Goal: Transaction & Acquisition: Obtain resource

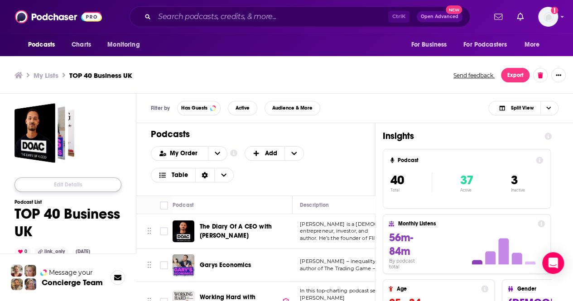
click at [72, 185] on button "Edit Details" at bounding box center [67, 185] width 107 height 14
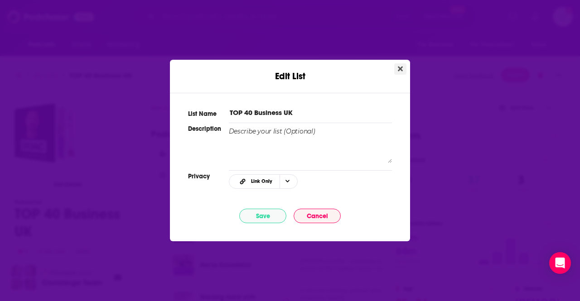
click at [400, 68] on icon "Close" at bounding box center [400, 69] width 5 height 5
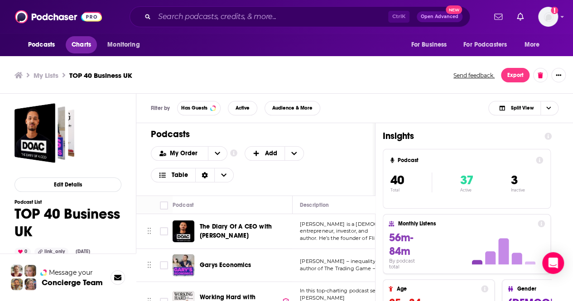
click at [78, 45] on span "Charts" at bounding box center [81, 45] width 19 height 13
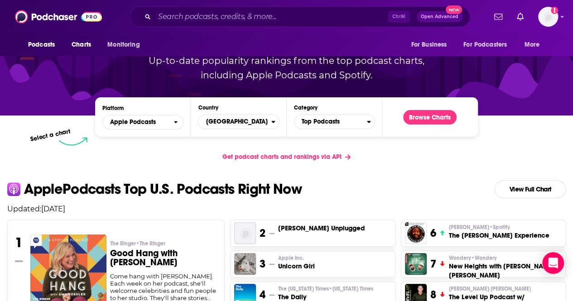
scroll to position [88, 0]
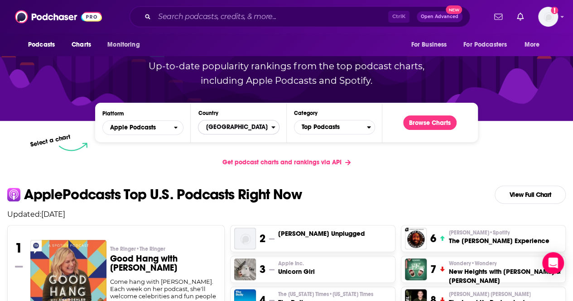
click at [227, 122] on span "[GEOGRAPHIC_DATA]" at bounding box center [234, 127] width 72 height 15
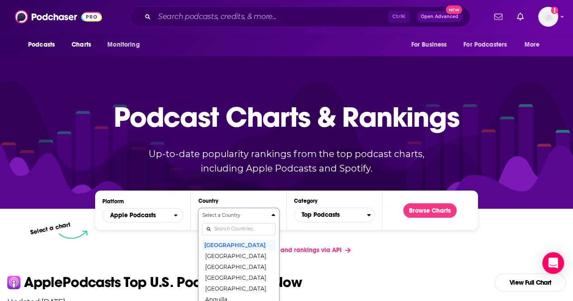
scroll to position [79, 0]
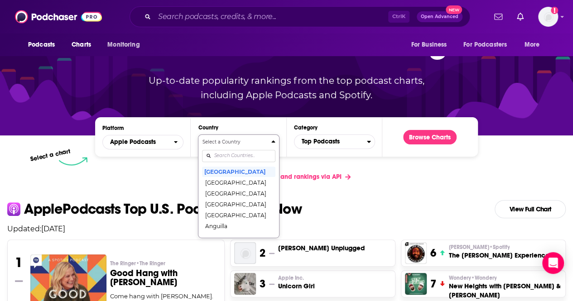
click at [227, 228] on div "Select a Country [GEOGRAPHIC_DATA] [GEOGRAPHIC_DATA] [GEOGRAPHIC_DATA] [GEOGRAP…" at bounding box center [238, 187] width 73 height 96
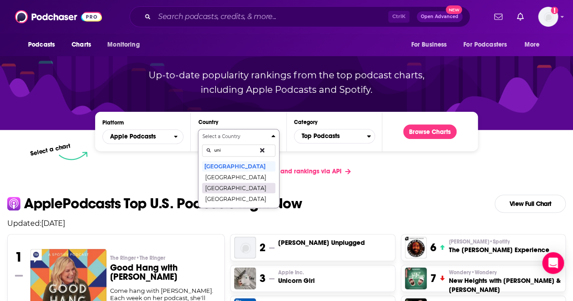
type input "uni"
click at [241, 188] on button "[GEOGRAPHIC_DATA]" at bounding box center [238, 188] width 73 height 11
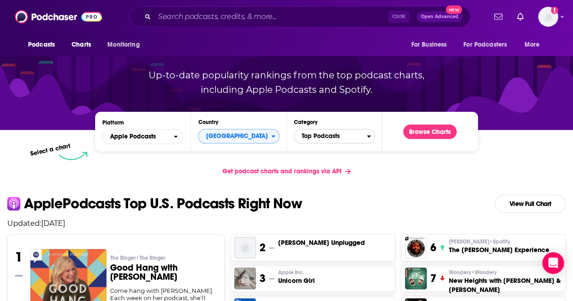
click at [357, 135] on span "Top Podcasts" at bounding box center [330, 136] width 72 height 15
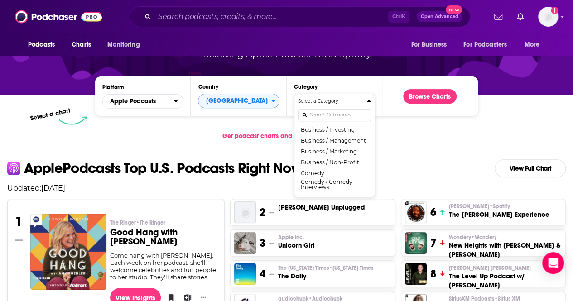
scroll to position [114, 0]
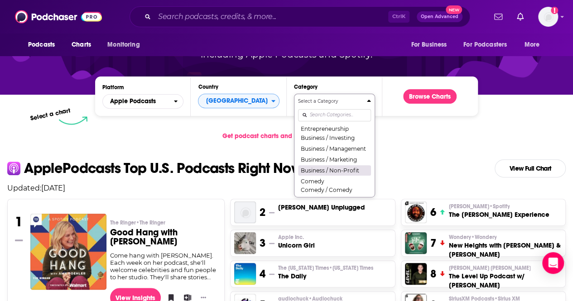
click at [332, 169] on button "Business / Non-Profit" at bounding box center [334, 170] width 73 height 11
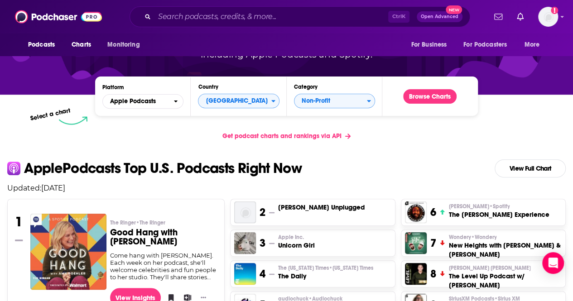
click at [436, 88] on div "Podcast Charts & Rankings Up-to-date popularity rankings from the top podcast c…" at bounding box center [286, 17] width 389 height 146
click at [433, 94] on button "Browse Charts" at bounding box center [429, 96] width 53 height 14
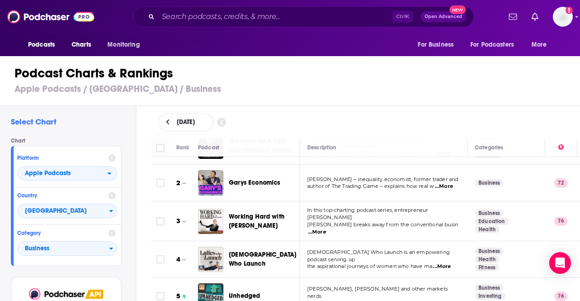
scroll to position [130, 0]
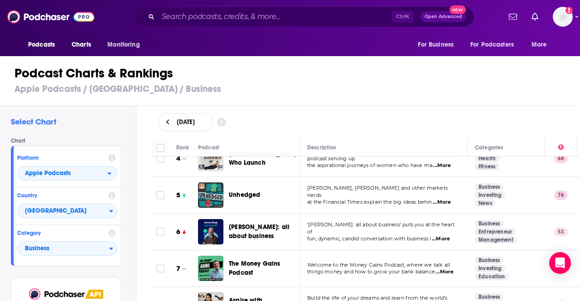
click at [305, 120] on div "[DATE]" at bounding box center [365, 122] width 415 height 18
click at [529, 165] on td "Business Health Fitness" at bounding box center [506, 158] width 77 height 37
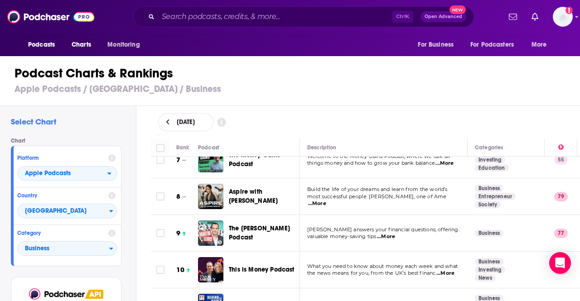
scroll to position [256, 0]
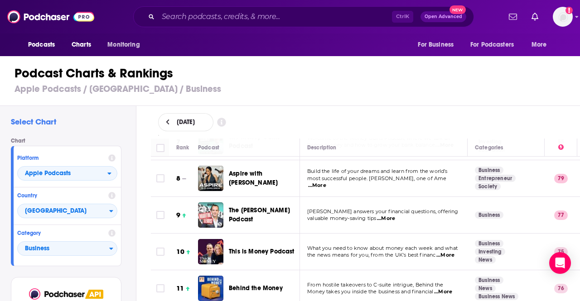
click at [326, 182] on span "...More" at bounding box center [317, 185] width 18 height 7
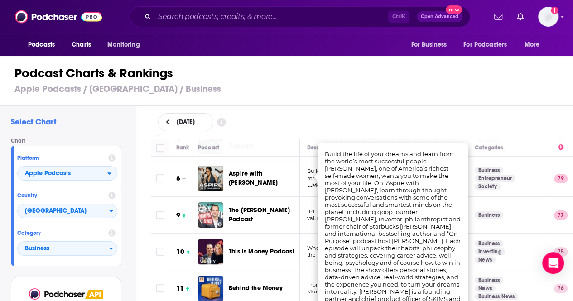
click at [406, 97] on div "Podcast Charts & Rankings Apple Podcasts / United Kingdom / Business" at bounding box center [290, 80] width 581 height 52
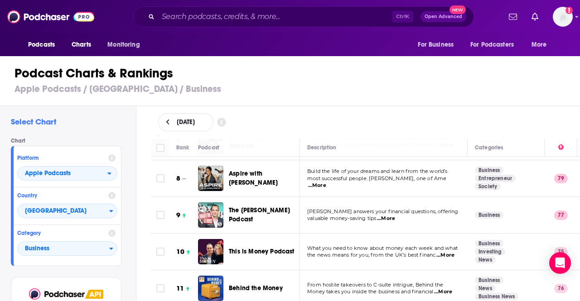
click at [526, 212] on td "Business" at bounding box center [506, 215] width 77 height 37
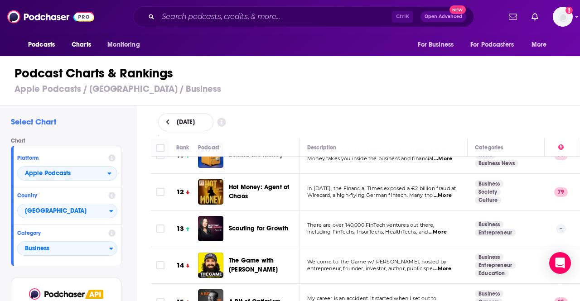
scroll to position [420, 0]
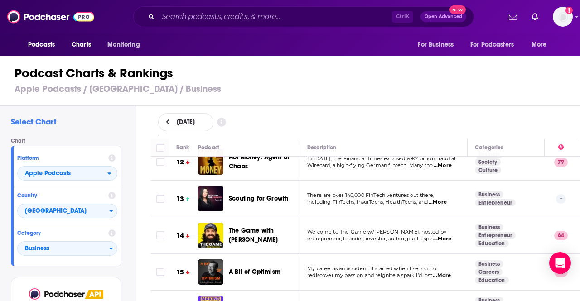
click at [446, 199] on span "...More" at bounding box center [438, 202] width 18 height 7
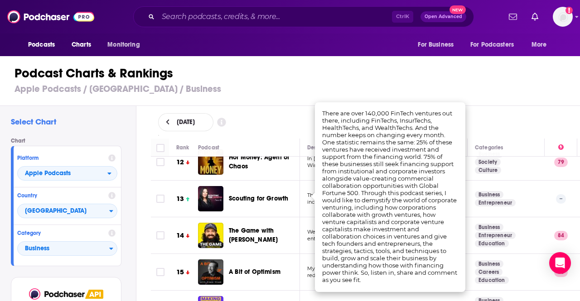
click at [328, 82] on div "Podcast Charts & Rankings Apple Podcasts / United Kingdom / Business" at bounding box center [294, 80] width 588 height 52
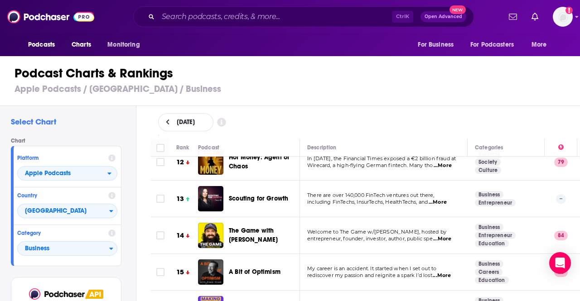
click at [366, 203] on td "There are over 140,000 FinTech ventures out there, including FinTechs, InsurTec…" at bounding box center [384, 199] width 168 height 37
drag, startPoint x: 163, startPoint y: 193, endPoint x: 365, endPoint y: 249, distance: 209.6
click at [163, 195] on input "Toggle select row" at bounding box center [160, 199] width 8 height 8
checkbox input "true"
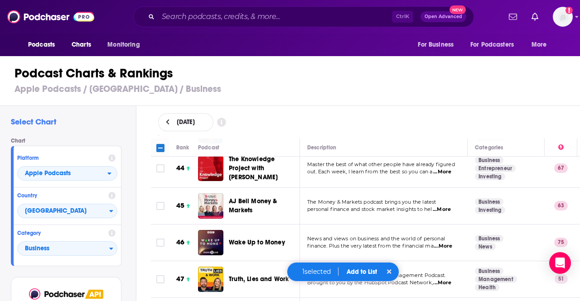
scroll to position [1616, 0]
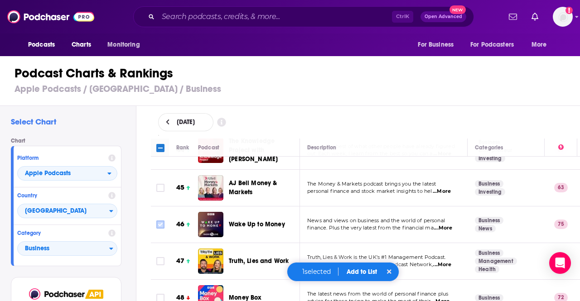
click at [163, 221] on input "Toggle select row" at bounding box center [160, 225] width 8 height 8
checkbox input "true"
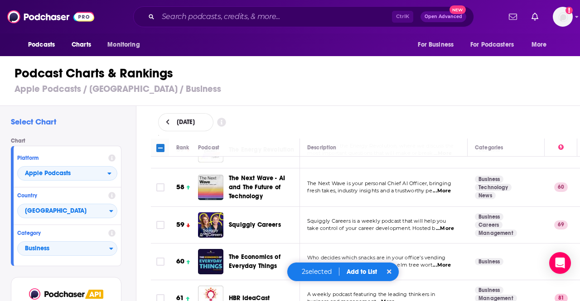
scroll to position [2087, 0]
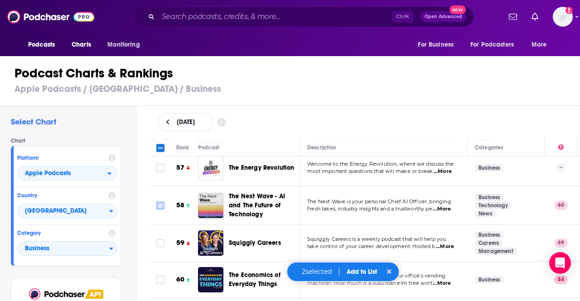
click at [159, 202] on input "Toggle select row" at bounding box center [160, 206] width 8 height 8
checkbox input "true"
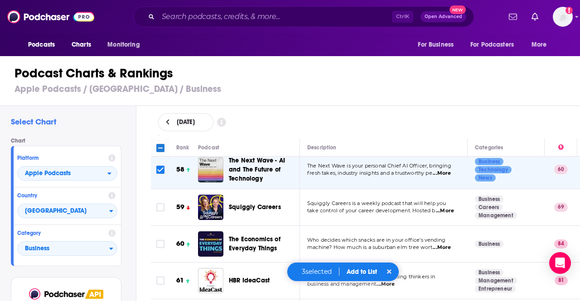
scroll to position [2123, 0]
click at [448, 207] on span "...More" at bounding box center [445, 210] width 18 height 7
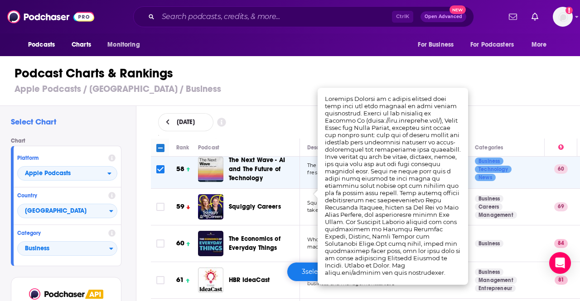
click at [295, 68] on h1 "Podcast Charts & Rankings" at bounding box center [293, 73] width 559 height 16
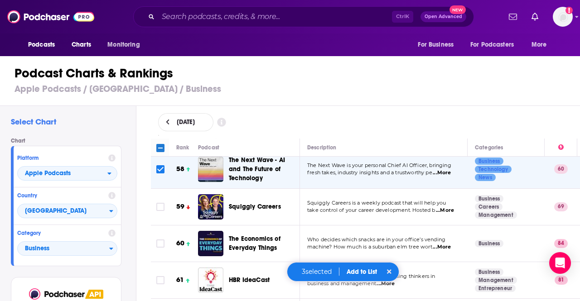
click at [461, 262] on td "A weekly podcast featuring the leading thinkers in business and management ...M…" at bounding box center [384, 280] width 168 height 37
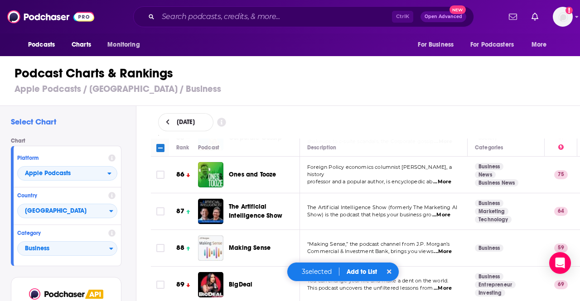
scroll to position [3174, 0]
click at [159, 207] on icon "Toggle select row" at bounding box center [160, 212] width 11 height 11
click at [442, 212] on span "...More" at bounding box center [441, 215] width 18 height 7
click at [366, 107] on div "[DATE]" at bounding box center [366, 122] width 444 height 33
click at [356, 201] on td "The Artificial Intelligence Show (formerly The Marketing AI Show) is the podcas…" at bounding box center [384, 212] width 168 height 37
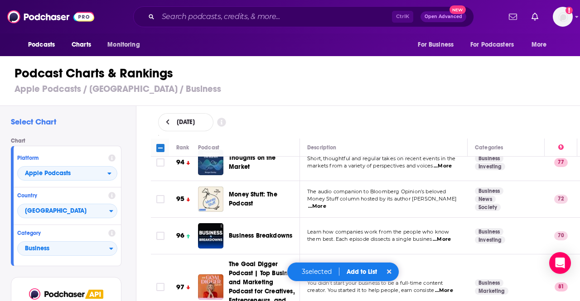
scroll to position [3482, 0]
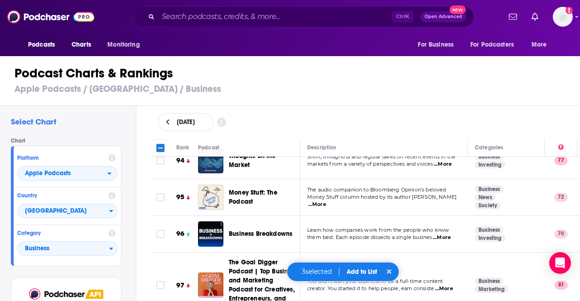
click at [449, 234] on span "...More" at bounding box center [442, 237] width 18 height 7
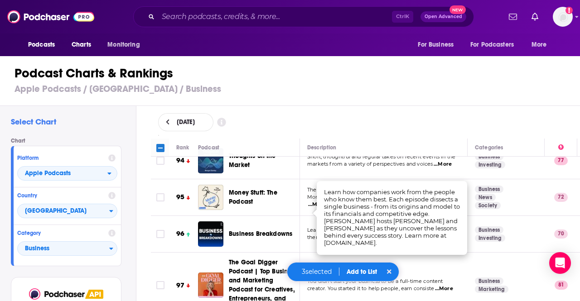
click at [364, 108] on div "[DATE]" at bounding box center [366, 122] width 444 height 33
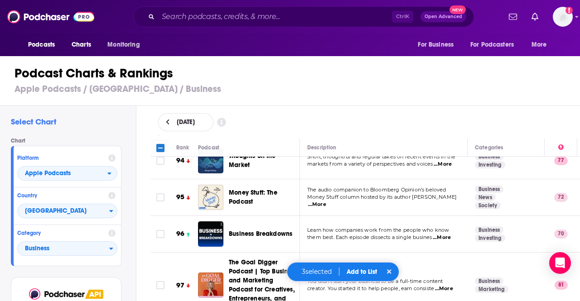
drag, startPoint x: 159, startPoint y: 210, endPoint x: 317, endPoint y: 210, distance: 158.1
click at [159, 230] on input "Toggle select row" at bounding box center [160, 234] width 8 height 8
checkbox input "true"
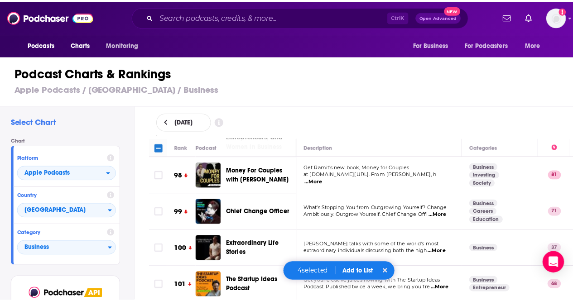
scroll to position [3645, 0]
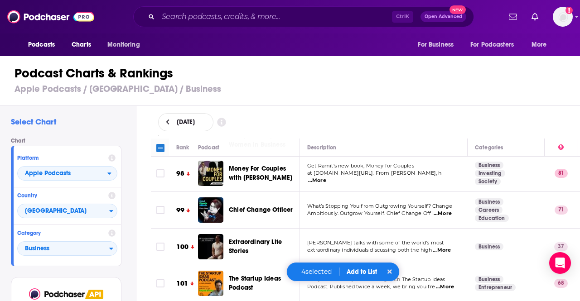
click at [439, 210] on span "...More" at bounding box center [443, 213] width 18 height 7
click at [275, 94] on h3 "Apple Podcasts / [GEOGRAPHIC_DATA] / Business" at bounding box center [293, 88] width 559 height 11
click at [160, 206] on input "Toggle select row" at bounding box center [160, 210] width 8 height 8
checkbox input "true"
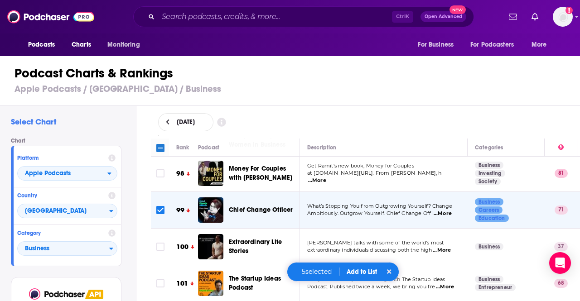
click at [365, 272] on button "Add to List" at bounding box center [361, 272] width 45 height 8
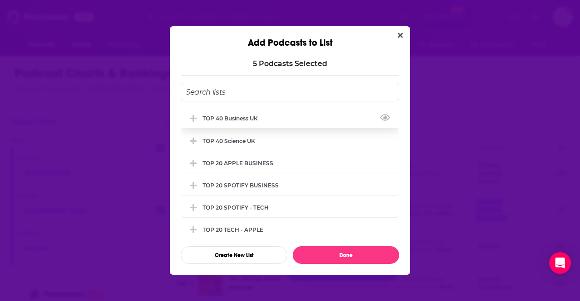
click at [295, 118] on div "TOP 40 Business UK" at bounding box center [290, 118] width 218 height 20
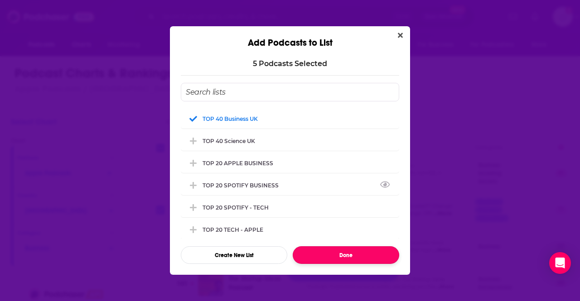
click at [349, 258] on button "Done" at bounding box center [346, 255] width 106 height 18
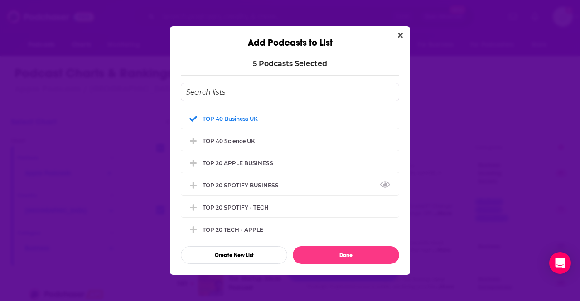
checkbox input "false"
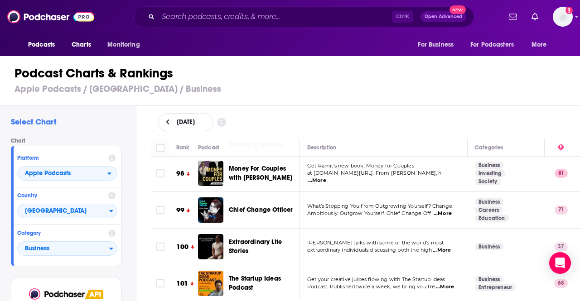
click at [523, 91] on h3 "Apple Podcasts / [GEOGRAPHIC_DATA] / Business" at bounding box center [293, 88] width 559 height 11
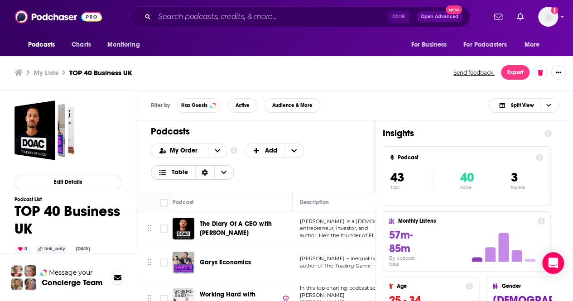
click at [225, 176] on span "Choose View" at bounding box center [223, 173] width 19 height 14
click at [303, 166] on div "My Order Customize Your List Order Select the “My Order” sort and remove all fi…" at bounding box center [256, 162] width 210 height 36
click at [82, 46] on span "Charts" at bounding box center [81, 45] width 19 height 13
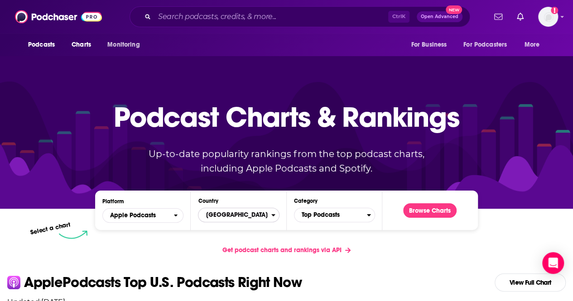
click at [252, 212] on span "[GEOGRAPHIC_DATA]" at bounding box center [234, 214] width 72 height 15
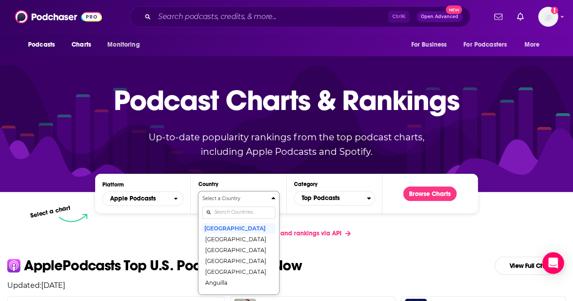
click at [241, 232] on button "Select a Country [GEOGRAPHIC_DATA] [GEOGRAPHIC_DATA] [GEOGRAPHIC_DATA] [GEOGRAP…" at bounding box center [238, 243] width 81 height 104
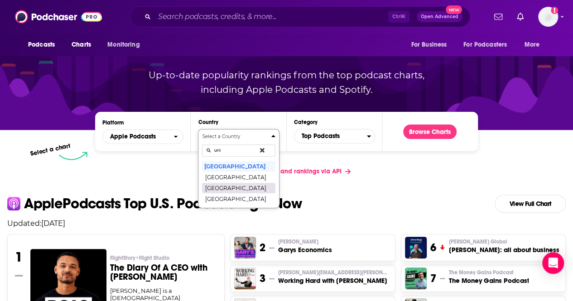
type input "uni"
click at [223, 189] on button "[GEOGRAPHIC_DATA]" at bounding box center [238, 188] width 73 height 11
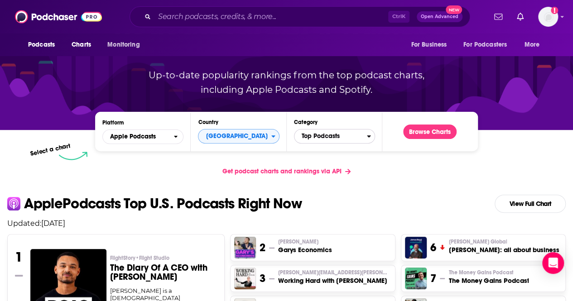
click at [358, 134] on span "Top Podcasts" at bounding box center [330, 136] width 72 height 15
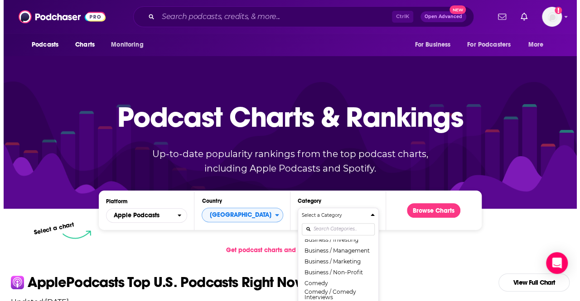
scroll to position [135, 0]
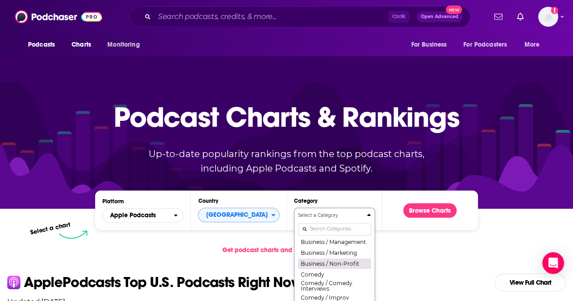
click at [335, 265] on button "Business / Non-Profit" at bounding box center [334, 263] width 73 height 11
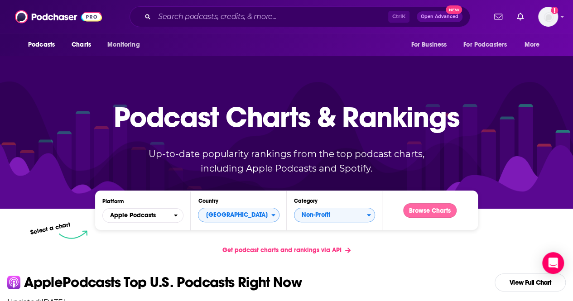
click at [426, 210] on button "Browse Charts" at bounding box center [429, 210] width 53 height 14
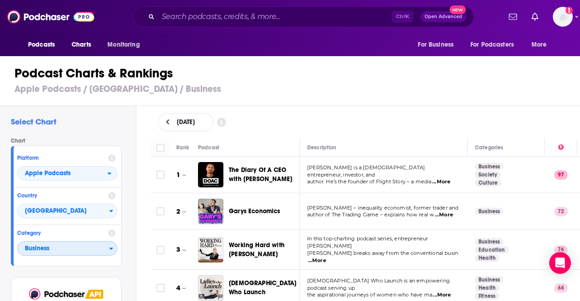
click at [61, 254] on span "Business" at bounding box center [64, 248] width 92 height 15
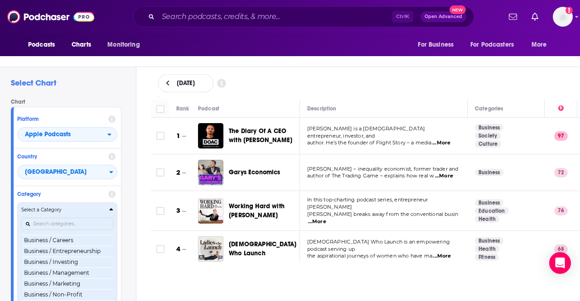
scroll to position [113, 0]
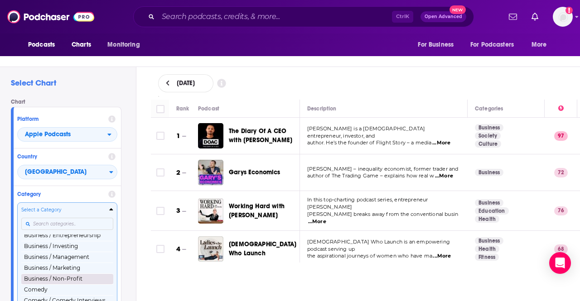
click at [69, 280] on button "Business / Non-Profit" at bounding box center [67, 279] width 92 height 11
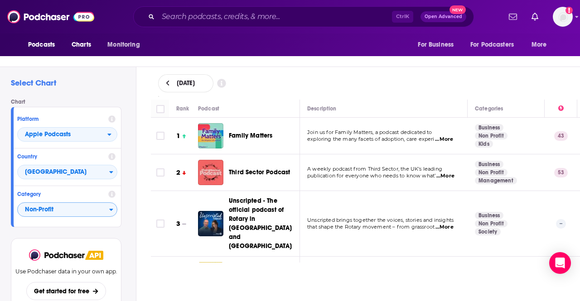
click at [317, 74] on div "[DATE]" at bounding box center [365, 83] width 415 height 18
click at [388, 102] on th "Description" at bounding box center [384, 109] width 168 height 18
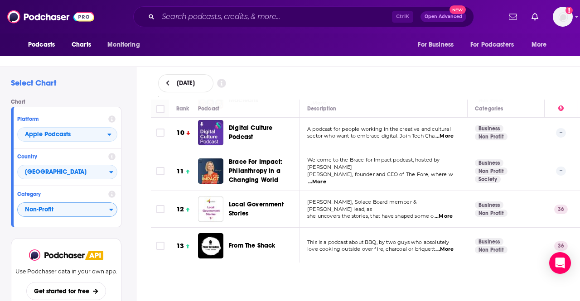
scroll to position [381, 0]
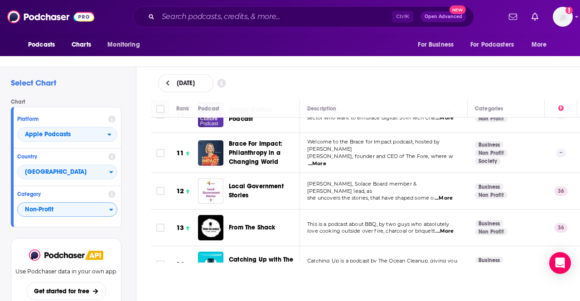
click at [326, 160] on span "...More" at bounding box center [317, 163] width 18 height 7
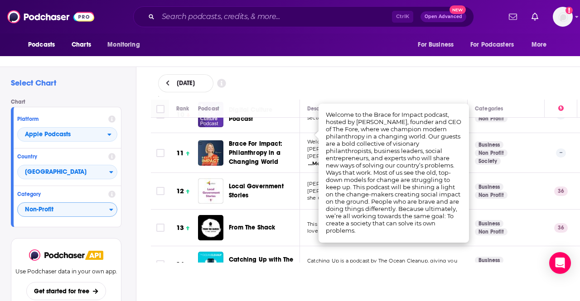
click at [351, 70] on div "[DATE]" at bounding box center [366, 83] width 444 height 33
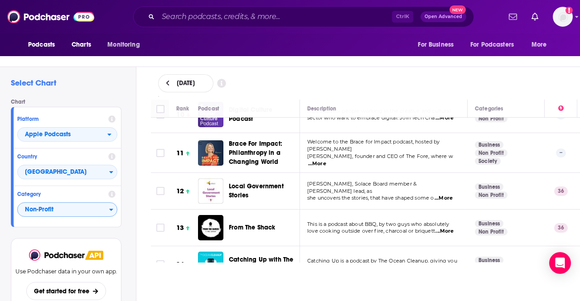
drag, startPoint x: 162, startPoint y: 130, endPoint x: 363, endPoint y: 162, distance: 203.6
click at [162, 149] on input "Toggle select row" at bounding box center [160, 153] width 8 height 8
checkbox input "true"
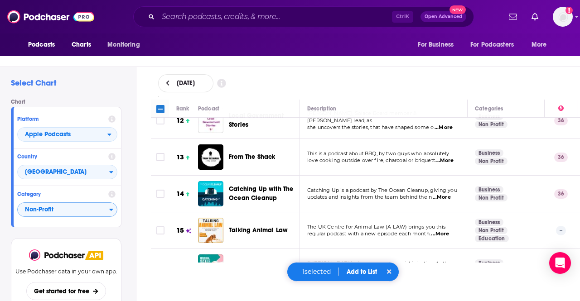
scroll to position [453, 0]
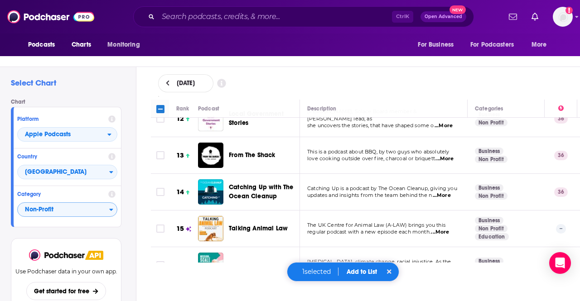
click at [443, 192] on span "...More" at bounding box center [442, 195] width 18 height 7
click at [316, 71] on div "[DATE]" at bounding box center [366, 83] width 444 height 33
click at [161, 188] on input "Toggle select row" at bounding box center [160, 192] width 8 height 8
checkbox input "true"
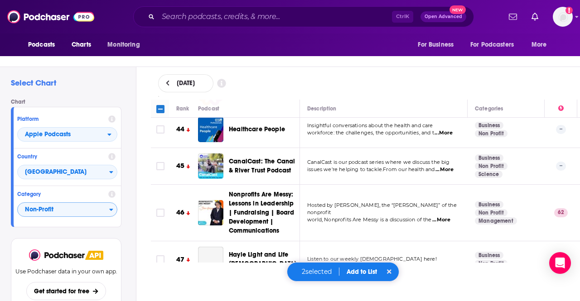
scroll to position [1722, 0]
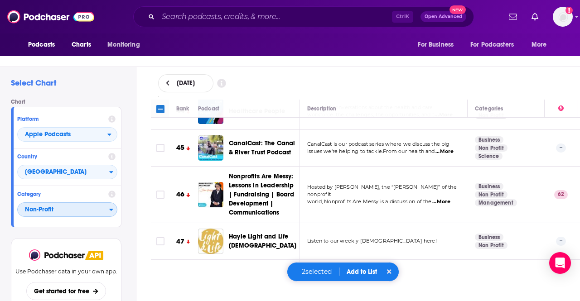
click at [53, 212] on span "Non-Profit" at bounding box center [64, 210] width 92 height 15
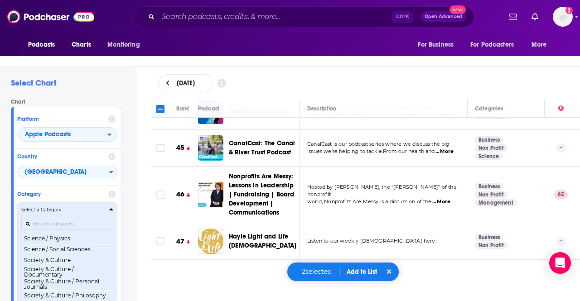
scroll to position [846, 0]
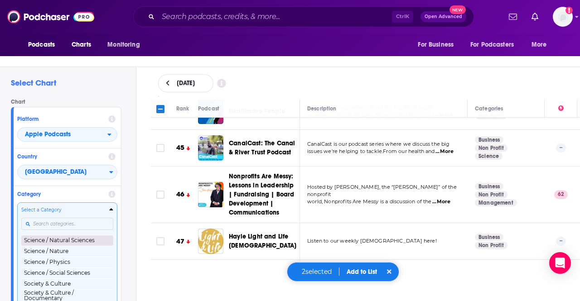
click at [72, 246] on button "Science / Natural Sciences" at bounding box center [67, 240] width 92 height 11
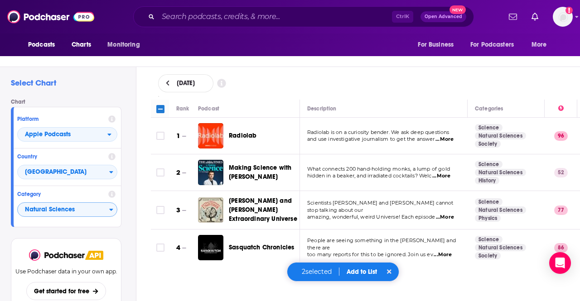
click at [445, 176] on span "...More" at bounding box center [441, 176] width 18 height 7
click at [381, 87] on div "[DATE]" at bounding box center [365, 83] width 415 height 18
click at [439, 140] on span "...More" at bounding box center [444, 139] width 18 height 7
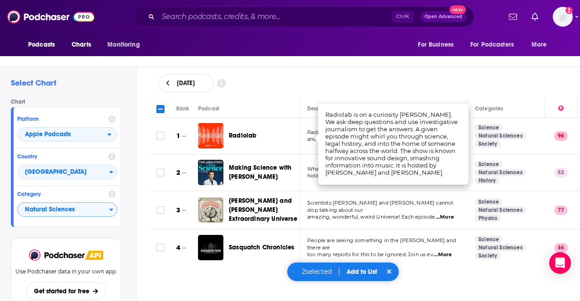
click at [365, 81] on div "[DATE]" at bounding box center [365, 83] width 415 height 18
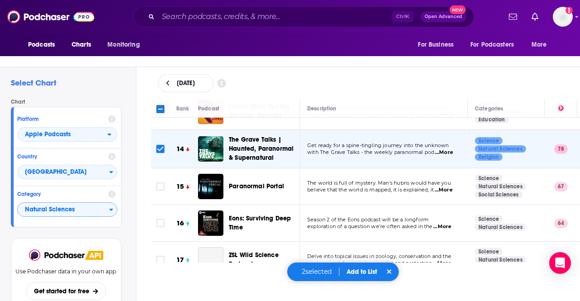
scroll to position [471, 0]
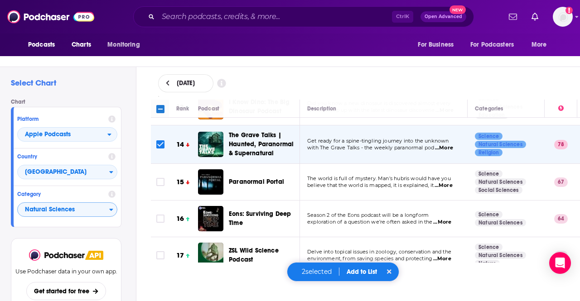
click at [157, 140] on input "Toggle select row" at bounding box center [160, 144] width 8 height 8
checkbox input "false"
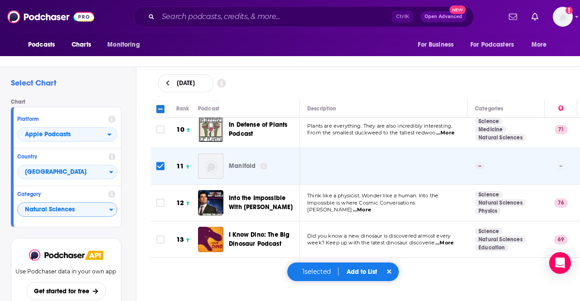
scroll to position [344, 0]
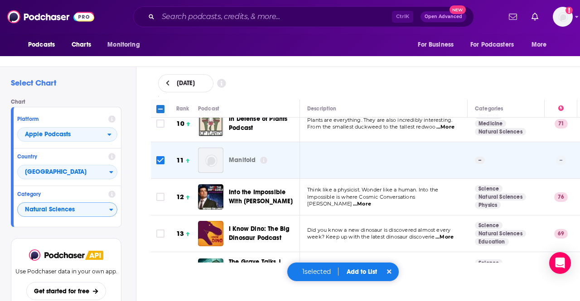
click at [163, 156] on input "Toggle select row" at bounding box center [160, 160] width 8 height 8
checkbox input "false"
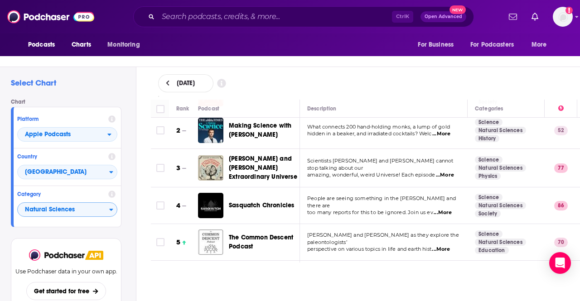
scroll to position [0, 0]
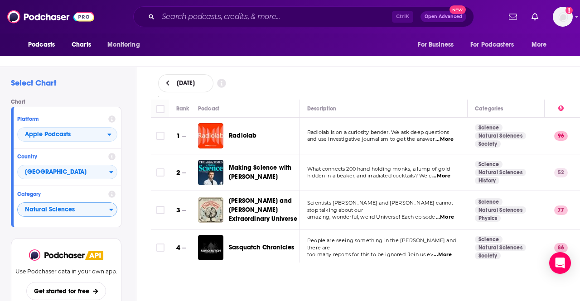
click at [448, 138] on span "...More" at bounding box center [444, 139] width 18 height 7
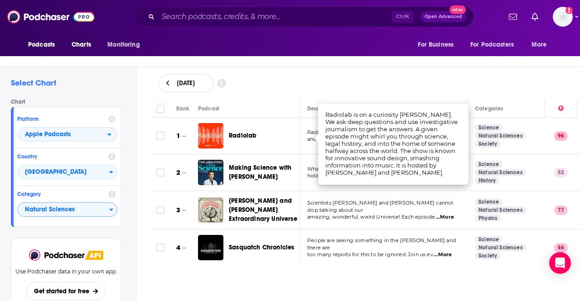
click at [379, 87] on div "[DATE]" at bounding box center [365, 83] width 415 height 18
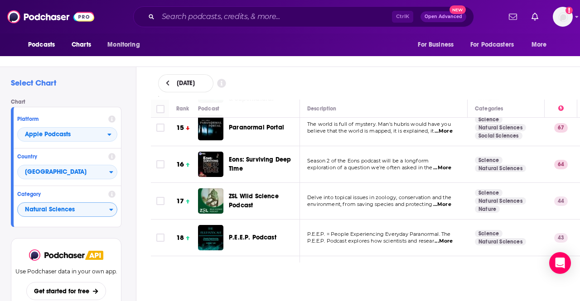
scroll to position [544, 0]
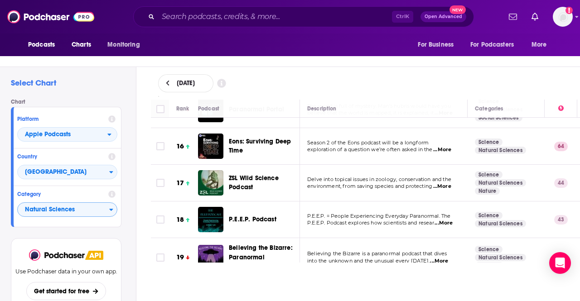
drag, startPoint x: 160, startPoint y: 177, endPoint x: 397, endPoint y: 180, distance: 236.5
click at [160, 179] on input "Toggle select row" at bounding box center [160, 183] width 8 height 8
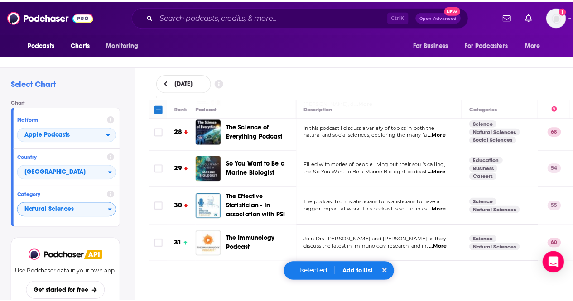
scroll to position [1015, 0]
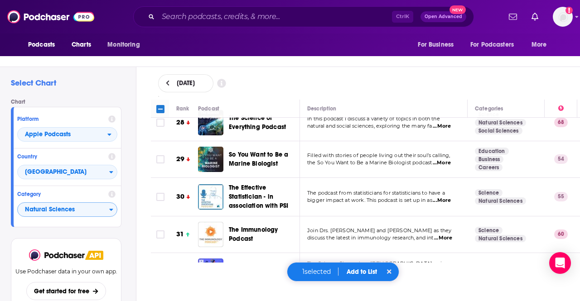
click at [369, 267] on div "1 selected Add to List" at bounding box center [343, 271] width 112 height 19
click at [366, 272] on button "Add to List" at bounding box center [361, 272] width 45 height 8
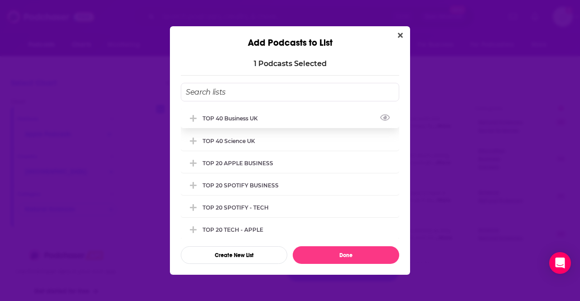
click at [273, 121] on div "TOP 40 Business UK" at bounding box center [290, 118] width 218 height 20
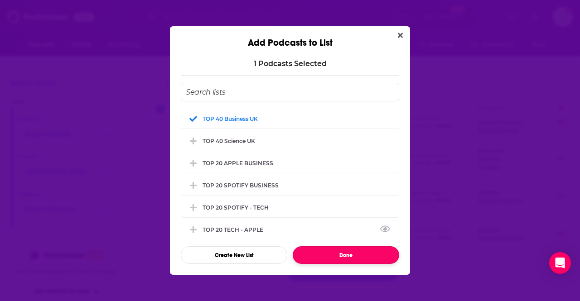
click at [357, 253] on button "Done" at bounding box center [346, 255] width 106 height 18
checkbox input "false"
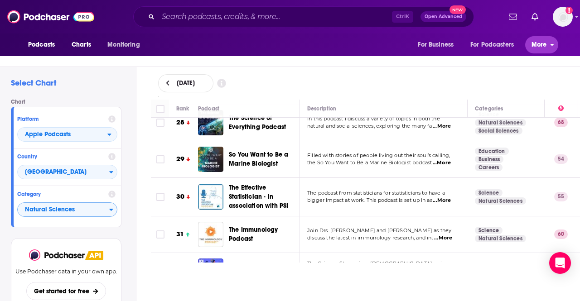
click at [541, 48] on span "More" at bounding box center [538, 45] width 15 height 13
click at [151, 42] on button "Monitoring" at bounding box center [126, 44] width 50 height 17
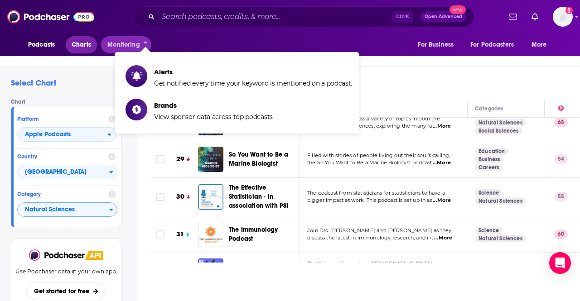
click at [80, 40] on span "Charts" at bounding box center [81, 45] width 19 height 13
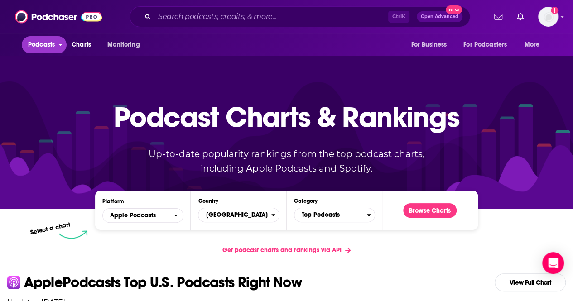
click at [34, 39] on span "Podcasts" at bounding box center [41, 45] width 27 height 13
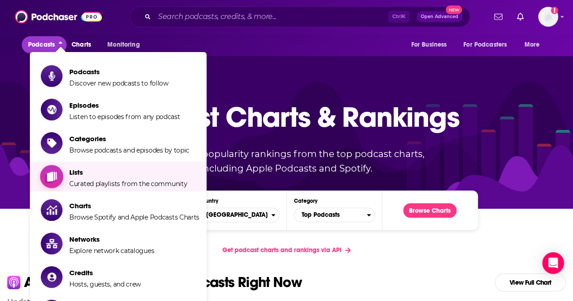
click at [95, 175] on span "Lists" at bounding box center [128, 172] width 118 height 9
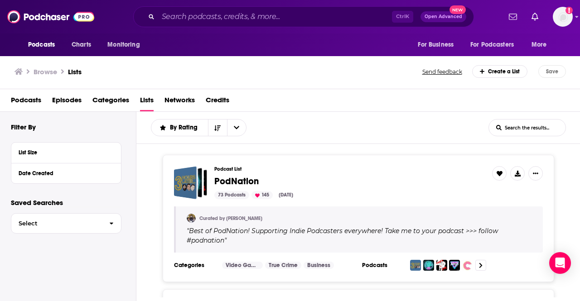
click at [40, 69] on h3 "Browse" at bounding box center [46, 72] width 24 height 9
click at [47, 41] on span "Podcasts" at bounding box center [41, 45] width 27 height 13
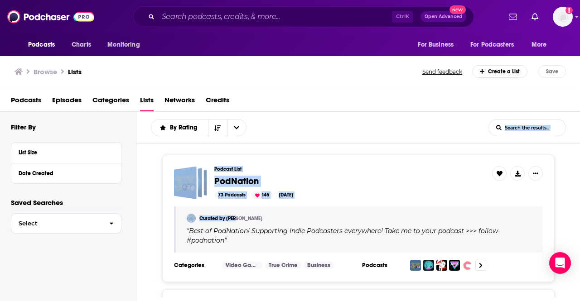
drag, startPoint x: 579, startPoint y: 140, endPoint x: 579, endPoint y: 212, distance: 71.1
click at [573, 212] on div "By Rating List Search Input Search the results... List Search Input Search the …" at bounding box center [358, 235] width 444 height 246
click at [51, 46] on span "Podcasts" at bounding box center [41, 45] width 27 height 13
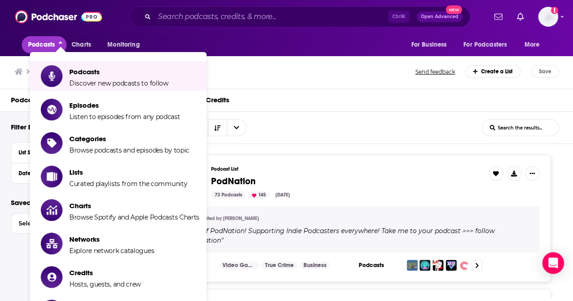
click at [111, 58] on ul "Podcasts Discover new podcasts to follow Episodes Listen to episodes from any p…" at bounding box center [118, 193] width 177 height 283
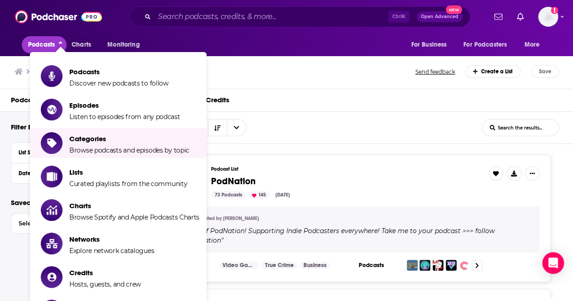
click at [274, 86] on div "Browse Lists Send feedback Create a List Save" at bounding box center [287, 71] width 574 height 35
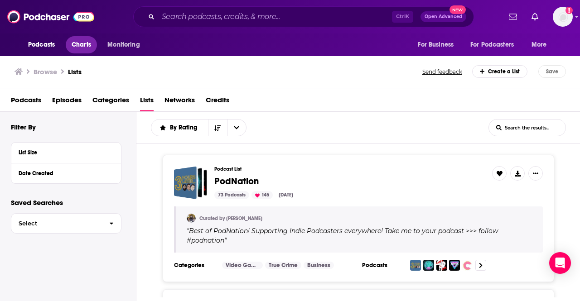
click at [90, 46] on span "Charts" at bounding box center [81, 45] width 19 height 13
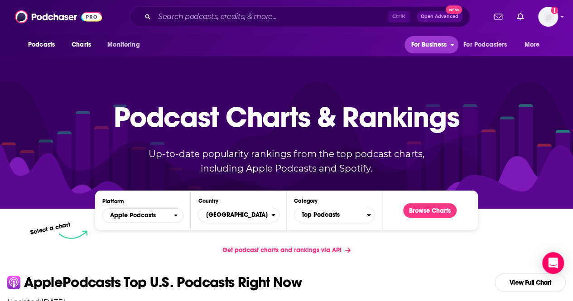
click at [431, 42] on span "For Business" at bounding box center [429, 45] width 36 height 13
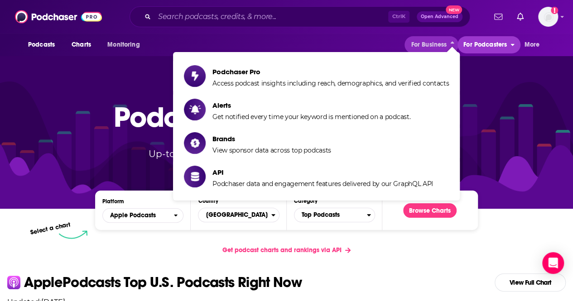
click at [486, 45] on span "For Podcasters" at bounding box center [484, 45] width 43 height 13
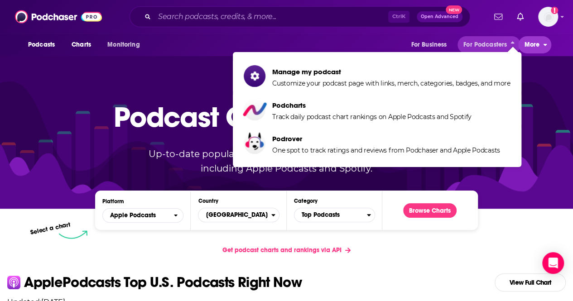
click at [536, 45] on span "More" at bounding box center [532, 45] width 15 height 13
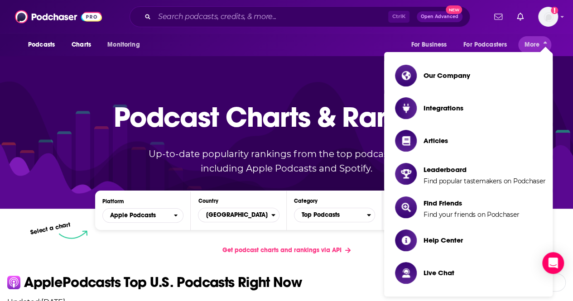
click at [330, 34] on div "Podcasts Charts Monitoring For Business For Podcasters More" at bounding box center [286, 45] width 573 height 23
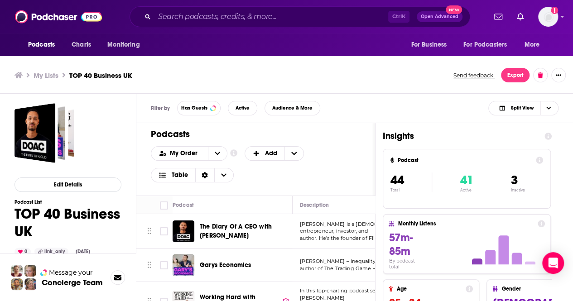
click at [47, 77] on h3 "My Lists" at bounding box center [46, 75] width 25 height 9
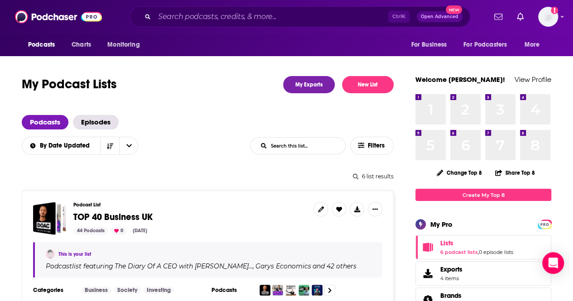
scroll to position [106, 0]
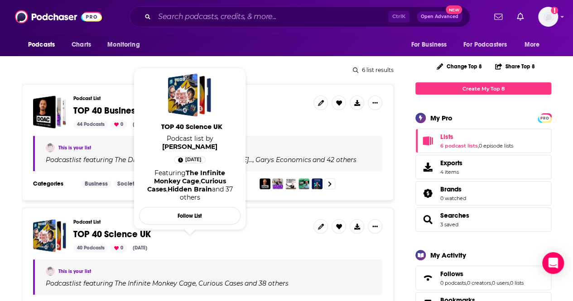
click at [118, 230] on span "TOP 40 Science UK" at bounding box center [111, 234] width 77 height 11
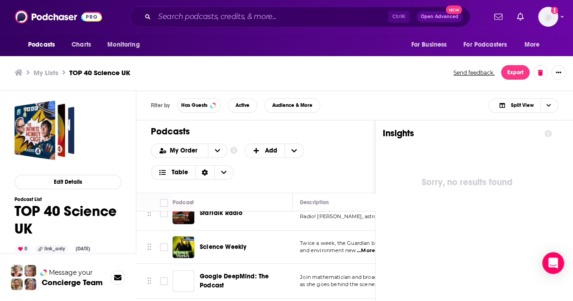
scroll to position [231, 0]
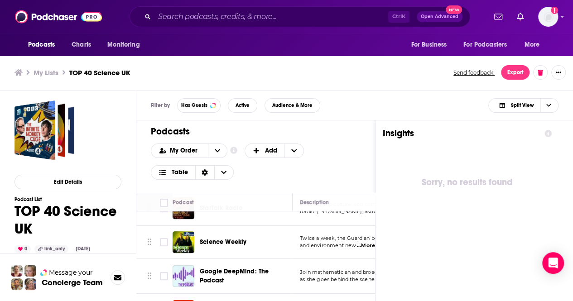
click at [368, 242] on span "...More" at bounding box center [366, 245] width 18 height 7
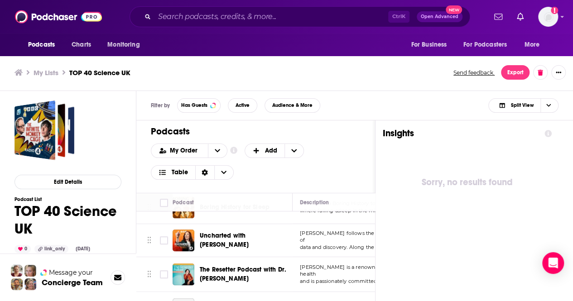
scroll to position [379, 0]
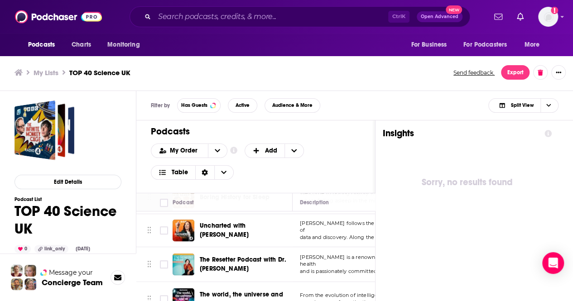
click at [552, 135] on icon at bounding box center [548, 133] width 7 height 7
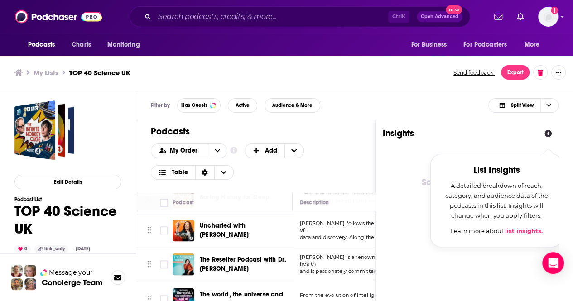
click at [552, 135] on icon at bounding box center [548, 133] width 7 height 7
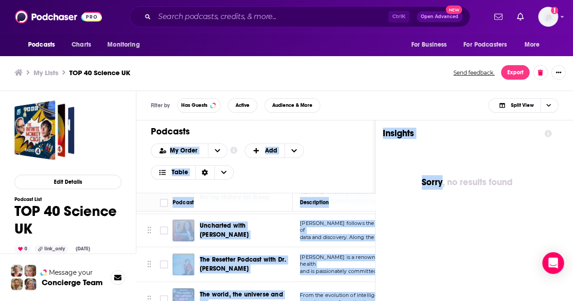
drag, startPoint x: 379, startPoint y: 135, endPoint x: 447, endPoint y: 140, distance: 68.6
click at [447, 140] on div "Podcasts Add My Order Customize Your List Order Select the “My Order” sort and …" at bounding box center [347, 262] width 423 height 282
click at [353, 144] on div "My Order Customize Your List Order Select the “My Order” sort and remove all fi…" at bounding box center [256, 162] width 210 height 36
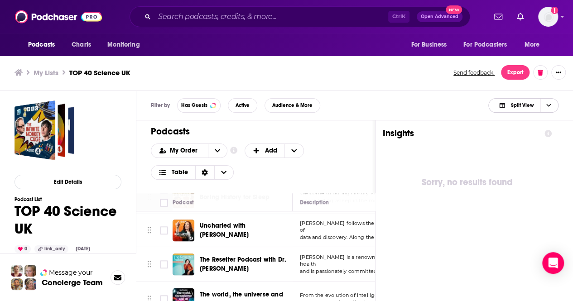
click at [547, 104] on icon "Choose View" at bounding box center [548, 105] width 5 height 3
click at [517, 137] on span "Podcast Only" at bounding box center [529, 135] width 45 height 5
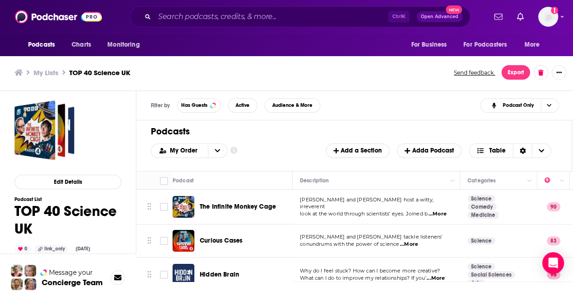
click at [337, 119] on div "Filter by Has Guests Active Audience & More Podcast Only" at bounding box center [354, 105] width 437 height 29
click at [285, 154] on div "My Order Customize Your List Order Select the “My Order” sort and remove all fi…" at bounding box center [355, 151] width 408 height 14
click at [262, 197] on div "The Infinite Monkey Cage" at bounding box center [247, 207] width 94 height 22
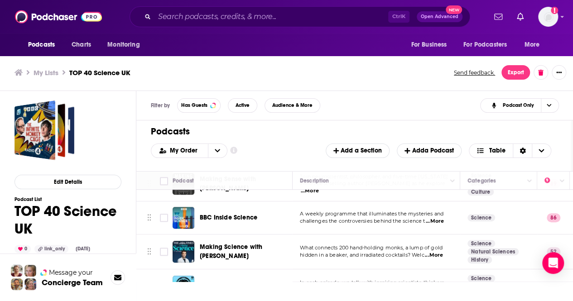
scroll to position [526, 0]
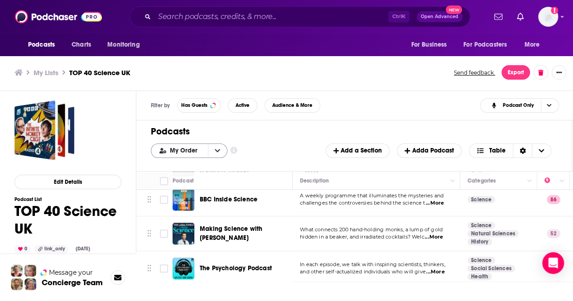
click at [217, 154] on button "open menu" at bounding box center [217, 151] width 19 height 14
click at [285, 136] on h1 "Podcasts" at bounding box center [351, 131] width 400 height 11
click at [273, 200] on div "BBC Inside Science" at bounding box center [247, 200] width 94 height 22
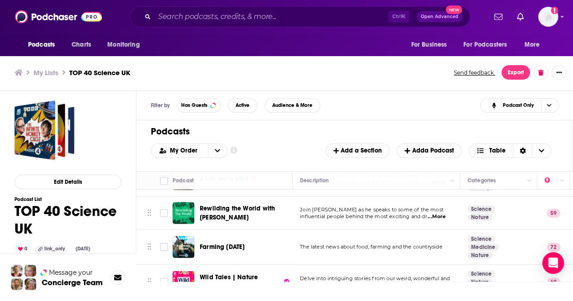
scroll to position [1167, 0]
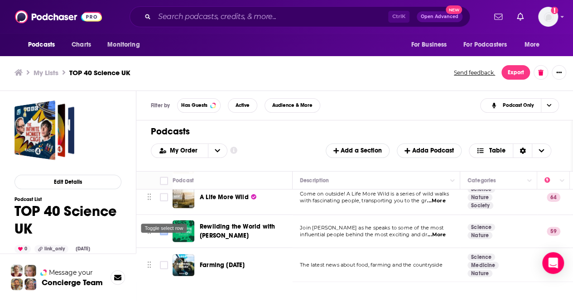
click at [165, 227] on input "Toggle select row" at bounding box center [164, 231] width 8 height 8
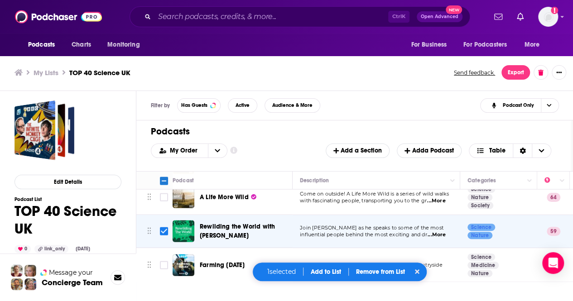
click at [326, 270] on button "Add to List" at bounding box center [326, 272] width 45 height 8
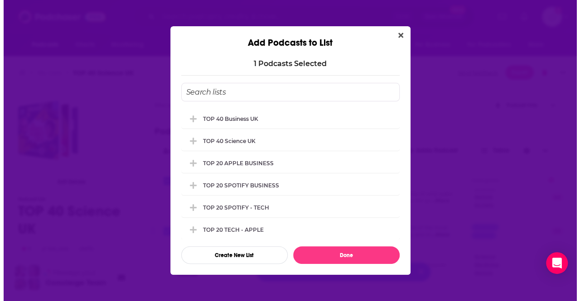
scroll to position [0, 0]
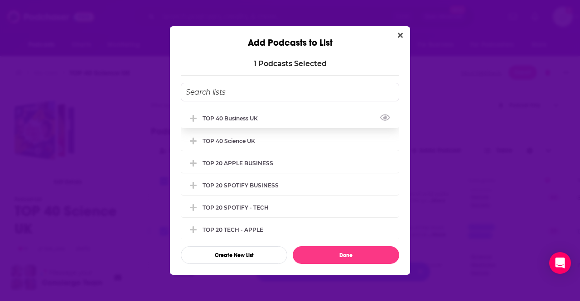
click at [229, 117] on div "TOP 40 Business UK" at bounding box center [233, 118] width 61 height 7
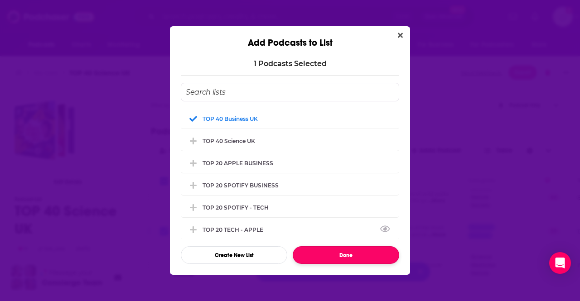
click at [353, 255] on button "Done" at bounding box center [346, 255] width 106 height 18
checkbox input "false"
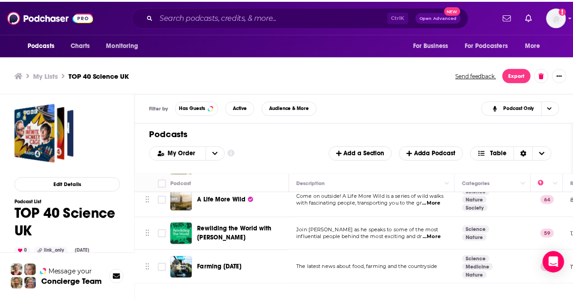
scroll to position [3, 0]
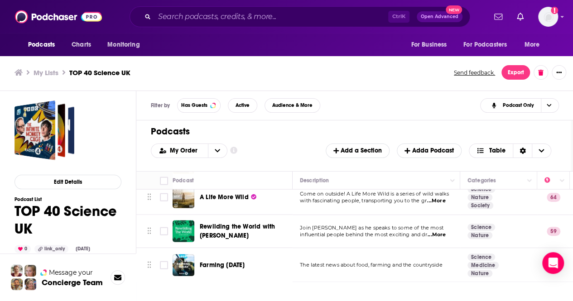
click at [384, 189] on td "Come on outside! A Life More Wild is a series of wild walks with fascinating pe…" at bounding box center [377, 197] width 168 height 35
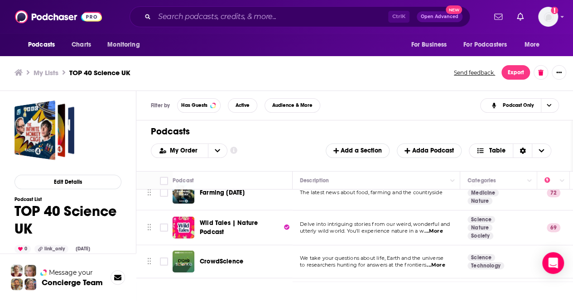
scroll to position [1258, 0]
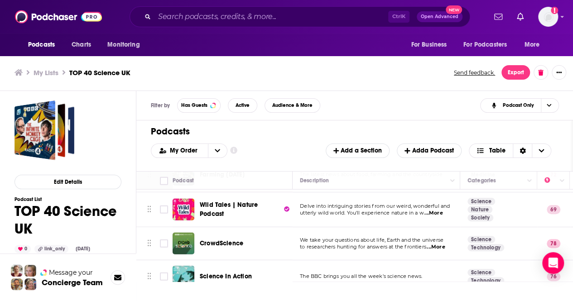
click at [438, 244] on span "...More" at bounding box center [436, 247] width 18 height 7
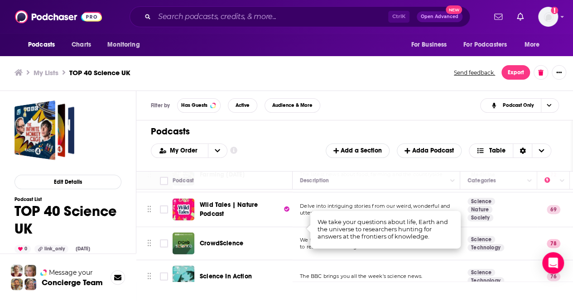
click at [325, 71] on ul "My Lists TOP 40 Science UK" at bounding box center [228, 72] width 429 height 9
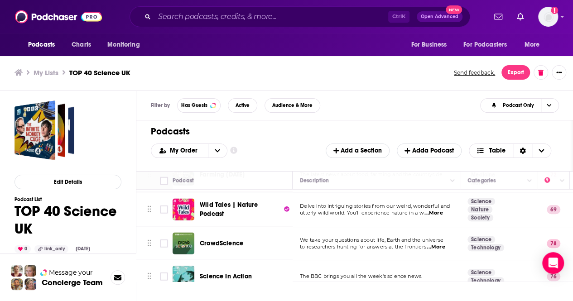
click at [375, 261] on td "The BBC brings you all the week's science news." at bounding box center [377, 277] width 168 height 33
click at [164, 273] on input "Toggle select row" at bounding box center [164, 277] width 8 height 8
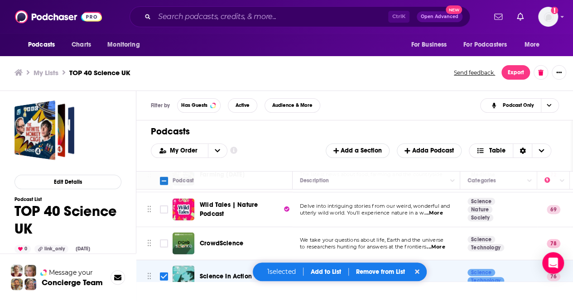
click at [328, 273] on button "Add to List" at bounding box center [326, 272] width 45 height 8
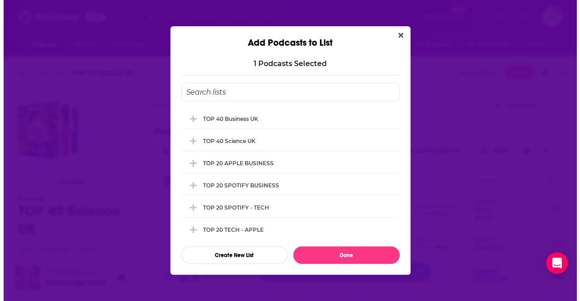
scroll to position [0, 0]
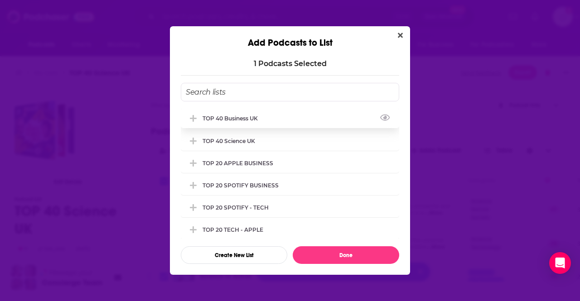
click at [236, 116] on div "TOP 40 Business UK" at bounding box center [233, 118] width 61 height 7
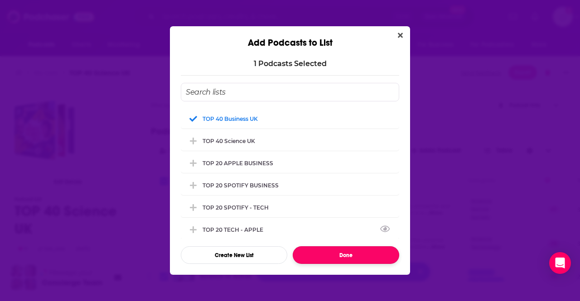
click at [348, 259] on button "Done" at bounding box center [346, 255] width 106 height 18
checkbox input "false"
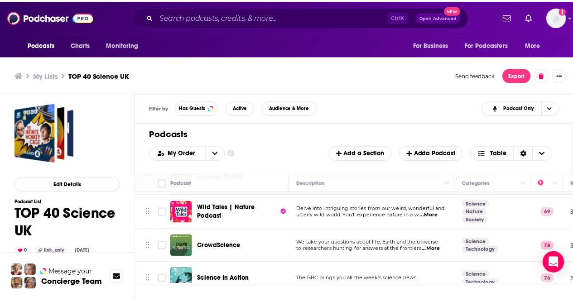
scroll to position [3, 0]
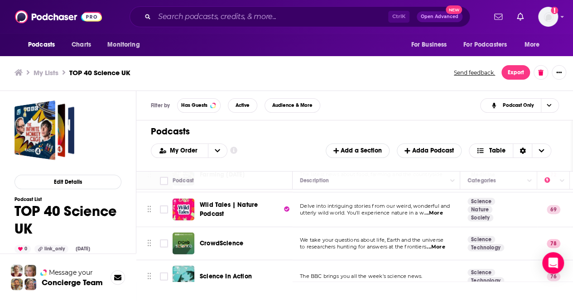
click at [44, 73] on h3 "My Lists" at bounding box center [46, 72] width 25 height 9
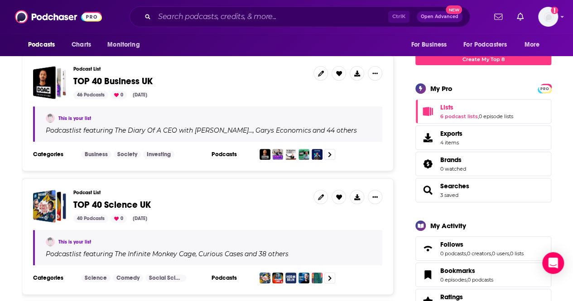
scroll to position [182, 0]
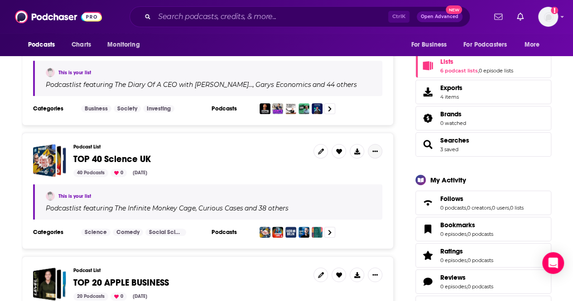
click at [374, 152] on icon "Show More Button" at bounding box center [374, 151] width 5 height 5
click at [251, 162] on span "TOP 40 Science UK" at bounding box center [189, 159] width 233 height 10
click at [324, 149] on link at bounding box center [321, 151] width 14 height 14
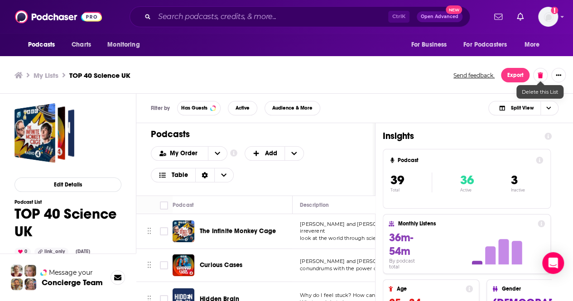
click at [546, 73] on button at bounding box center [540, 75] width 14 height 14
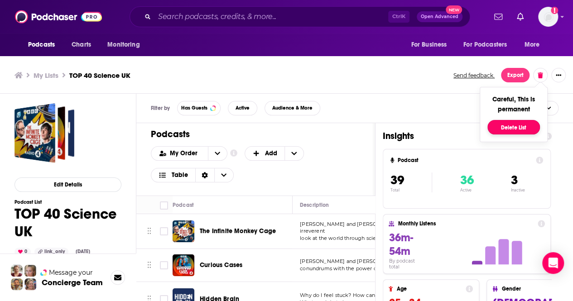
click at [518, 128] on button "Delete List" at bounding box center [513, 127] width 53 height 14
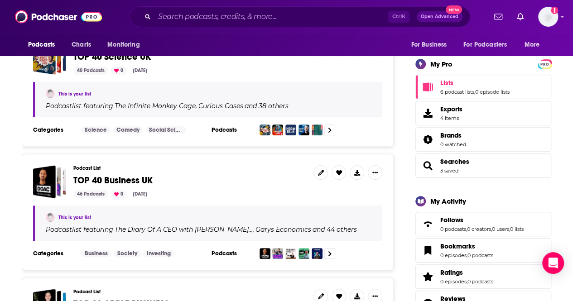
scroll to position [168, 0]
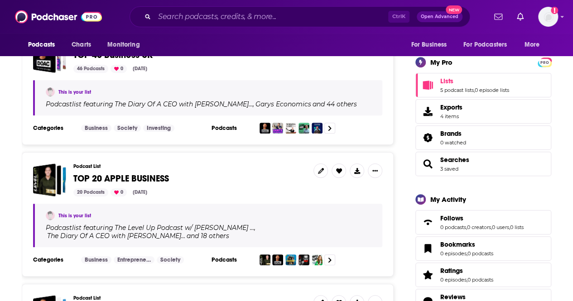
scroll to position [78, 0]
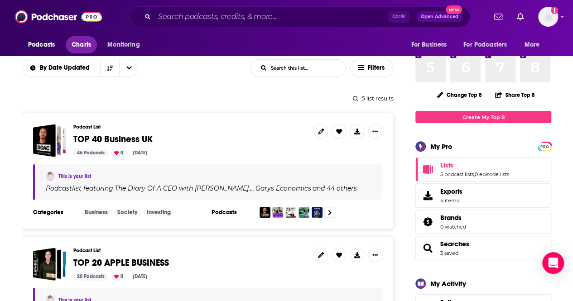
click at [81, 44] on span "Charts" at bounding box center [81, 45] width 19 height 13
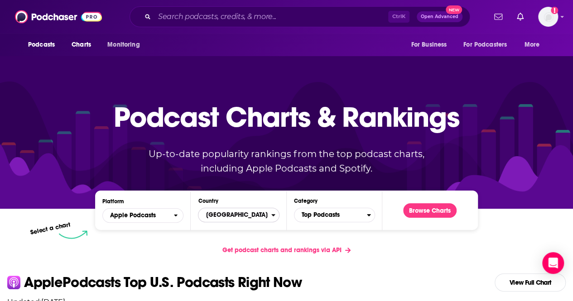
click at [236, 213] on span "[GEOGRAPHIC_DATA]" at bounding box center [234, 214] width 72 height 15
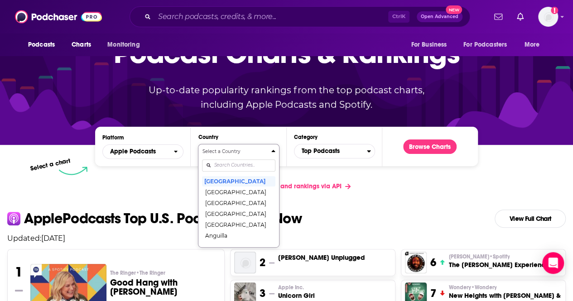
click at [235, 227] on div "Select a Country [GEOGRAPHIC_DATA] [GEOGRAPHIC_DATA] [GEOGRAPHIC_DATA] [GEOGRAP…" at bounding box center [238, 196] width 73 height 96
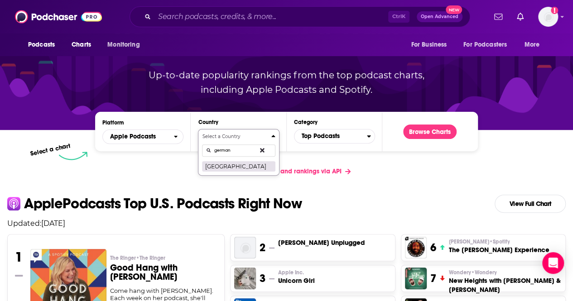
type input "german"
click at [223, 171] on button "[GEOGRAPHIC_DATA]" at bounding box center [238, 166] width 73 height 11
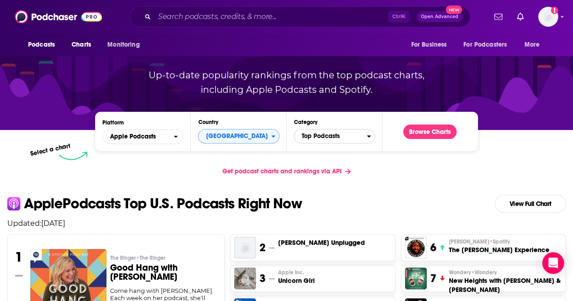
click at [354, 132] on span "Top Podcasts" at bounding box center [330, 136] width 72 height 15
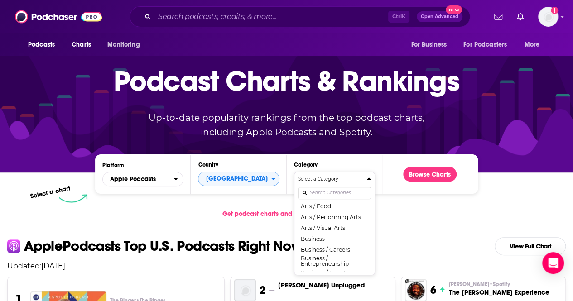
scroll to position [49, 0]
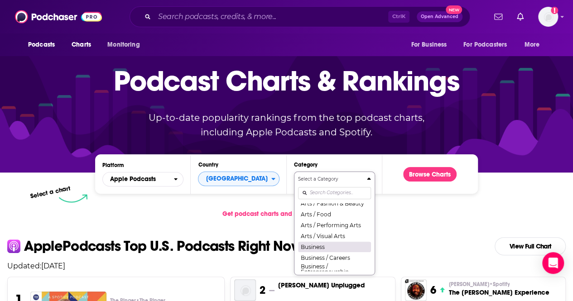
click at [323, 252] on button "Business" at bounding box center [334, 246] width 73 height 11
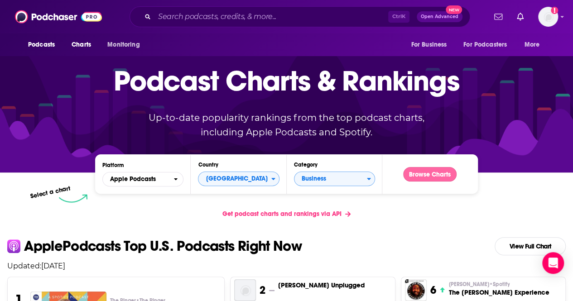
click at [425, 179] on button "Browse Charts" at bounding box center [429, 174] width 53 height 14
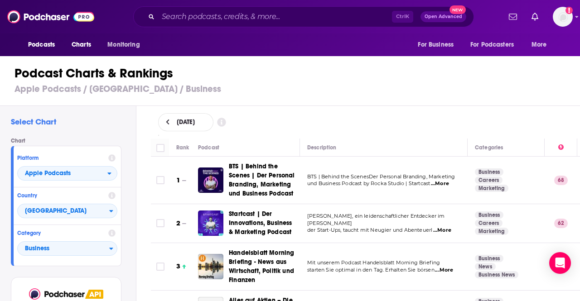
click at [364, 87] on h3 "Apple Podcasts / Germany / Business" at bounding box center [293, 88] width 559 height 11
click at [374, 94] on h3 "Apple Podcasts / Germany / Business" at bounding box center [293, 88] width 559 height 11
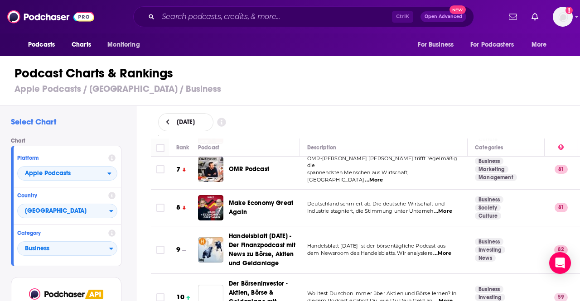
scroll to position [237, 0]
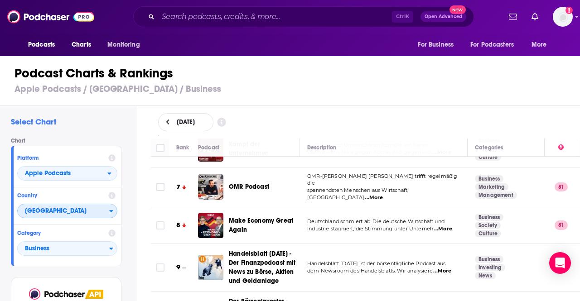
click at [71, 209] on span "[GEOGRAPHIC_DATA]" at bounding box center [64, 211] width 92 height 15
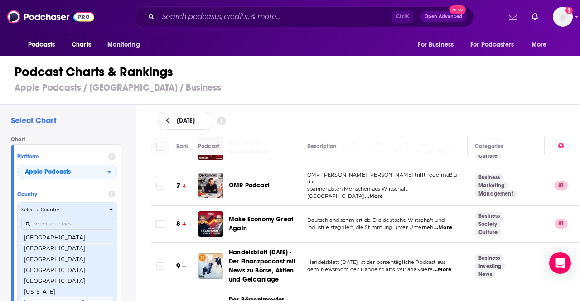
scroll to position [563, 0]
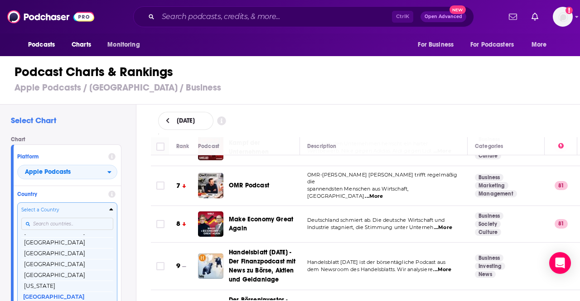
click at [112, 193] on icon at bounding box center [111, 194] width 7 height 7
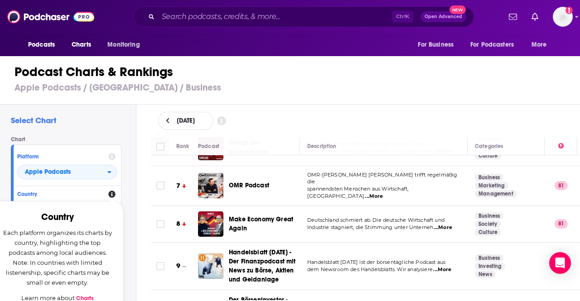
click at [204, 83] on h3 "Apple Podcasts / Germany / Business" at bounding box center [293, 87] width 559 height 11
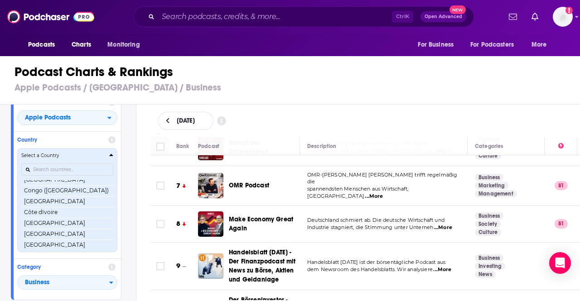
scroll to position [396, 0]
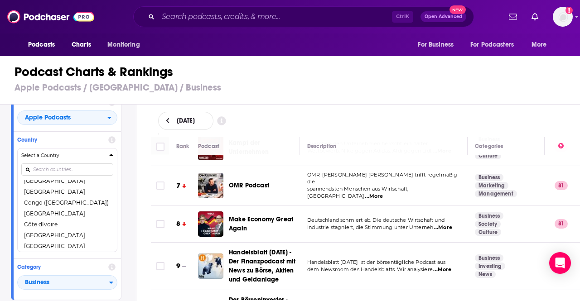
click at [350, 86] on h3 "Apple Podcasts / Germany / Business" at bounding box center [293, 87] width 559 height 11
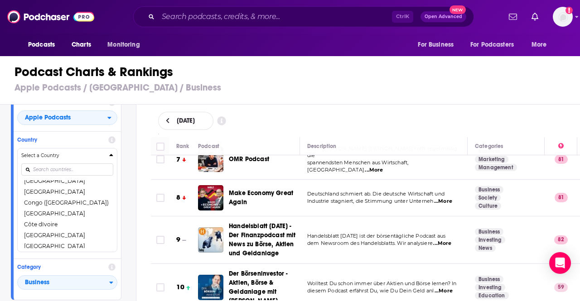
scroll to position [0, 0]
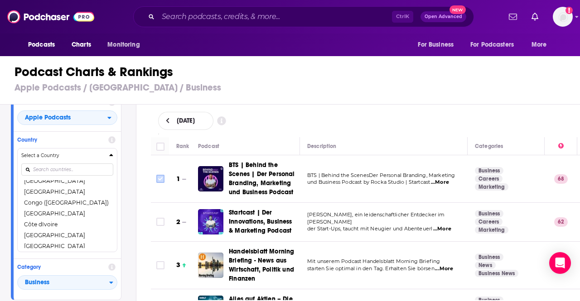
click at [164, 179] on icon "Toggle select row" at bounding box center [160, 179] width 11 height 11
click at [158, 180] on input "Toggle select row" at bounding box center [160, 179] width 8 height 8
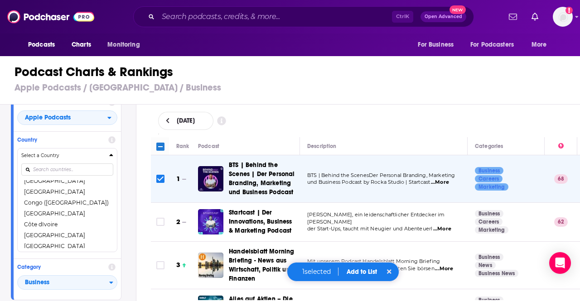
click at [357, 270] on button "Add to List" at bounding box center [361, 272] width 45 height 8
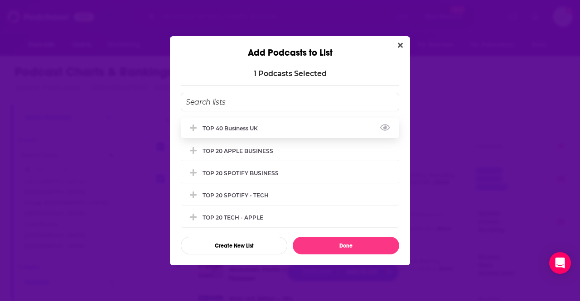
click at [245, 130] on div "TOP 40 Business UK" at bounding box center [233, 128] width 61 height 7
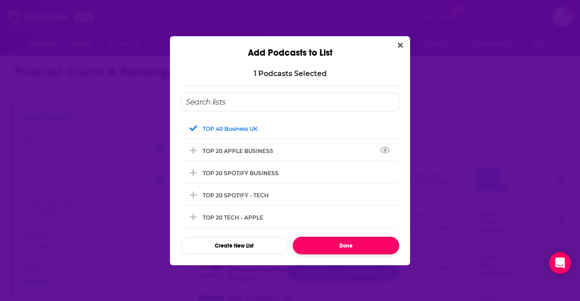
click at [346, 243] on button "Done" at bounding box center [346, 246] width 106 height 18
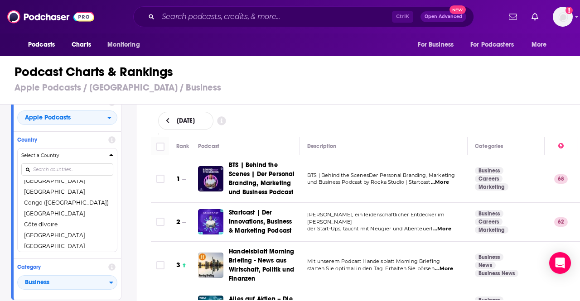
checkbox input "false"
click at [480, 89] on h3 "Apple Podcasts / Germany / Business" at bounding box center [293, 87] width 559 height 11
click at [335, 88] on h3 "Apple Podcasts / Germany / Business" at bounding box center [293, 87] width 559 height 11
click at [508, 125] on div "[DATE]" at bounding box center [365, 121] width 415 height 18
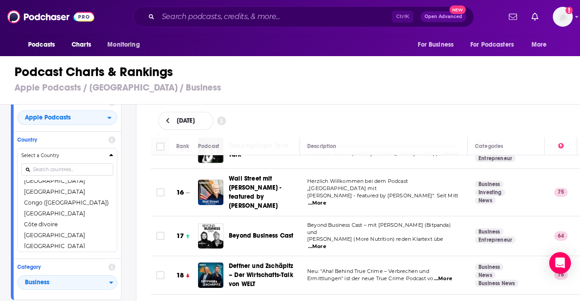
scroll to position [616, 0]
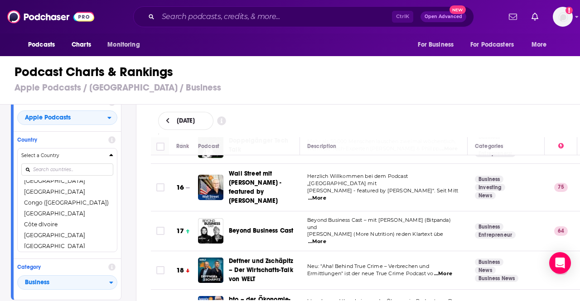
click at [326, 238] on span "...More" at bounding box center [317, 241] width 18 height 7
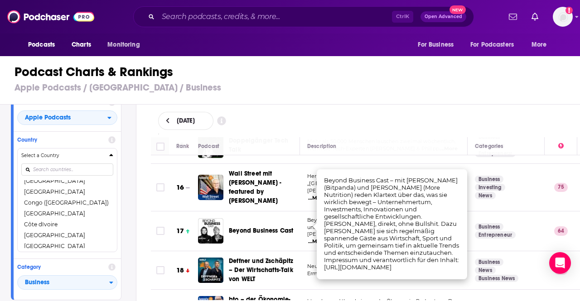
click at [405, 96] on div "Podcast Charts & Rankings Apple Podcasts / Germany / Business" at bounding box center [294, 79] width 588 height 52
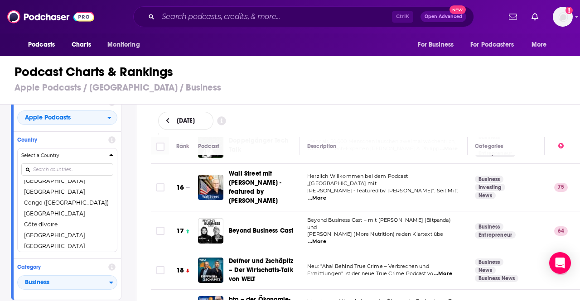
click at [388, 91] on h3 "Apple Podcasts / Germany / Business" at bounding box center [293, 87] width 559 height 11
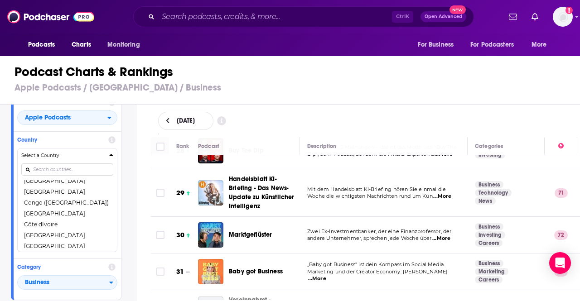
scroll to position [1142, 0]
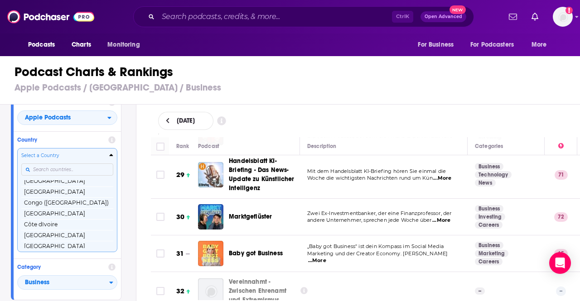
click at [73, 168] on div "Platform Apple Podcasts Country Select a Country Afghanistan Albania Algeria An…" at bounding box center [66, 195] width 111 height 210
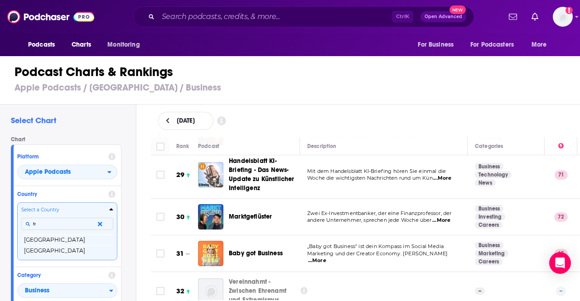
scroll to position [0, 0]
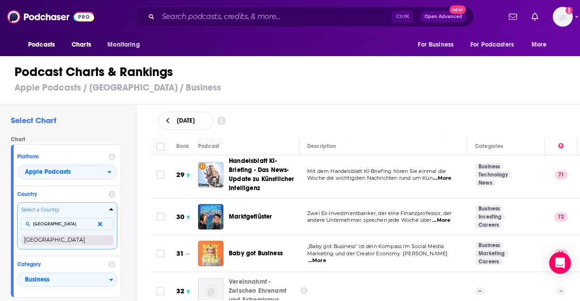
type input "france"
click at [47, 242] on button "[GEOGRAPHIC_DATA]" at bounding box center [67, 240] width 92 height 11
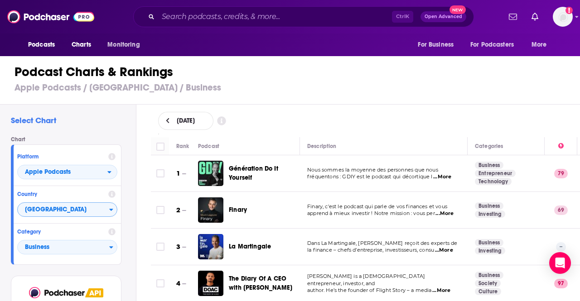
click at [421, 116] on div "[DATE]" at bounding box center [365, 121] width 415 height 18
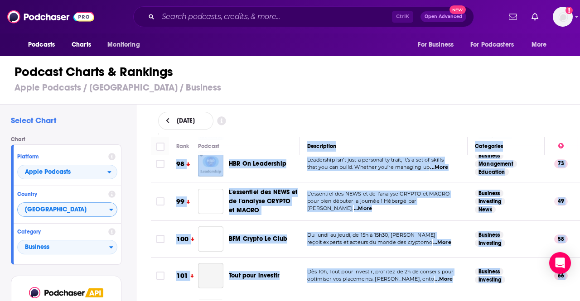
scroll to position [3721, 0]
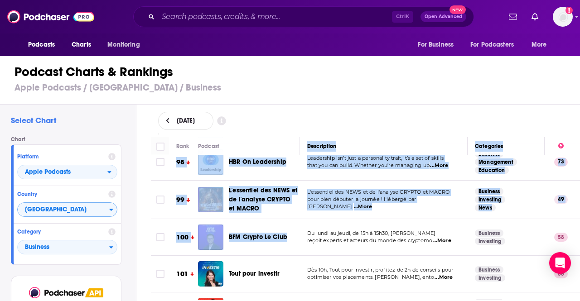
drag, startPoint x: 238, startPoint y: 154, endPoint x: 291, endPoint y: 213, distance: 79.9
click at [291, 213] on table "Rank Podcast Description Categories 1 Génération Do It Yourself Nous sommes la …" at bounding box center [365, 278] width 429 height 7724
copy table "Description Categories 1 Génération Do It Yourself Nous sommes la moyenne des p…"
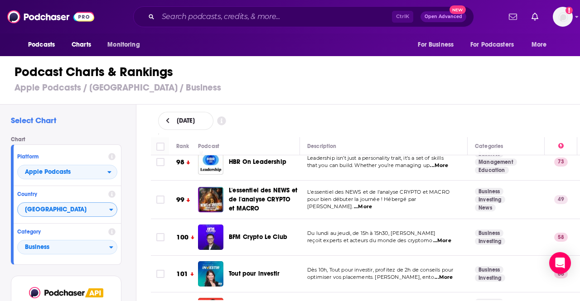
click at [372, 125] on div "[DATE]" at bounding box center [365, 121] width 415 height 18
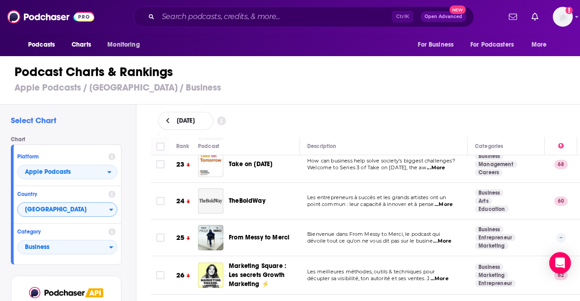
scroll to position [801, 0]
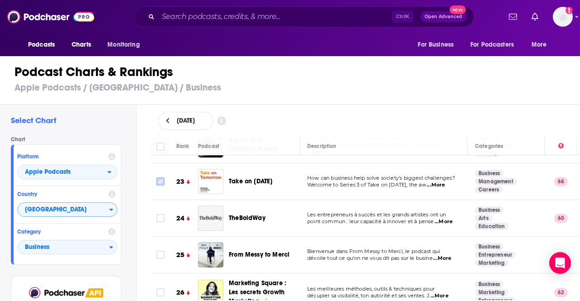
click at [159, 179] on input "Toggle select row" at bounding box center [160, 182] width 8 height 8
checkbox input "true"
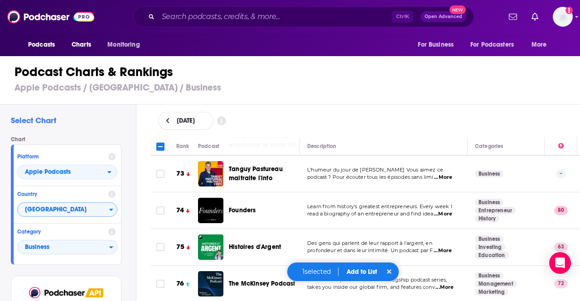
scroll to position [2719, 0]
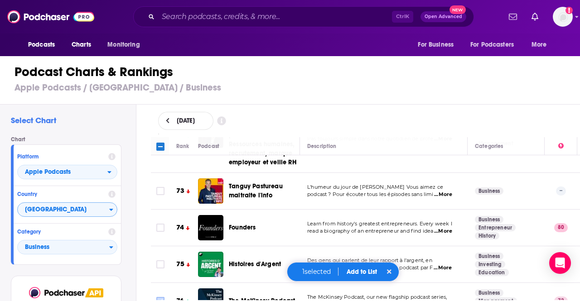
click at [157, 297] on input "Toggle select row" at bounding box center [160, 301] width 8 height 8
checkbox input "true"
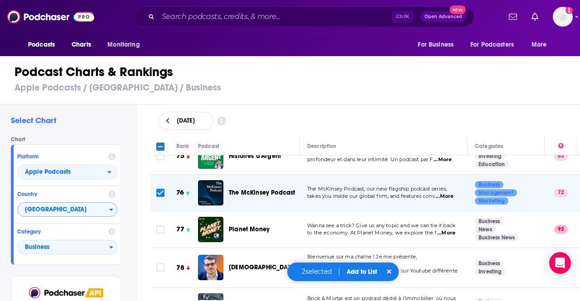
scroll to position [2828, 0]
click at [162, 225] on input "Toggle select row" at bounding box center [160, 229] width 8 height 8
checkbox input "true"
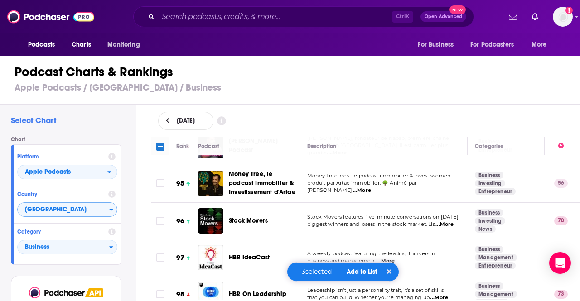
scroll to position [3615, 0]
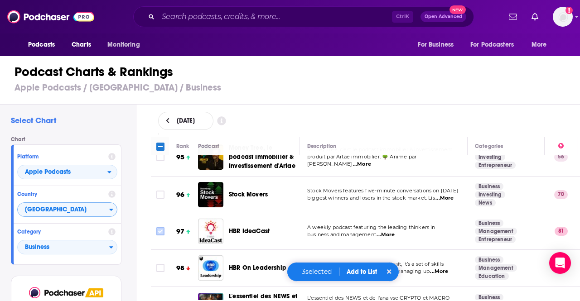
click at [161, 227] on input "Toggle select row" at bounding box center [160, 231] width 8 height 8
checkbox input "true"
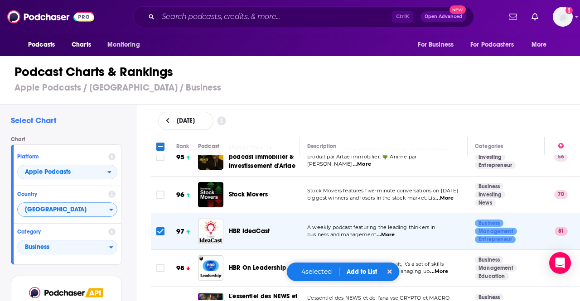
click at [366, 272] on button "Add to List" at bounding box center [361, 272] width 45 height 8
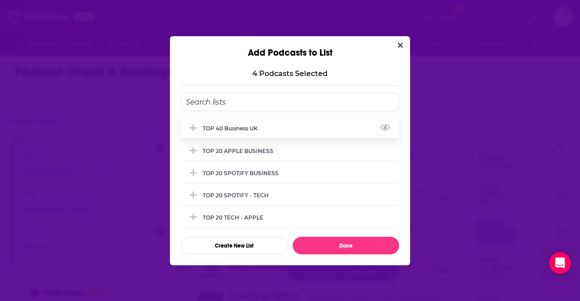
click at [233, 125] on div "TOP 40 Business UK" at bounding box center [233, 128] width 61 height 7
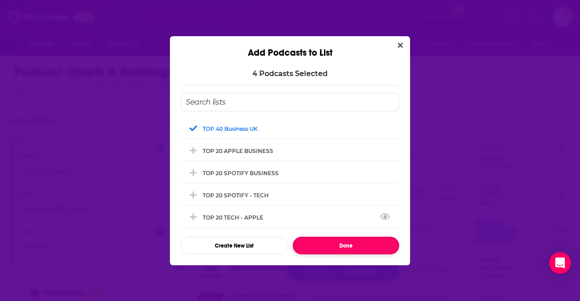
click at [359, 243] on button "Done" at bounding box center [346, 246] width 106 height 18
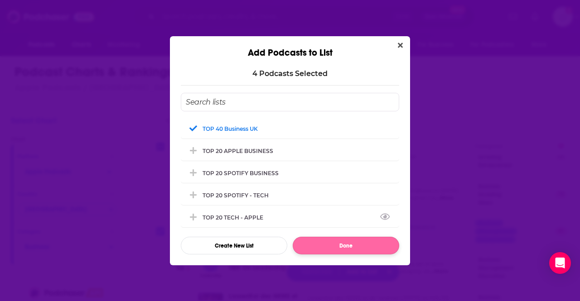
checkbox input "false"
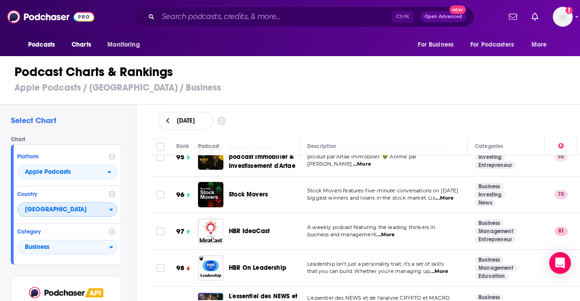
click at [59, 208] on span "[GEOGRAPHIC_DATA]" at bounding box center [64, 210] width 92 height 15
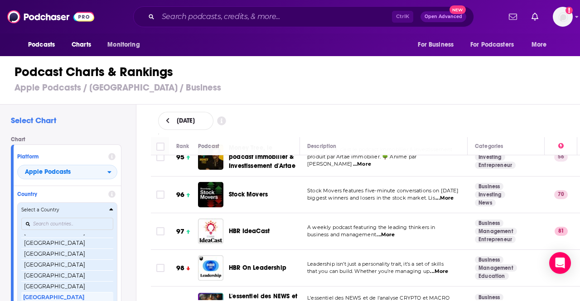
scroll to position [519, 0]
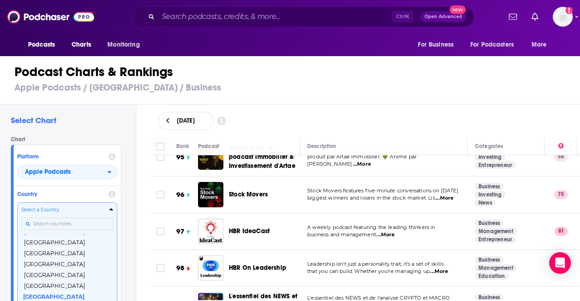
click at [58, 225] on input "Countries" at bounding box center [67, 224] width 92 height 12
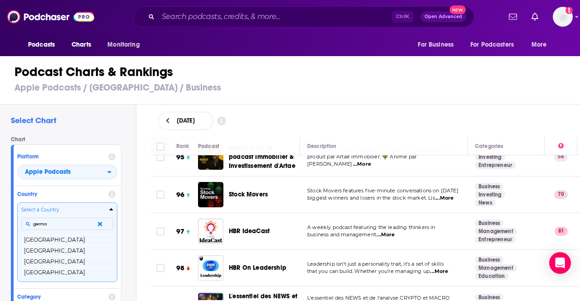
type input "german"
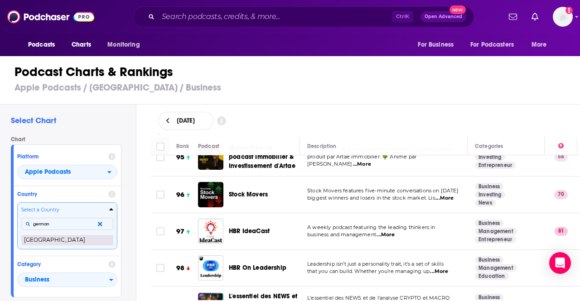
click at [45, 241] on button "[GEOGRAPHIC_DATA]" at bounding box center [67, 240] width 92 height 11
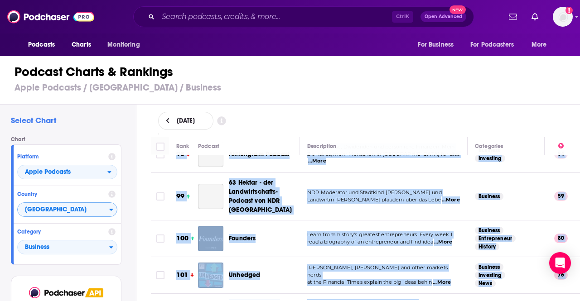
scroll to position [3916, 0]
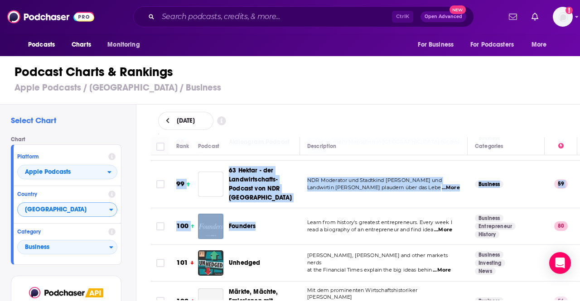
drag, startPoint x: 188, startPoint y: 159, endPoint x: 279, endPoint y: 176, distance: 93.0
click at [279, 176] on tbody "1 BTS | Behind the Scenes | Der Personal Branding, Marketing und Business Podca…" at bounding box center [406, 227] width 511 height 7974
copy tbody "BTS | Behind the Scenes | Der Personal Branding, Marketing und Business Podcast…"
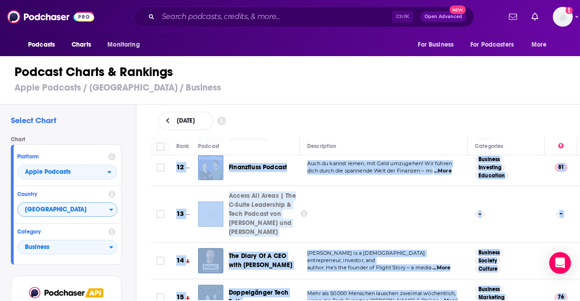
scroll to position [552, 0]
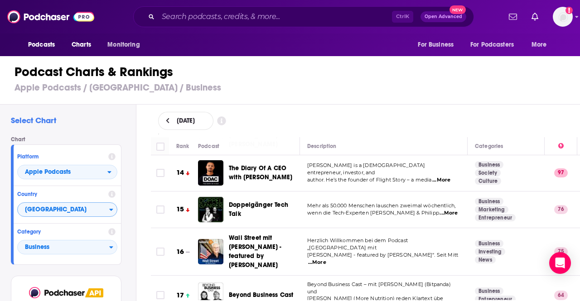
click at [358, 127] on div "[DATE]" at bounding box center [365, 121] width 415 height 18
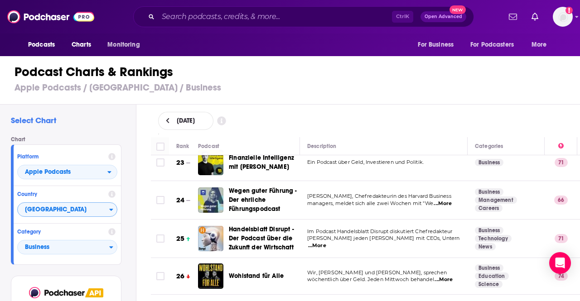
scroll to position [942, 0]
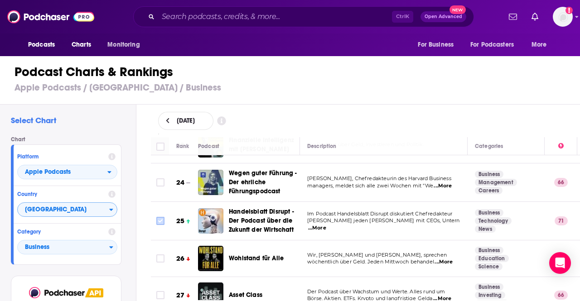
click at [159, 217] on input "Toggle select row" at bounding box center [160, 221] width 8 height 8
checkbox input "true"
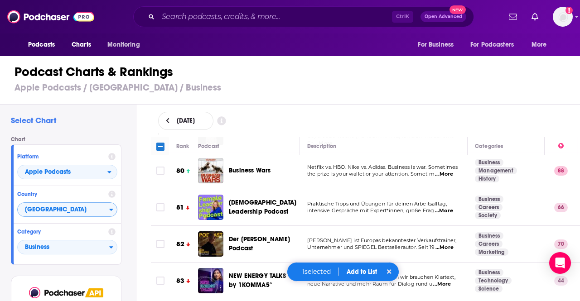
scroll to position [3191, 0]
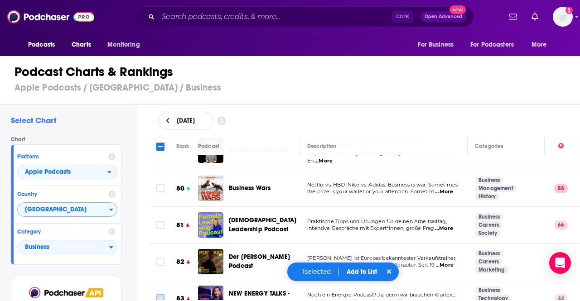
click at [164, 294] on icon "Toggle select row" at bounding box center [160, 298] width 8 height 8
click at [163, 294] on input "Toggle select row" at bounding box center [160, 298] width 8 height 8
checkbox input "true"
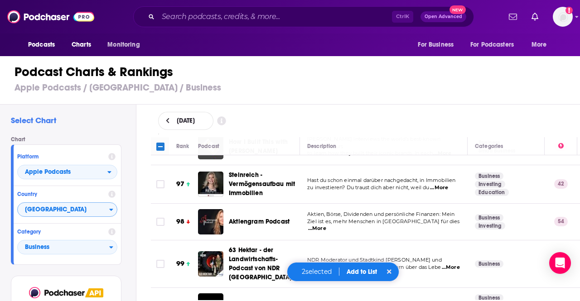
scroll to position [3818, 0]
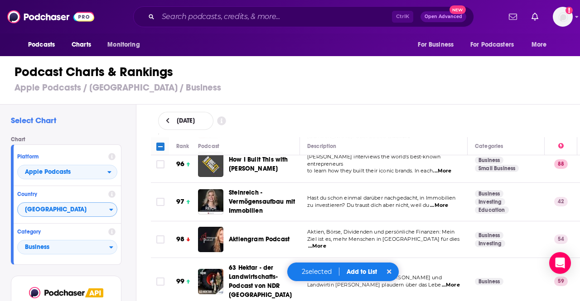
drag, startPoint x: 159, startPoint y: 230, endPoint x: 332, endPoint y: 48, distance: 251.9
click at [159, 278] on input "Toggle select row" at bounding box center [160, 282] width 8 height 8
checkbox input "true"
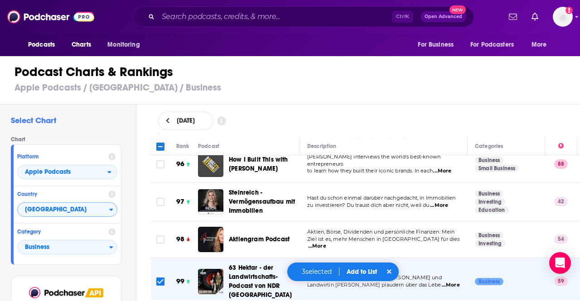
click at [354, 270] on button "Add to List" at bounding box center [361, 272] width 45 height 8
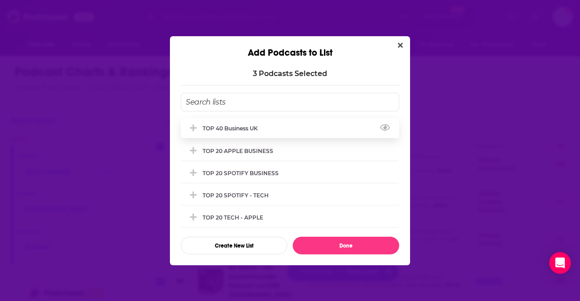
click at [234, 131] on div "TOP 40 Business UK" at bounding box center [233, 128] width 61 height 7
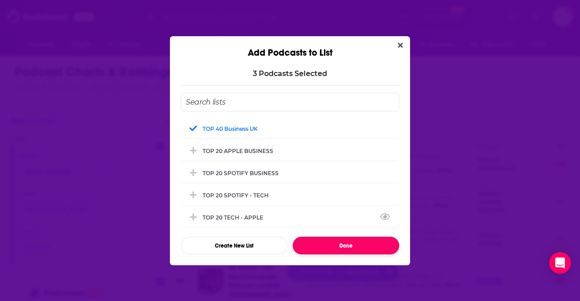
click at [333, 241] on button "Done" at bounding box center [346, 246] width 106 height 18
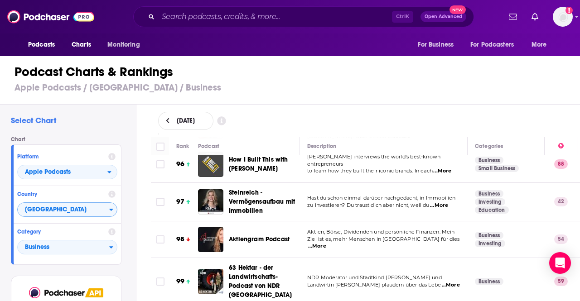
checkbox input "false"
click at [70, 212] on span "[GEOGRAPHIC_DATA]" at bounding box center [64, 210] width 92 height 15
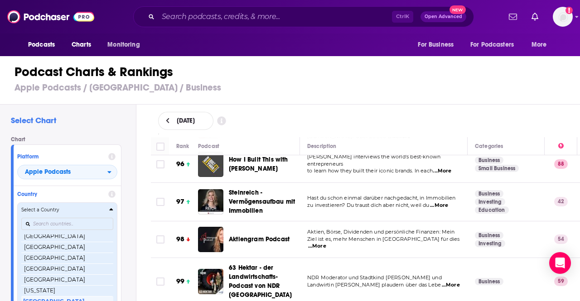
scroll to position [563, 0]
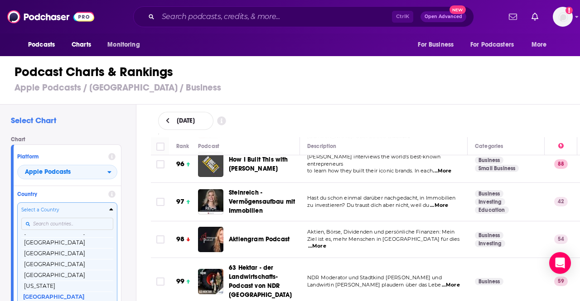
click at [53, 228] on input "Countries" at bounding box center [67, 224] width 92 height 12
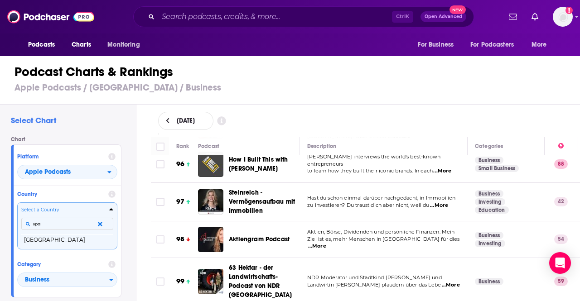
scroll to position [0, 0]
type input "spain"
click at [43, 237] on button "[GEOGRAPHIC_DATA]" at bounding box center [67, 240] width 92 height 11
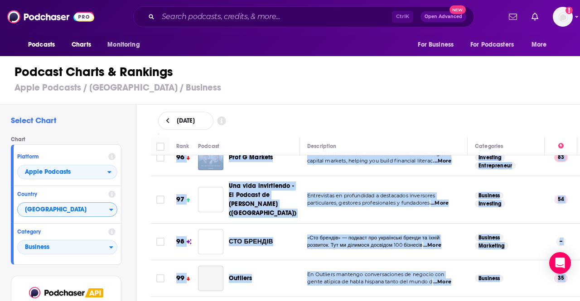
scroll to position [3550, 0]
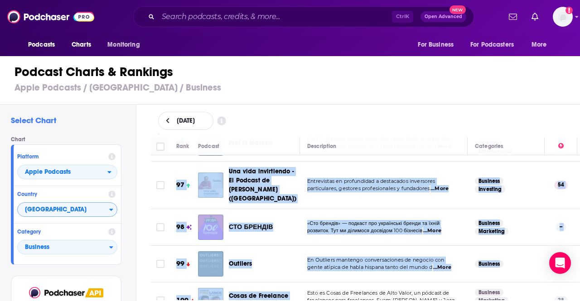
drag, startPoint x: 179, startPoint y: 164, endPoint x: 460, endPoint y: 267, distance: 298.5
copy tbody "Tengo un Plan Ya puedes comprar entradas a los eventos de 2025 aquí: https://te…"
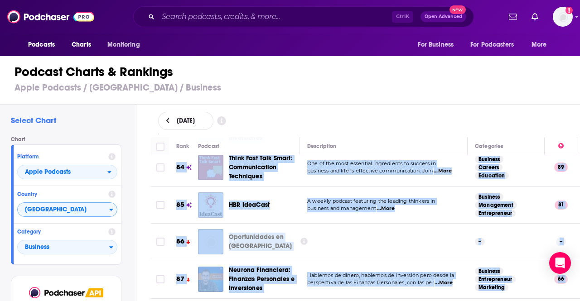
scroll to position [3064, 0]
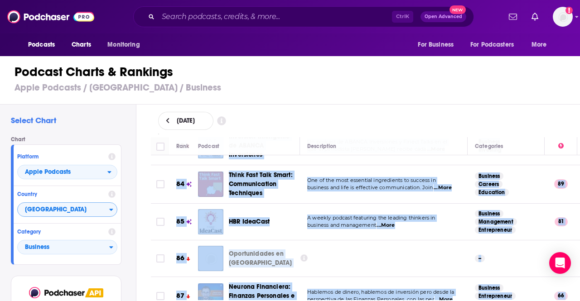
click at [164, 218] on input "Toggle select row" at bounding box center [160, 222] width 8 height 8
checkbox input "true"
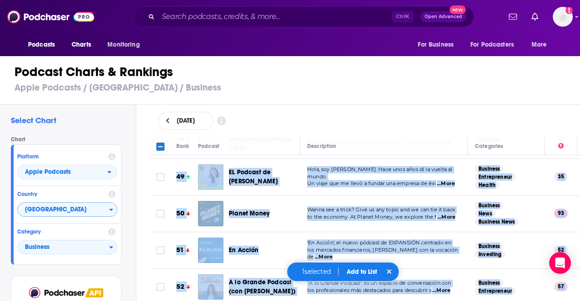
scroll to position [1782, 0]
click at [158, 210] on input "Toggle select row" at bounding box center [160, 214] width 8 height 8
checkbox input "true"
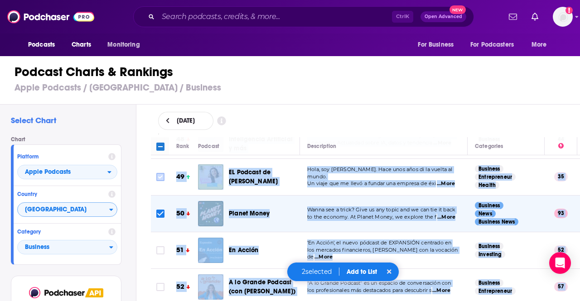
click at [161, 173] on input "Toggle select row" at bounding box center [160, 177] width 8 height 8
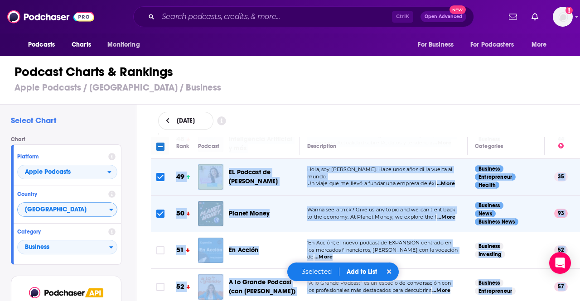
click at [357, 275] on button "Add to List" at bounding box center [361, 272] width 45 height 8
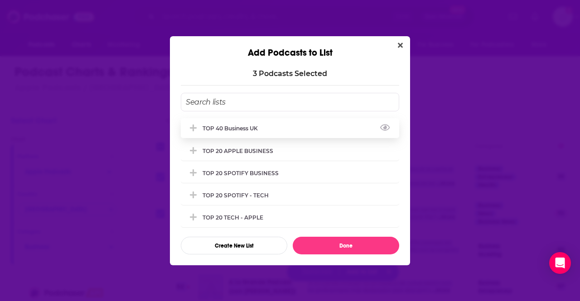
click at [262, 128] on div "TOP 40 Business UK" at bounding box center [233, 128] width 61 height 7
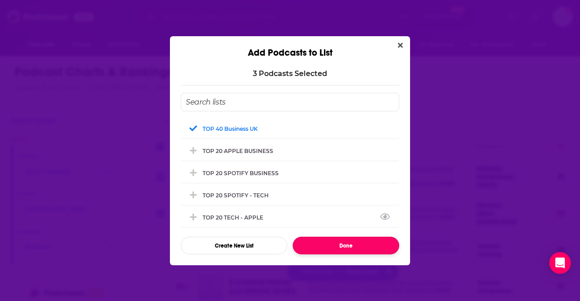
click at [349, 244] on button "Done" at bounding box center [346, 246] width 106 height 18
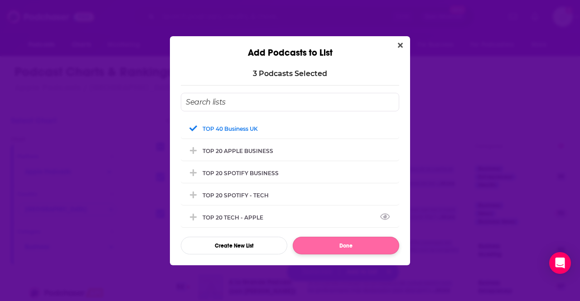
checkbox input "false"
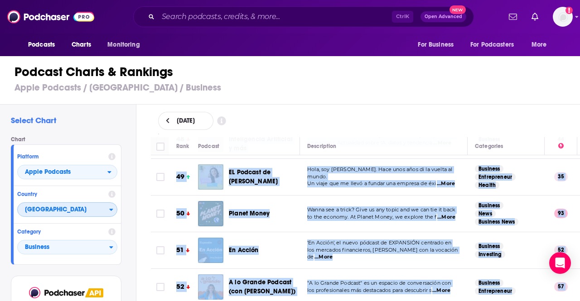
click at [50, 203] on span "[GEOGRAPHIC_DATA]" at bounding box center [64, 210] width 92 height 15
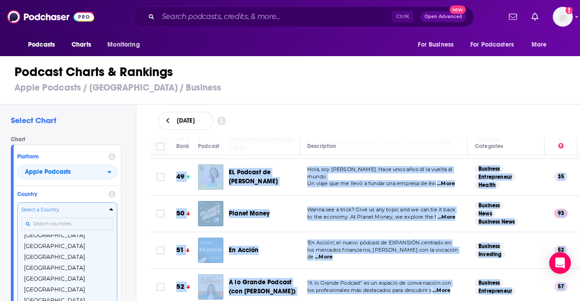
click at [60, 226] on input "Countries" at bounding box center [67, 224] width 92 height 12
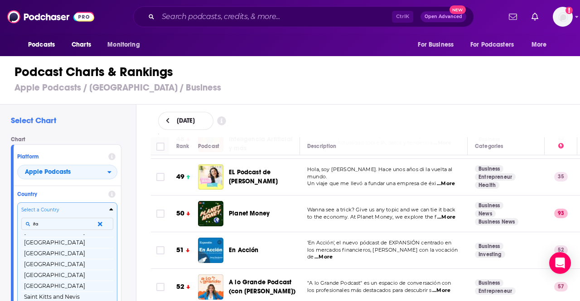
scroll to position [0, 0]
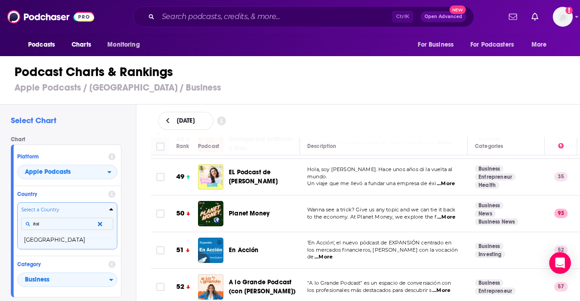
type input "italy"
click at [33, 238] on button "[GEOGRAPHIC_DATA]" at bounding box center [67, 240] width 92 height 11
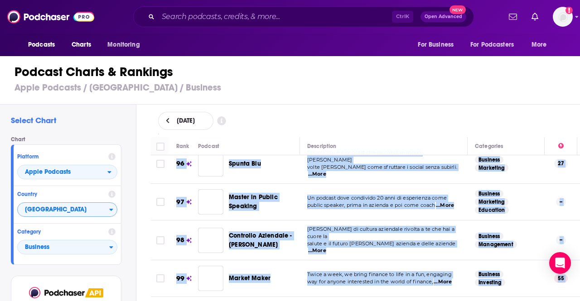
scroll to position [3618, 0]
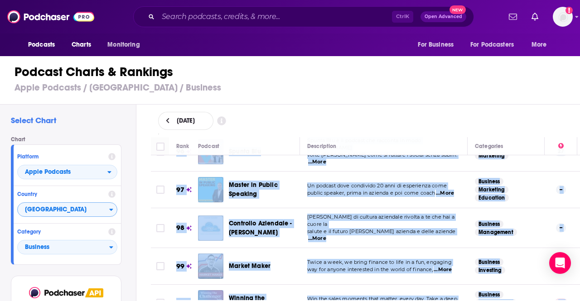
drag, startPoint x: 188, startPoint y: 162, endPoint x: 455, endPoint y: 253, distance: 282.0
copy tbody "The Bull - Il tuo podcast di finanza personale The Bull - Il tuo podcast di Fin…"
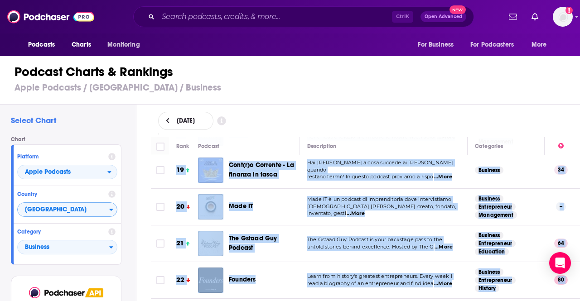
scroll to position [663, 0]
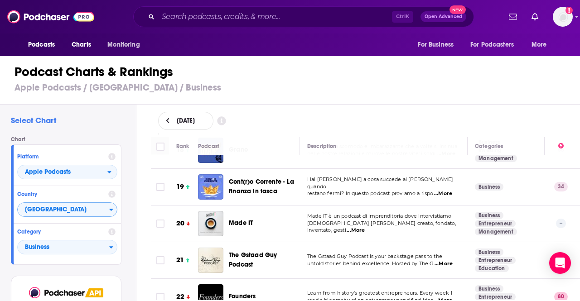
click at [375, 106] on div "[DATE]" at bounding box center [366, 121] width 444 height 33
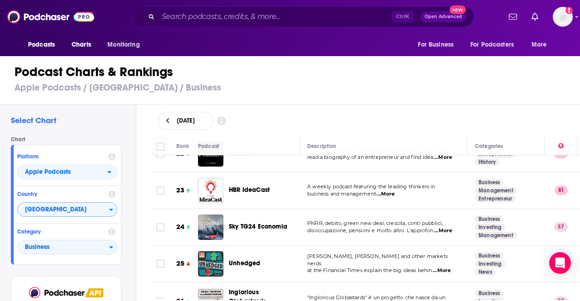
scroll to position [823, 0]
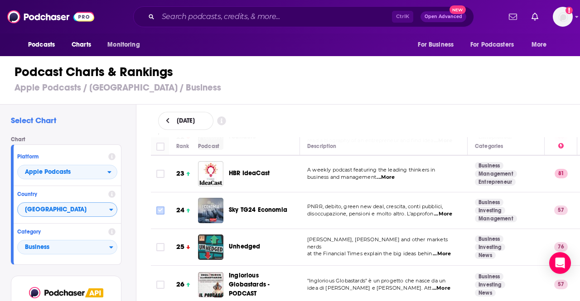
click at [156, 207] on input "Toggle select row" at bounding box center [160, 211] width 8 height 8
checkbox input "true"
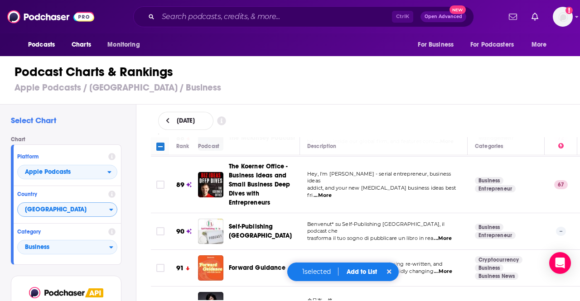
scroll to position [3367, 0]
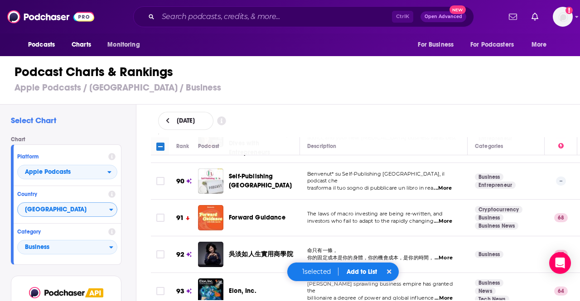
checkbox input "true"
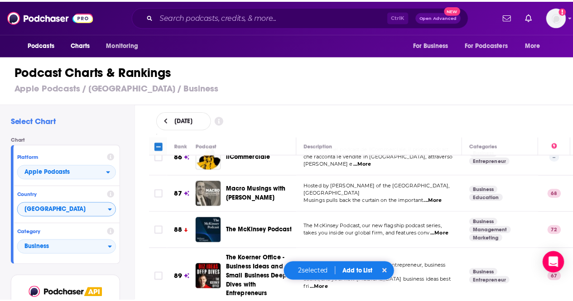
scroll to position [3173, 0]
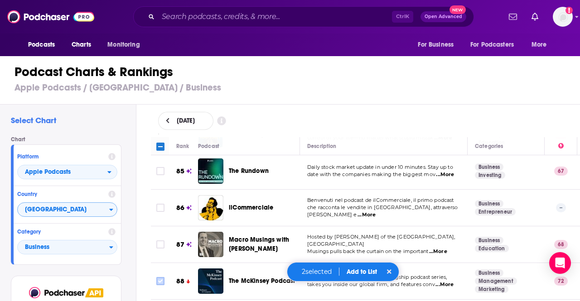
click at [160, 277] on input "Toggle select row" at bounding box center [160, 281] width 8 height 8
checkbox input "true"
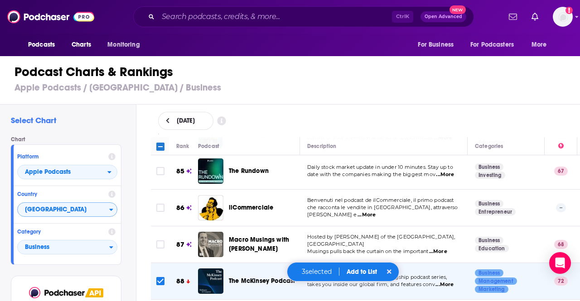
click at [364, 271] on button "Add to List" at bounding box center [361, 272] width 45 height 8
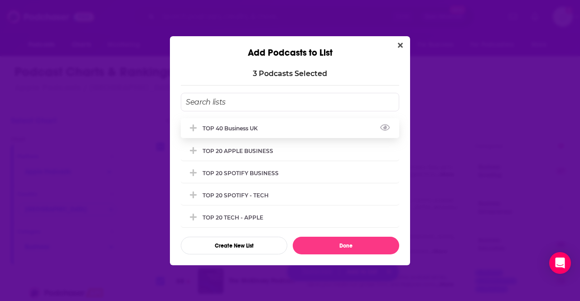
click at [206, 128] on div "TOP 40 Business UK" at bounding box center [233, 128] width 61 height 7
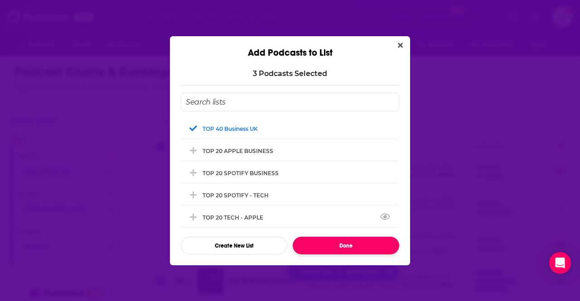
click at [353, 243] on button "Done" at bounding box center [346, 246] width 106 height 18
checkbox input "false"
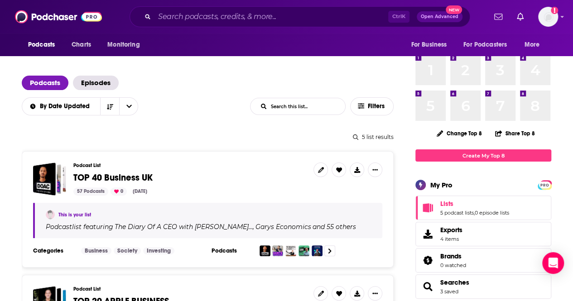
scroll to position [34, 0]
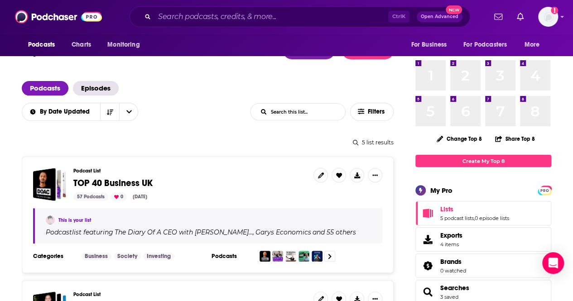
click at [105, 183] on span "TOP 40 Business UK" at bounding box center [112, 183] width 79 height 11
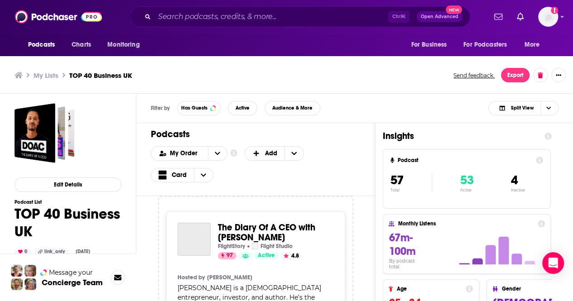
scroll to position [3, 0]
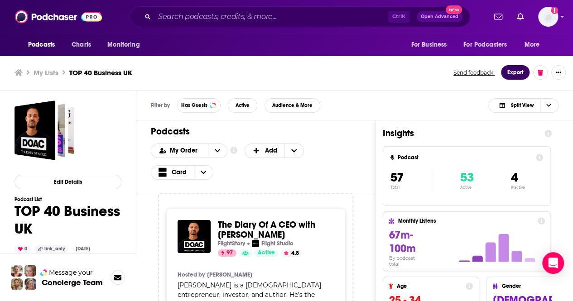
click at [514, 71] on button "Export" at bounding box center [515, 72] width 29 height 14
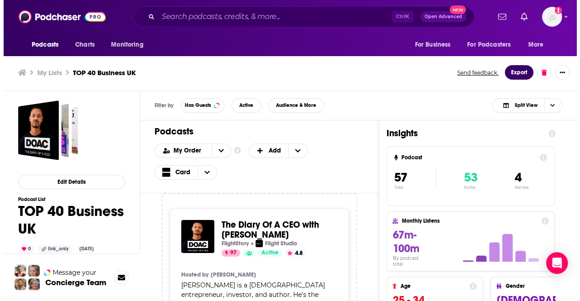
scroll to position [0, 0]
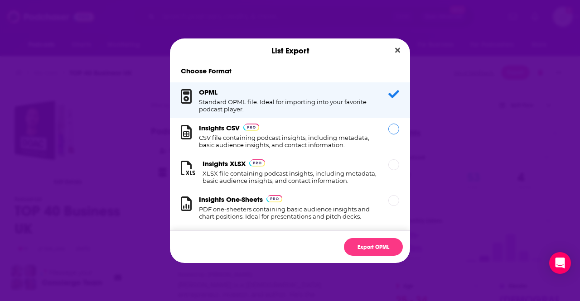
click at [265, 136] on h1 "CSV file containing podcast insights, including metadata, basic audience insigh…" at bounding box center [288, 141] width 179 height 14
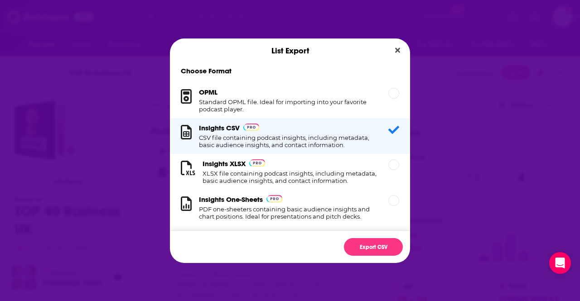
scroll to position [17, 0]
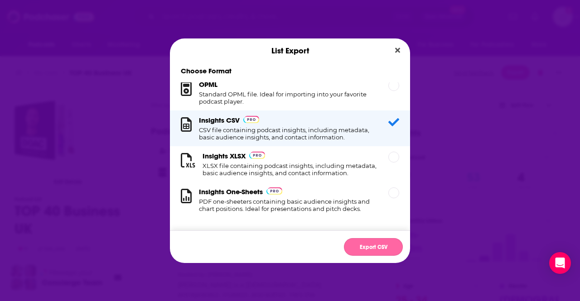
click at [386, 245] on button "Export CSV" at bounding box center [373, 247] width 59 height 18
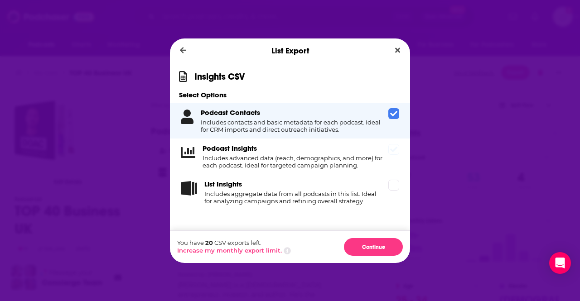
click at [314, 159] on h4 "Includes advanced data (reach, demographics, and more) for each podcast. Ideal …" at bounding box center [294, 161] width 182 height 14
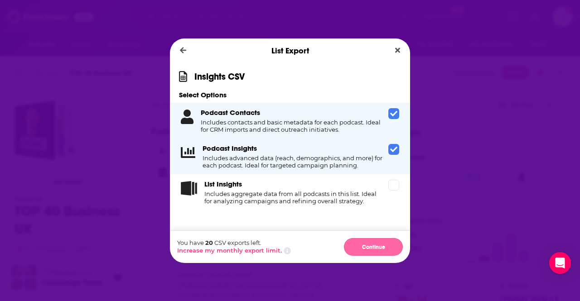
click at [361, 243] on button "Continue" at bounding box center [373, 247] width 59 height 18
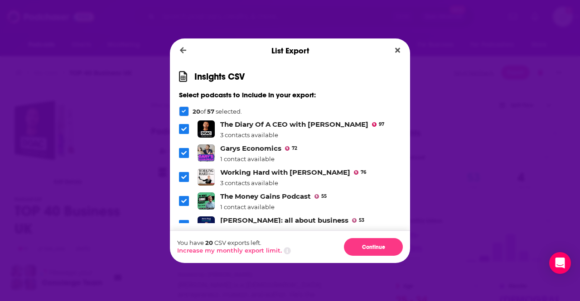
click at [182, 126] on span "Dialog" at bounding box center [184, 129] width 10 height 10
click at [185, 126] on span "Dialog" at bounding box center [184, 129] width 8 height 8
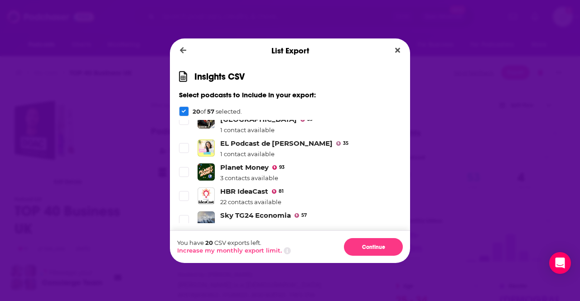
scroll to position [1311, 0]
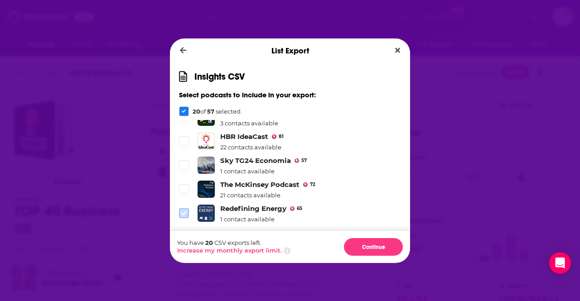
click at [184, 211] on icon "Dialog" at bounding box center [183, 213] width 5 height 5
click at [184, 187] on icon "Dialog" at bounding box center [183, 189] width 5 height 5
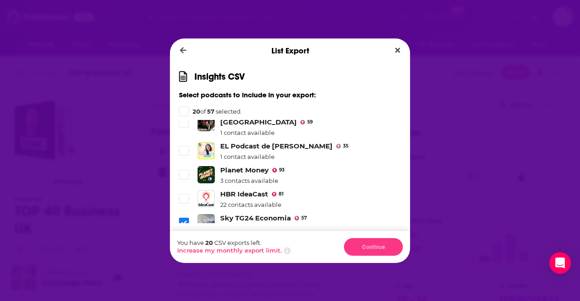
scroll to position [1234, 0]
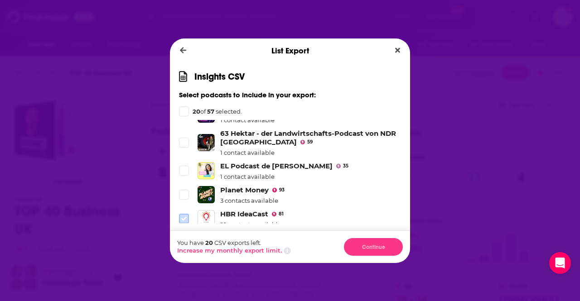
click at [183, 216] on icon "Dialog" at bounding box center [183, 218] width 5 height 5
click at [182, 191] on span "Dialog" at bounding box center [184, 195] width 8 height 8
click at [184, 162] on li "EL Podcast de Bea Magro 35 1 contact available" at bounding box center [290, 171] width 222 height 19
click at [186, 139] on span "Dialog" at bounding box center [184, 143] width 8 height 8
click at [184, 167] on span "Dialog" at bounding box center [184, 171] width 8 height 8
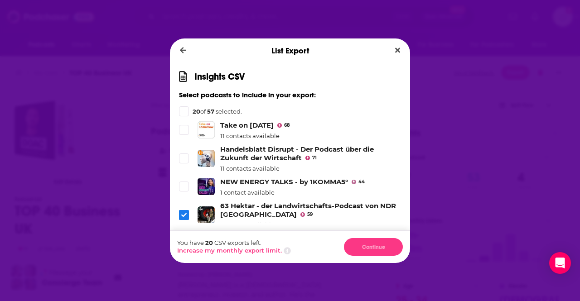
scroll to position [1151, 0]
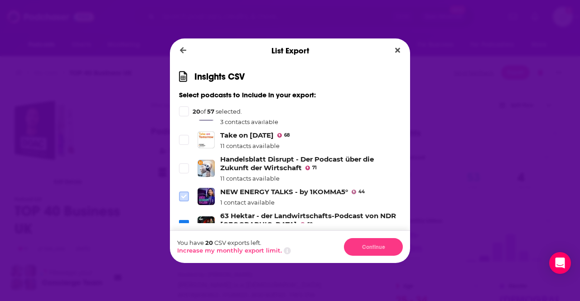
click at [185, 195] on icon "Dialog" at bounding box center [183, 197] width 5 height 4
click at [185, 164] on span "Dialog" at bounding box center [184, 168] width 8 height 8
click at [185, 131] on li "Take on Tomorrow 68 11 contacts available" at bounding box center [290, 140] width 222 height 19
click at [186, 136] on span "Dialog" at bounding box center [184, 140] width 8 height 8
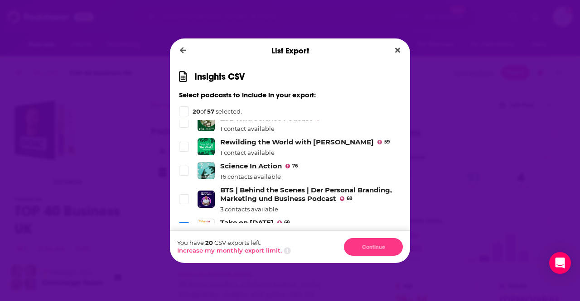
scroll to position [1054, 0]
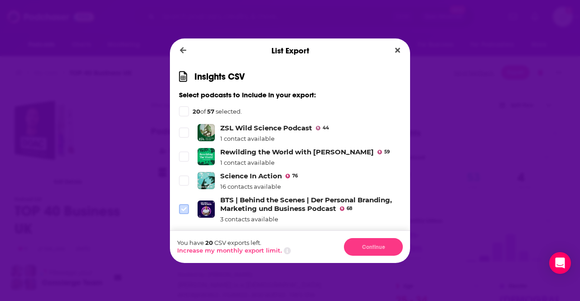
click at [184, 205] on span "Dialog" at bounding box center [184, 209] width 8 height 8
click at [184, 180] on li "Science In Action 76 16 contacts available" at bounding box center [290, 181] width 222 height 19
click at [183, 172] on li "Science In Action 76 16 contacts available" at bounding box center [290, 181] width 222 height 19
click at [183, 179] on span "Dialog" at bounding box center [184, 181] width 8 height 8
click at [183, 154] on icon "Dialog" at bounding box center [183, 156] width 5 height 5
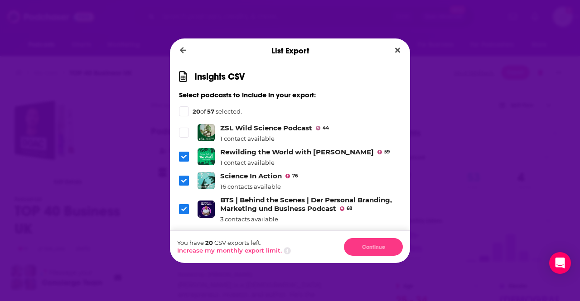
click at [185, 120] on div "Insights CSV Select podcasts to include in your export: 20 of 57 selected. The …" at bounding box center [290, 147] width 240 height 168
click at [186, 130] on icon "Dialog" at bounding box center [183, 132] width 5 height 5
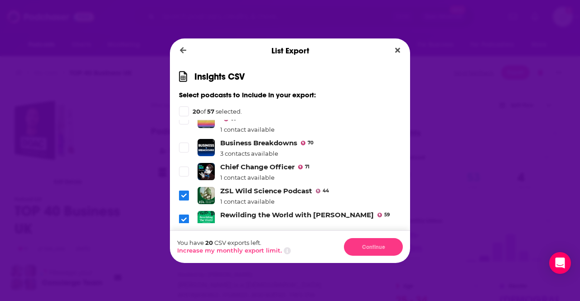
scroll to position [961, 0]
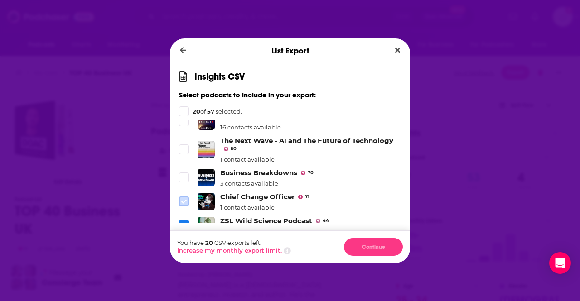
click at [180, 198] on span "Dialog" at bounding box center [184, 202] width 8 height 8
click at [186, 174] on span "Dialog" at bounding box center [184, 178] width 8 height 8
click at [186, 147] on icon "Dialog" at bounding box center [183, 149] width 5 height 5
click at [185, 115] on div "Dialog" at bounding box center [184, 111] width 10 height 10
click at [183, 111] on icon "Dialog" at bounding box center [184, 111] width 5 height 5
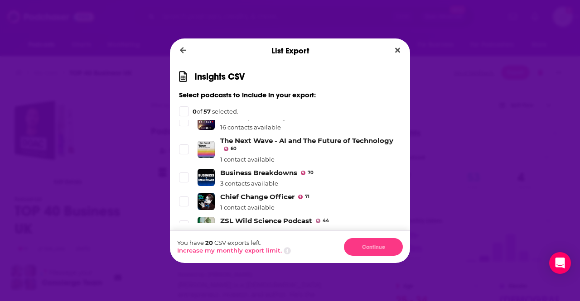
scroll to position [1311, 0]
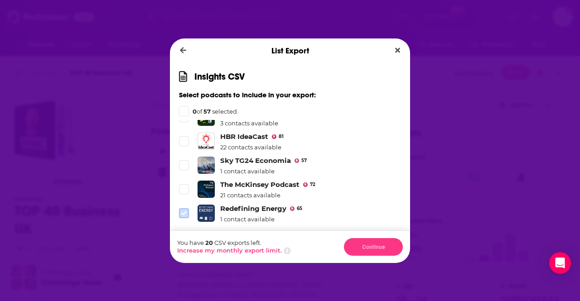
click at [182, 211] on icon "Dialog" at bounding box center [183, 213] width 5 height 5
click at [184, 189] on li "The McKinsey Podcast 72 21 contacts available" at bounding box center [290, 189] width 222 height 19
click at [184, 188] on icon "Dialog" at bounding box center [183, 190] width 5 height 4
click at [184, 161] on span "Dialog" at bounding box center [184, 165] width 8 height 8
click at [184, 138] on label "Dialog" at bounding box center [184, 141] width 10 height 10
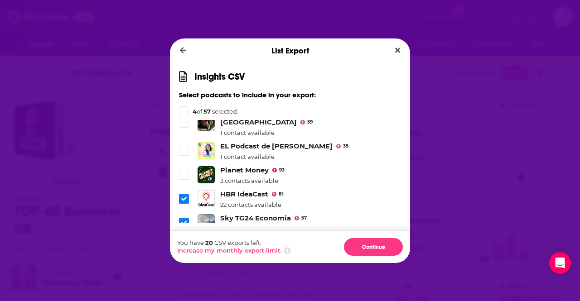
scroll to position [1244, 0]
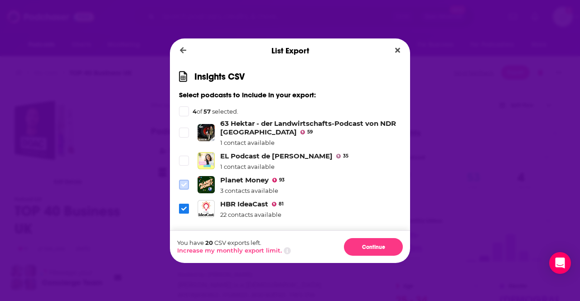
click at [183, 182] on icon "Dialog" at bounding box center [183, 184] width 5 height 5
click at [183, 159] on li "EL Podcast de Bea Magro 35 1 contact available" at bounding box center [290, 161] width 222 height 19
click at [184, 157] on span "Dialog" at bounding box center [184, 161] width 8 height 8
click at [186, 130] on label "Dialog" at bounding box center [184, 133] width 10 height 10
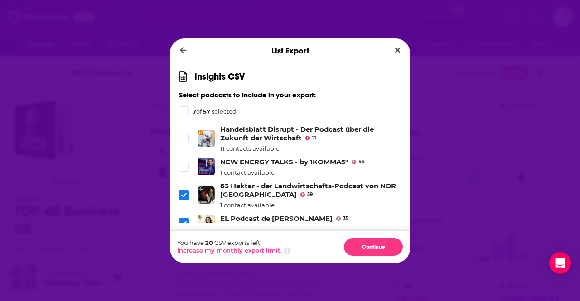
scroll to position [1161, 0]
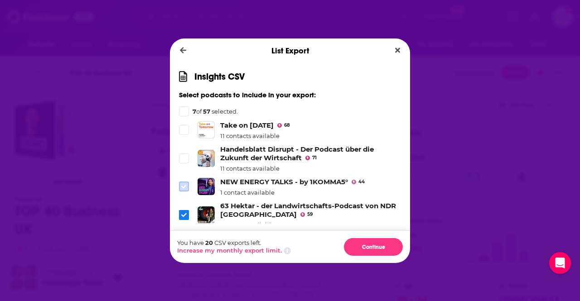
click at [187, 183] on span "Dialog" at bounding box center [184, 187] width 8 height 8
click at [184, 156] on label "Dialog" at bounding box center [184, 159] width 10 height 10
click at [184, 128] on icon "Dialog" at bounding box center [183, 130] width 5 height 4
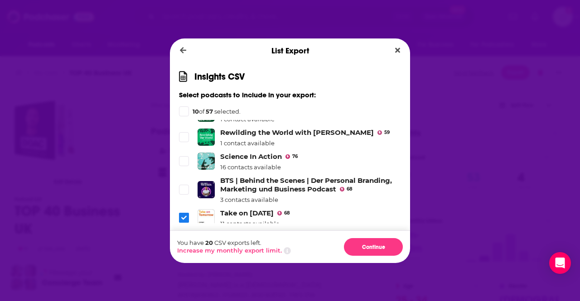
scroll to position [1068, 0]
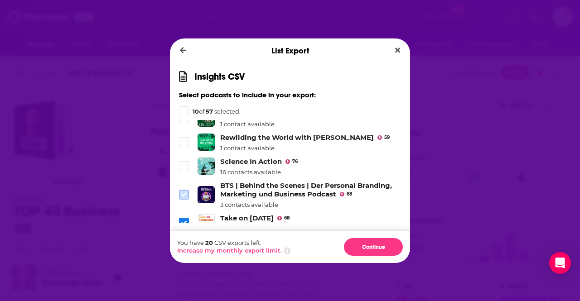
click at [183, 191] on span "Dialog" at bounding box center [184, 195] width 8 height 8
click at [184, 161] on label "Dialog" at bounding box center [184, 166] width 10 height 10
click at [183, 138] on span "Dialog" at bounding box center [184, 142] width 8 height 8
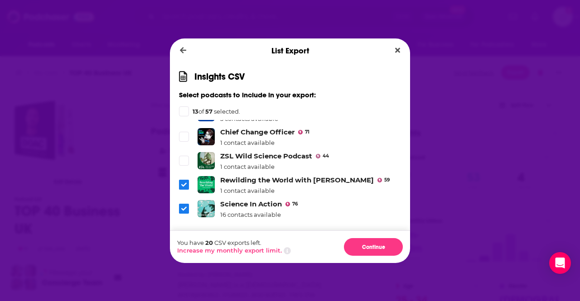
scroll to position [1011, 0]
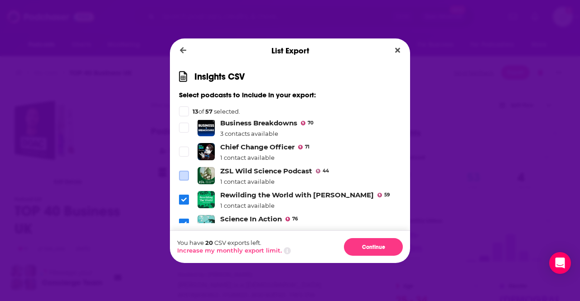
click at [187, 172] on span "Dialog" at bounding box center [184, 176] width 8 height 8
click at [183, 148] on span "Dialog" at bounding box center [184, 152] width 8 height 8
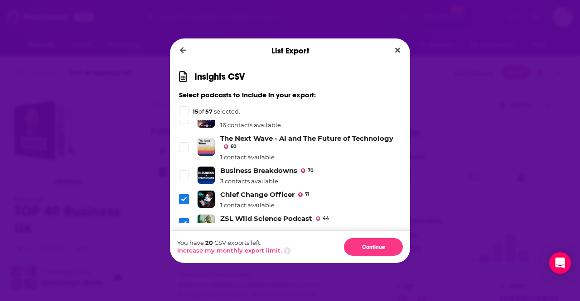
scroll to position [958, 0]
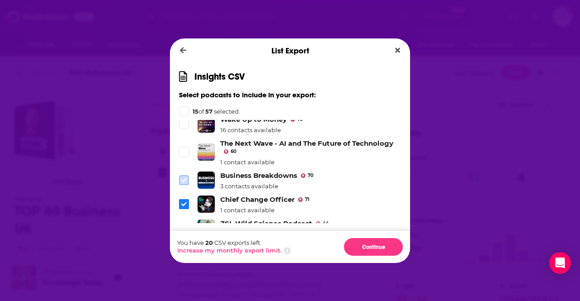
click at [183, 178] on icon "Dialog" at bounding box center [183, 180] width 5 height 5
click at [183, 150] on icon "Dialog" at bounding box center [183, 152] width 5 height 5
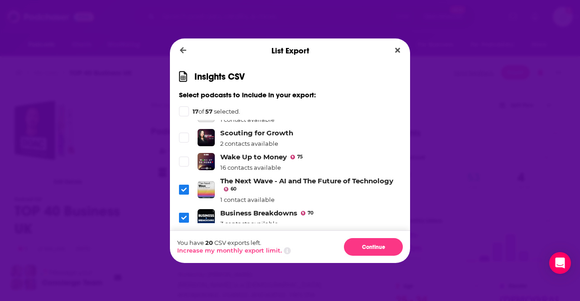
scroll to position [891, 0]
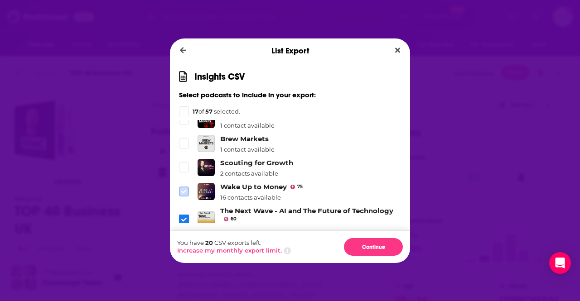
click at [184, 189] on icon "Dialog" at bounding box center [183, 191] width 5 height 5
click at [183, 165] on icon "Dialog" at bounding box center [183, 167] width 5 height 5
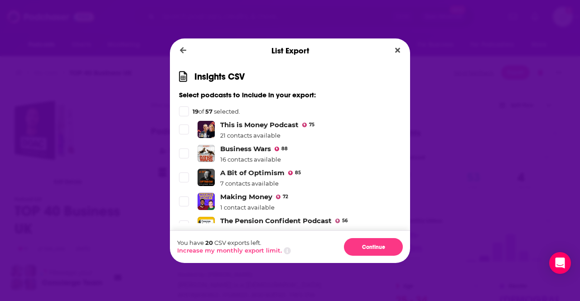
scroll to position [235, 0]
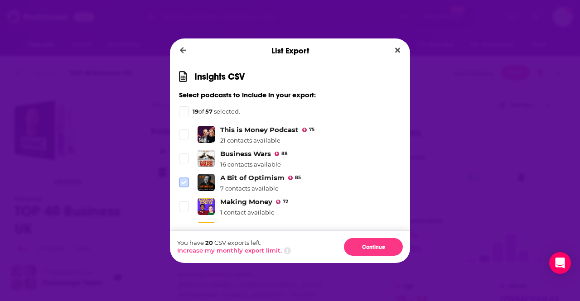
click at [183, 180] on icon "Dialog" at bounding box center [183, 182] width 5 height 5
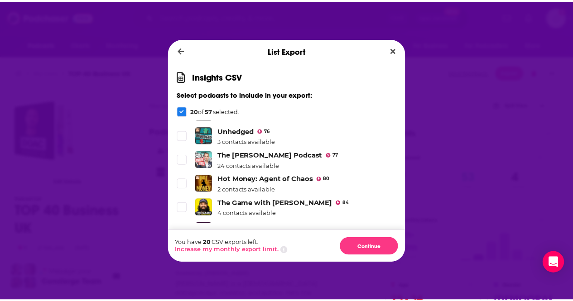
scroll to position [0, 0]
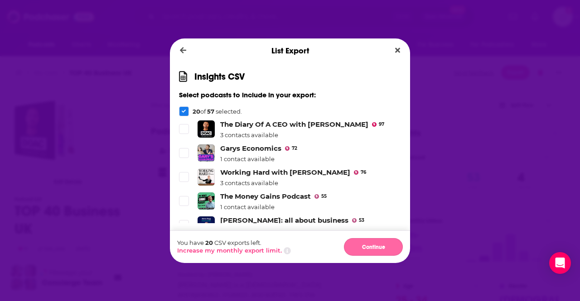
click at [361, 251] on button "Continue" at bounding box center [373, 247] width 59 height 18
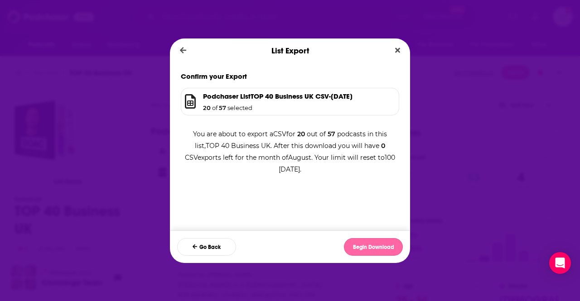
click at [367, 248] on button "Begin Download" at bounding box center [373, 247] width 59 height 18
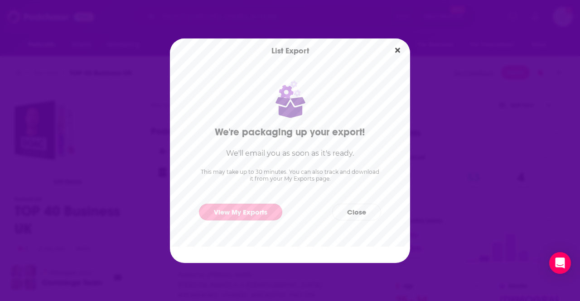
click at [244, 209] on link "View My Exports" at bounding box center [240, 212] width 83 height 17
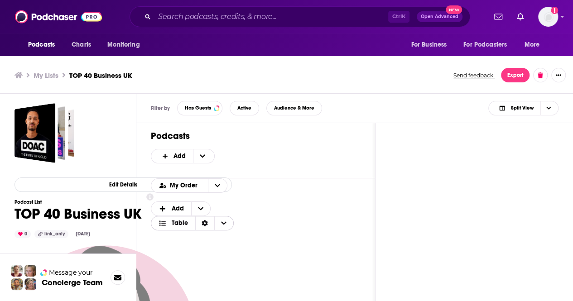
click at [173, 225] on span "Table" at bounding box center [180, 223] width 16 height 6
click at [181, 237] on span "Card" at bounding box center [198, 238] width 57 height 5
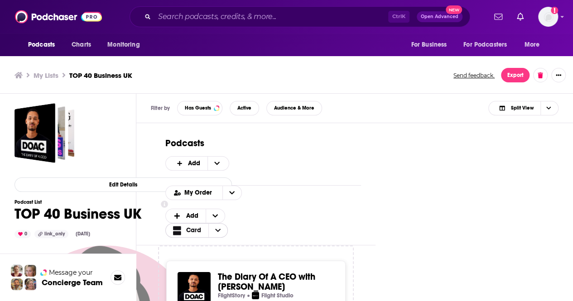
scroll to position [3, 0]
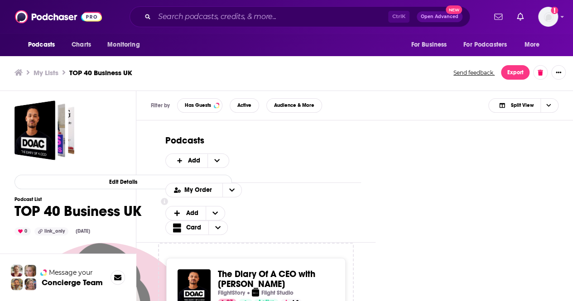
click at [52, 72] on h3 "My Lists" at bounding box center [46, 72] width 25 height 9
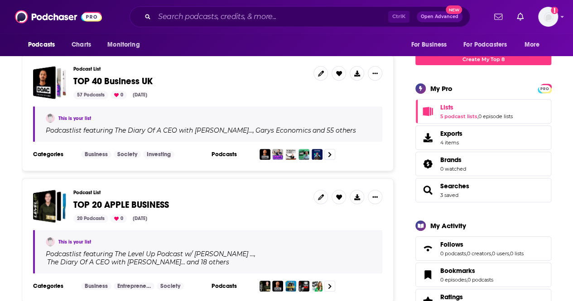
scroll to position [140, 0]
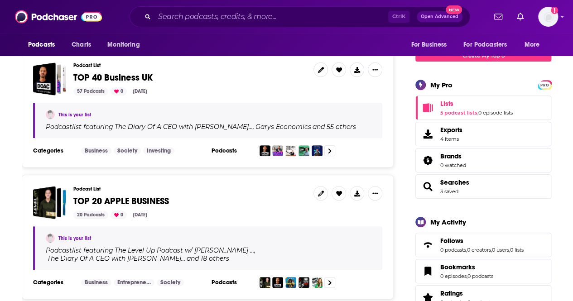
click at [110, 76] on span "TOP 40 Business UK" at bounding box center [112, 77] width 79 height 11
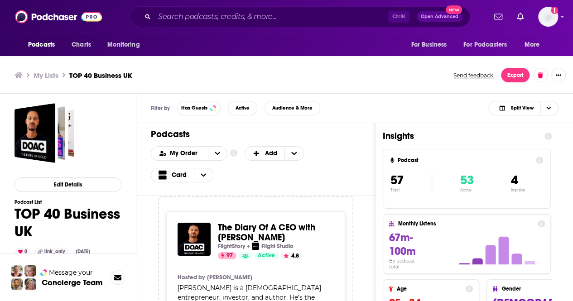
scroll to position [3, 0]
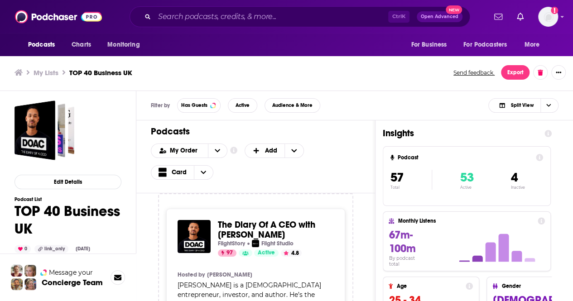
click at [565, 108] on div "Filter by Has Guests Active Audience & More Split View" at bounding box center [354, 105] width 437 height 29
click at [549, 103] on icon "Choose View" at bounding box center [548, 105] width 5 height 5
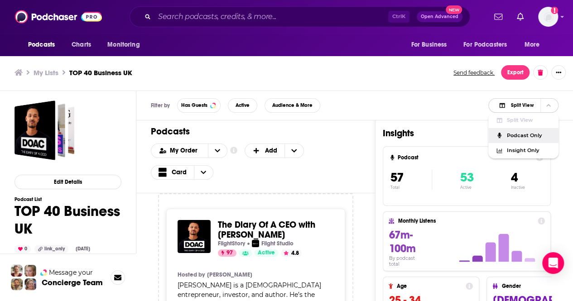
click at [523, 134] on span "Podcast Only" at bounding box center [529, 135] width 45 height 5
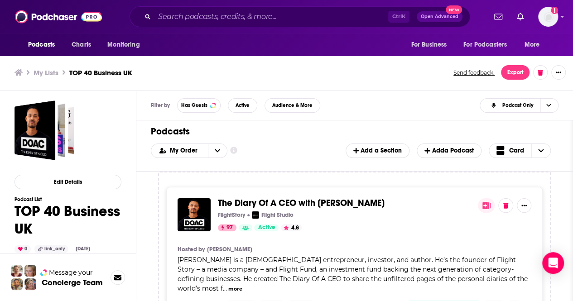
drag, startPoint x: 572, startPoint y: 207, endPoint x: 579, endPoint y: 211, distance: 8.5
click at [573, 211] on html "Podcasts Charts Monitoring Ctrl K Open Advanced New For Business For Podcasters…" at bounding box center [286, 147] width 573 height 301
click at [364, 101] on div "Filter by Has Guests Active Audience & More Podcast Only" at bounding box center [354, 105] width 437 height 29
click at [219, 147] on button "open menu" at bounding box center [217, 151] width 19 height 14
click at [197, 178] on span "Alphabetical" at bounding box center [194, 180] width 51 height 5
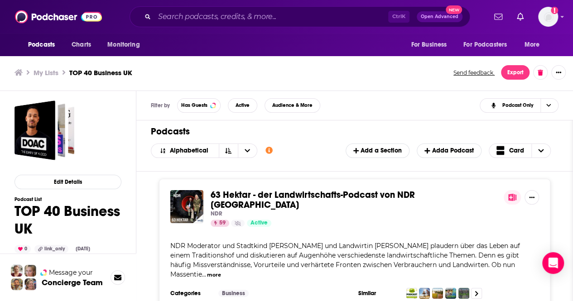
click at [571, 215] on div "63 Hektar - der Landwirtschafts-Podcast von NDR Niedersachsen NDR 59 Active NDR…" at bounding box center [354, 247] width 436 height 151
click at [562, 76] on button "Show More Button" at bounding box center [558, 72] width 14 height 14
click at [308, 73] on ul "My Lists TOP 40 Business UK" at bounding box center [228, 72] width 429 height 9
click at [225, 150] on icon "Sort Direction" at bounding box center [228, 151] width 6 height 6
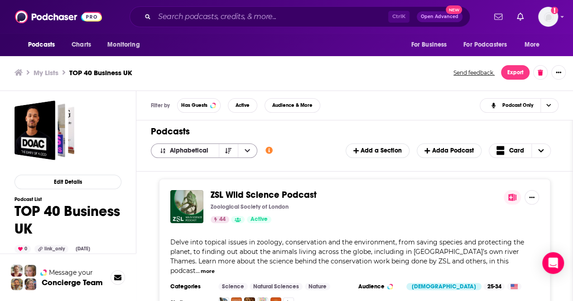
click at [242, 146] on button "open menu" at bounding box center [247, 151] width 19 height 14
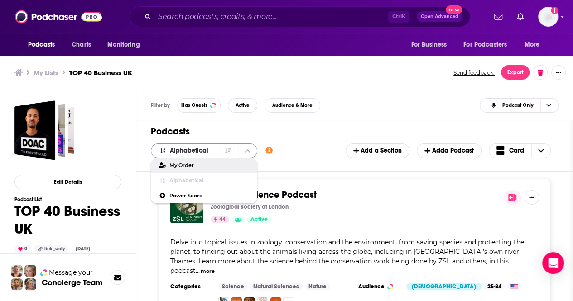
click at [184, 150] on span "Alphabetical" at bounding box center [191, 151] width 42 height 6
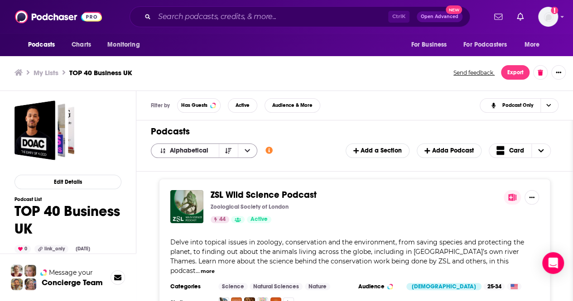
click at [190, 150] on span "Alphabetical" at bounding box center [191, 151] width 42 height 6
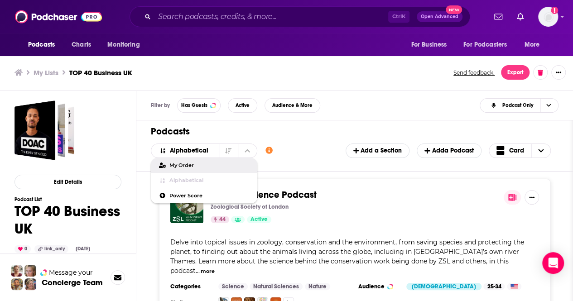
click at [187, 165] on span "My Order" at bounding box center [209, 165] width 81 height 5
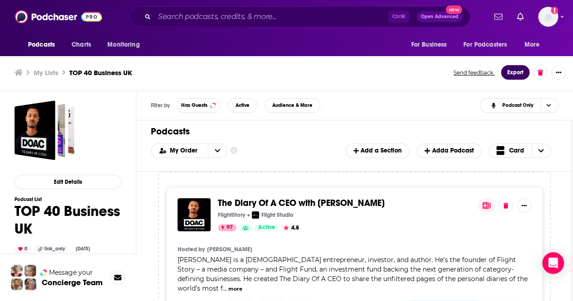
click at [516, 78] on button "Export" at bounding box center [515, 72] width 29 height 14
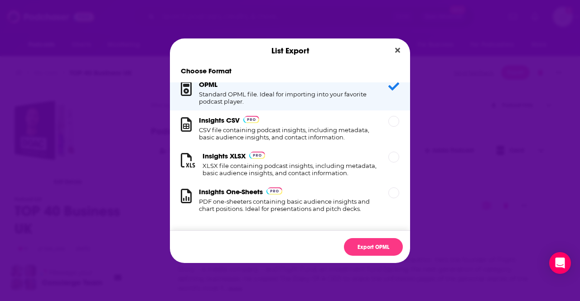
scroll to position [0, 0]
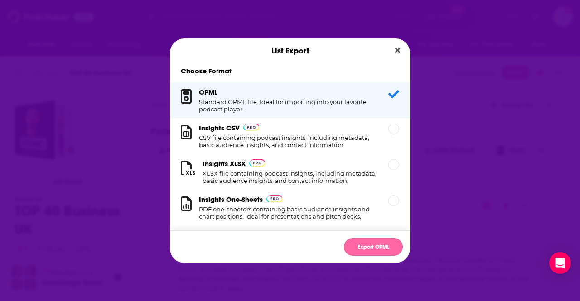
click at [375, 246] on button "Export OPML" at bounding box center [373, 247] width 59 height 18
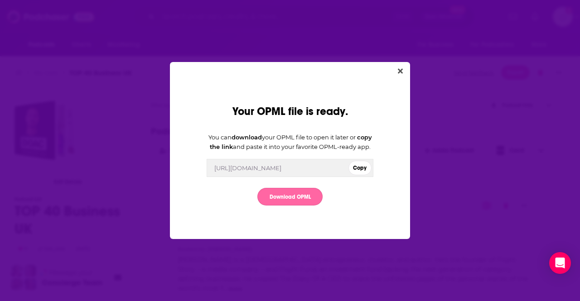
click at [301, 199] on link "Download OPML" at bounding box center [289, 197] width 65 height 18
click at [402, 68] on icon "Close" at bounding box center [400, 70] width 5 height 5
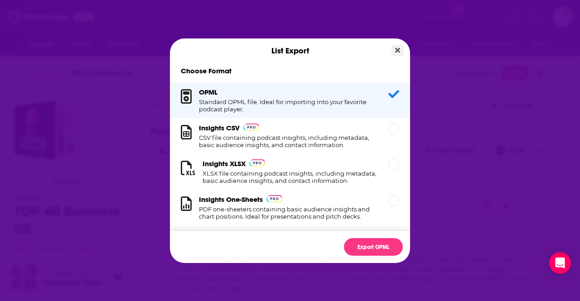
click at [400, 49] on button "Close" at bounding box center [397, 50] width 12 height 11
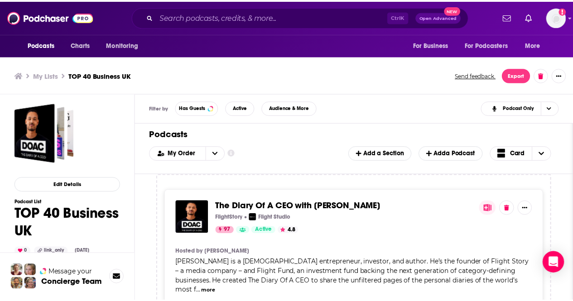
scroll to position [3, 0]
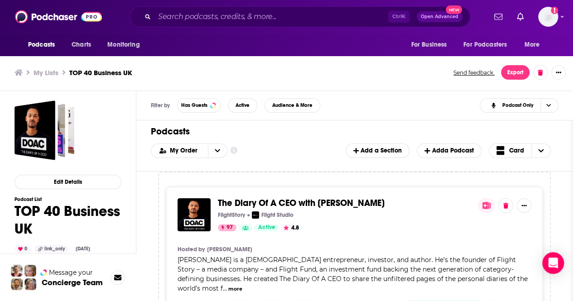
click at [54, 75] on h3 "My Lists" at bounding box center [46, 72] width 25 height 9
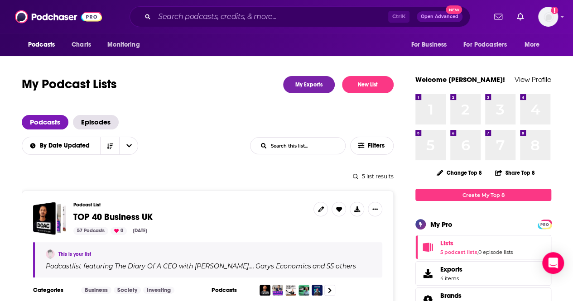
click at [174, 141] on div "By Date Updated List Search Input Search this list... Filters" at bounding box center [208, 146] width 372 height 18
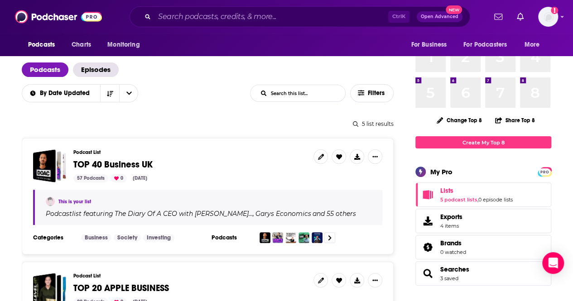
scroll to position [109, 0]
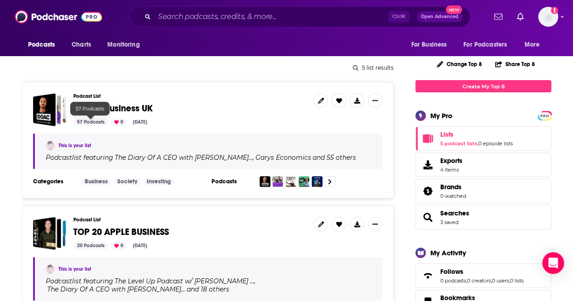
click at [91, 121] on div "57 Podcasts" at bounding box center [90, 122] width 35 height 8
click at [89, 120] on div "57 Podcasts" at bounding box center [90, 122] width 35 height 8
click at [376, 103] on button "Show More Button" at bounding box center [375, 100] width 14 height 14
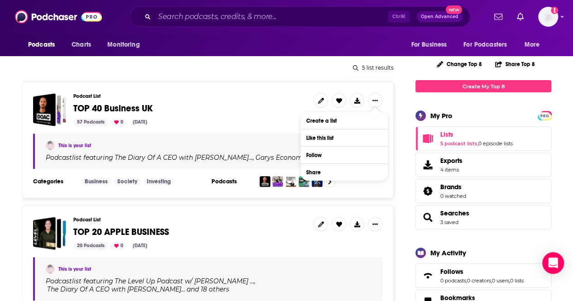
click at [243, 109] on span "TOP 40 Business UK" at bounding box center [189, 109] width 233 height 10
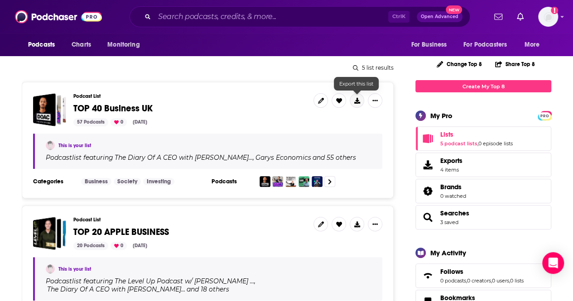
click at [355, 101] on icon at bounding box center [357, 101] width 6 height 6
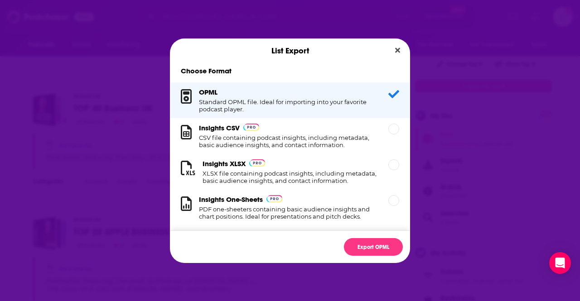
scroll to position [17, 0]
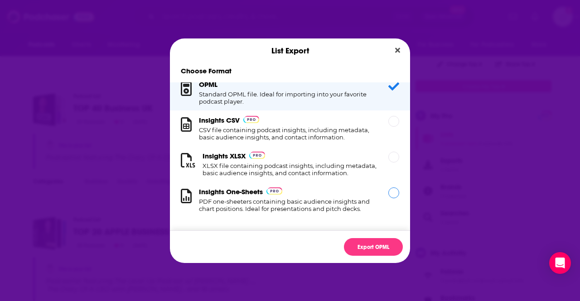
click at [388, 197] on div "Dialog" at bounding box center [393, 193] width 11 height 11
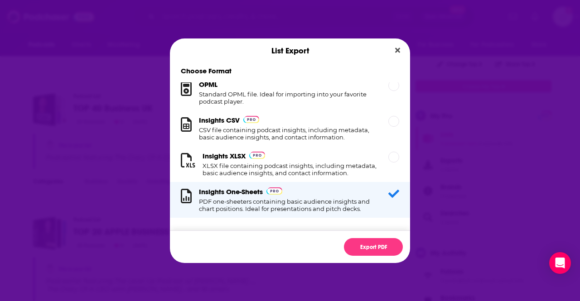
scroll to position [0, 0]
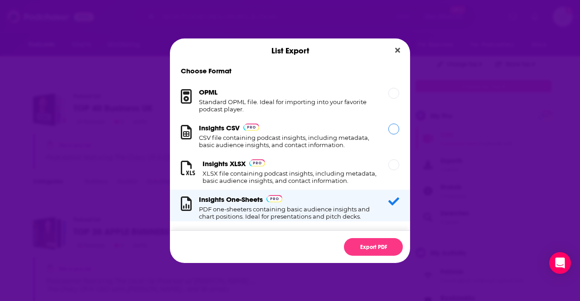
click at [377, 137] on div "Insights CSV CSV file containing podcast insights, including metadata, basic au…" at bounding box center [283, 136] width 204 height 25
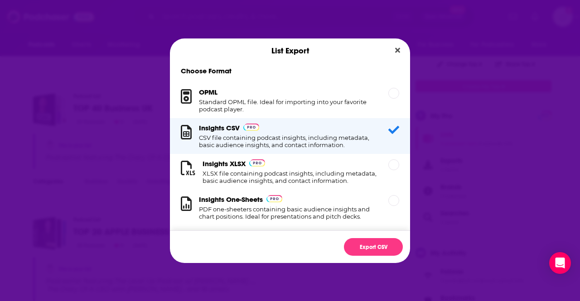
scroll to position [17, 0]
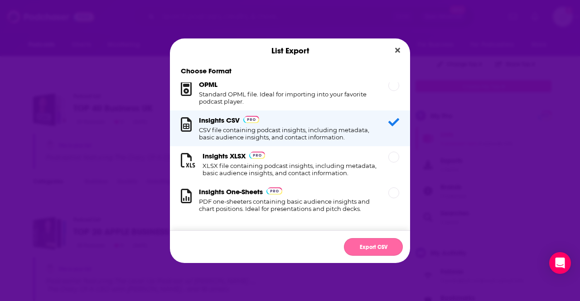
click at [370, 255] on button "Export CSV" at bounding box center [373, 247] width 59 height 18
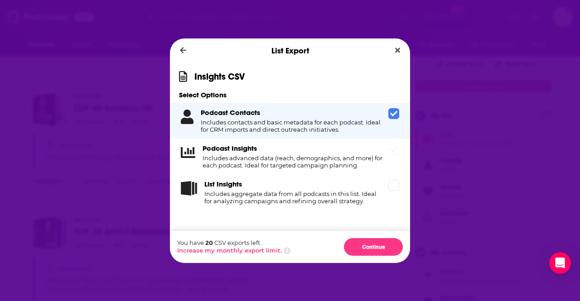
click at [396, 160] on div "Podcast Insights Includes advanced data (reach, demographics, and more) for eac…" at bounding box center [290, 157] width 240 height 36
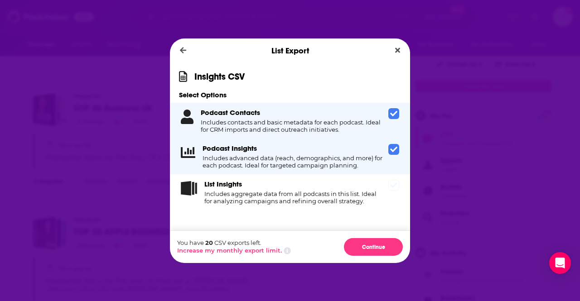
click at [391, 184] on icon "Dialog" at bounding box center [393, 185] width 7 height 7
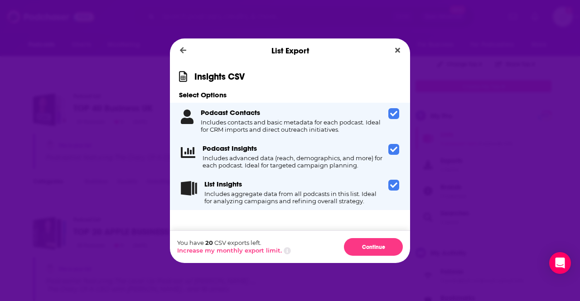
click at [391, 182] on span "Dialog" at bounding box center [393, 185] width 11 height 11
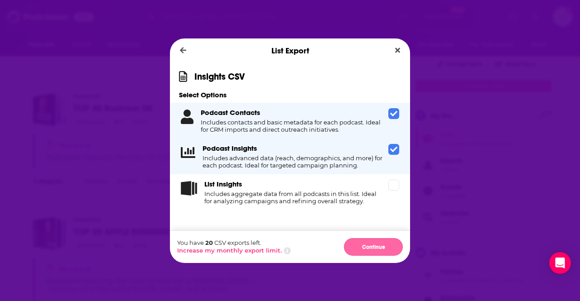
click at [379, 241] on button "Continue" at bounding box center [373, 247] width 59 height 18
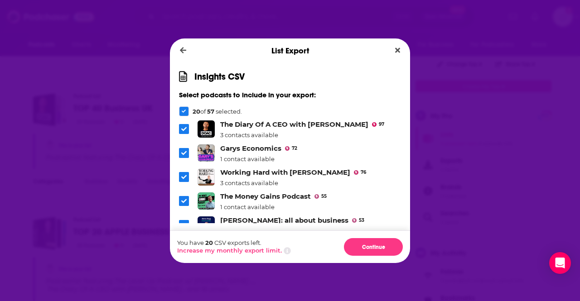
click at [183, 130] on icon "Dialog" at bounding box center [183, 129] width 5 height 4
click at [182, 154] on icon "Dialog" at bounding box center [183, 153] width 5 height 4
click at [182, 176] on icon "Dialog" at bounding box center [183, 176] width 5 height 5
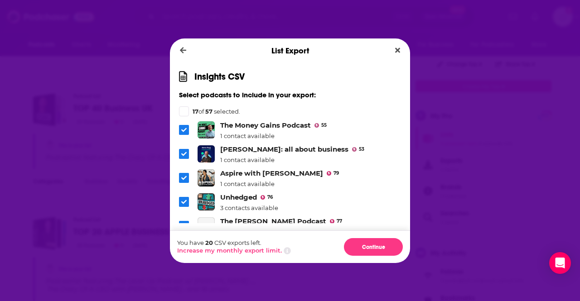
scroll to position [72, 0]
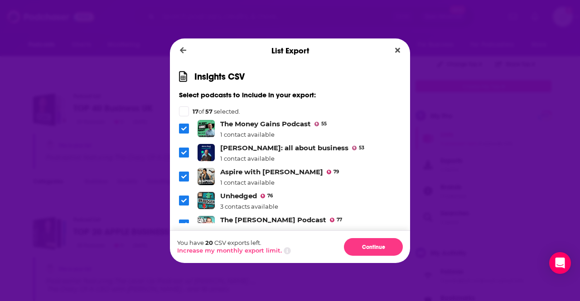
click at [184, 129] on icon "Dialog" at bounding box center [183, 129] width 5 height 4
click at [184, 178] on icon "Dialog" at bounding box center [183, 176] width 5 height 5
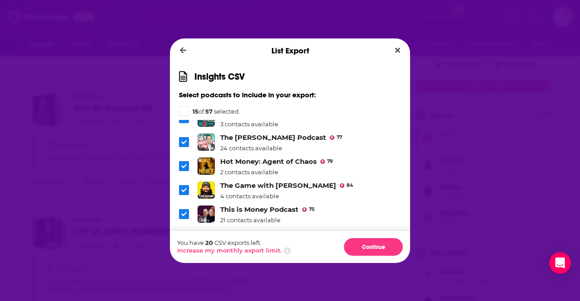
scroll to position [163, 0]
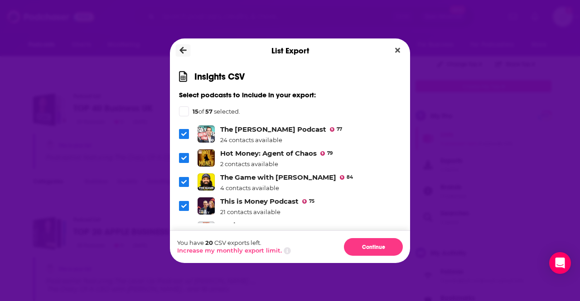
click at [187, 52] on icon "Dialog" at bounding box center [183, 50] width 7 height 8
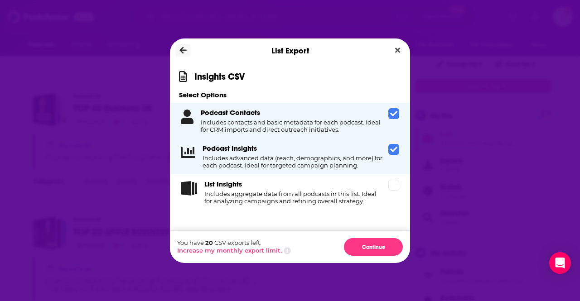
click at [187, 52] on icon "Dialog" at bounding box center [183, 50] width 7 height 8
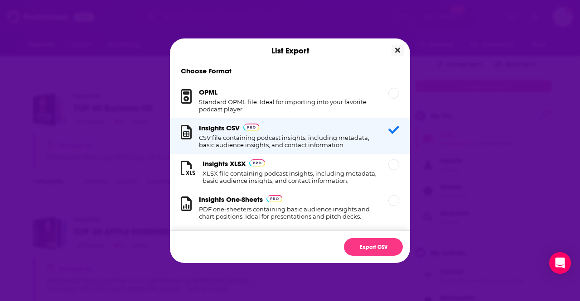
click at [401, 50] on button "Close" at bounding box center [397, 50] width 12 height 11
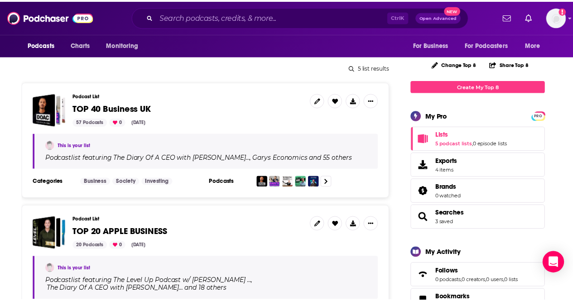
scroll to position [109, 0]
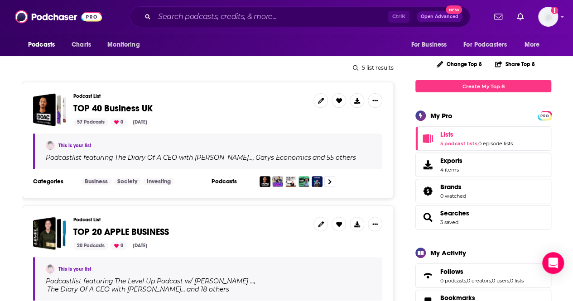
click at [84, 106] on span "TOP 40 Business UK" at bounding box center [112, 108] width 79 height 11
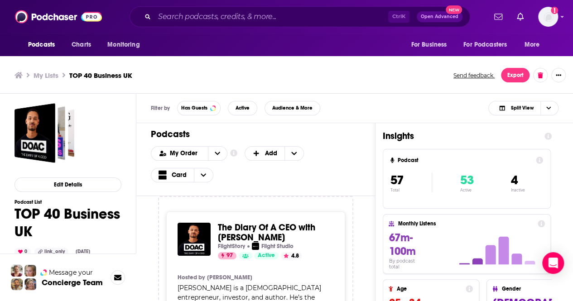
scroll to position [3, 0]
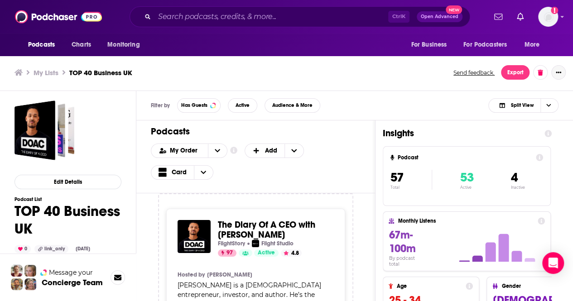
click at [557, 73] on icon "Show More Button" at bounding box center [558, 72] width 5 height 5
click at [334, 140] on div "Podcasts Add My Order Customize Your List Order Select the “My Order” sort and …" at bounding box center [255, 157] width 239 height 73
click at [59, 73] on ul "My Lists TOP 40 Business UK" at bounding box center [228, 72] width 429 height 9
click at [48, 72] on h3 "My Lists" at bounding box center [46, 72] width 25 height 9
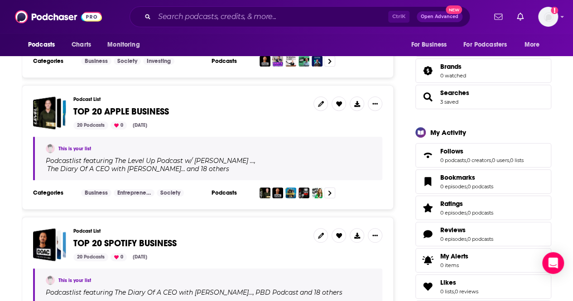
scroll to position [266, 0]
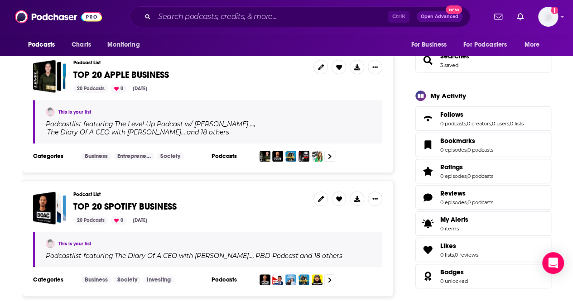
click at [142, 77] on span "TOP 20 APPLE BUSINESS" at bounding box center [121, 74] width 96 height 11
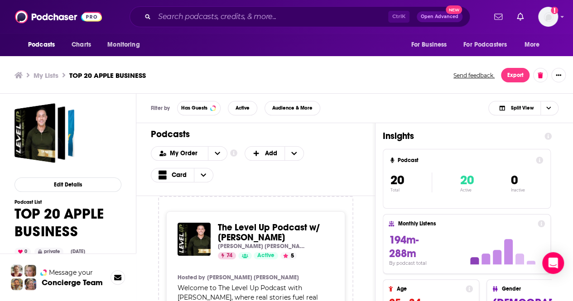
scroll to position [3, 0]
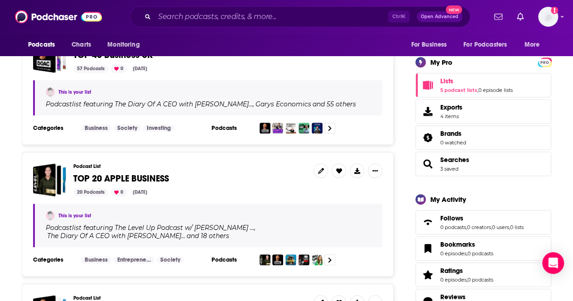
scroll to position [143, 0]
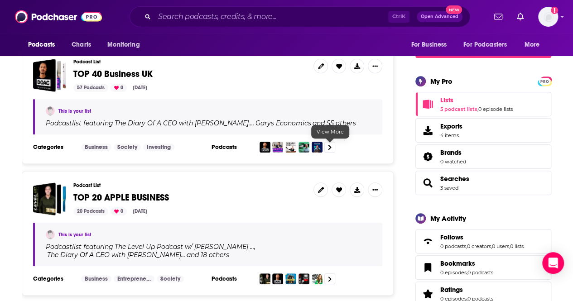
click at [331, 149] on icon at bounding box center [330, 148] width 4 height 6
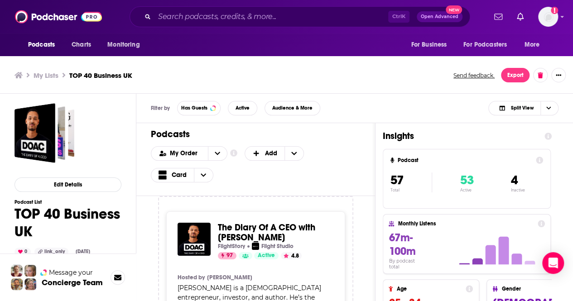
scroll to position [3, 0]
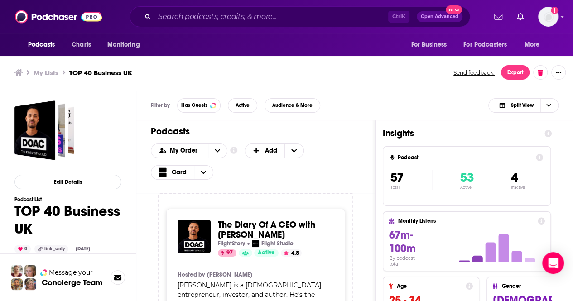
click at [326, 154] on div "My Order Customize Your List Order Select the “My Order” sort and remove all fi…" at bounding box center [256, 162] width 210 height 36
click at [327, 88] on div "My Lists TOP 40 Business UK Send feedback. Export" at bounding box center [286, 72] width 573 height 37
click at [79, 188] on button "Edit Details" at bounding box center [67, 182] width 107 height 14
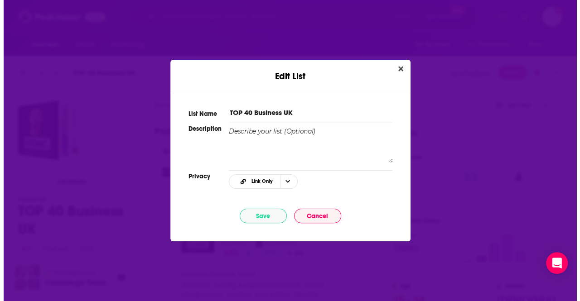
scroll to position [0, 0]
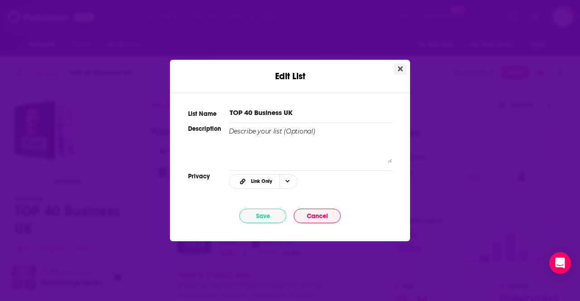
click at [403, 69] on button "Close" at bounding box center [400, 68] width 12 height 11
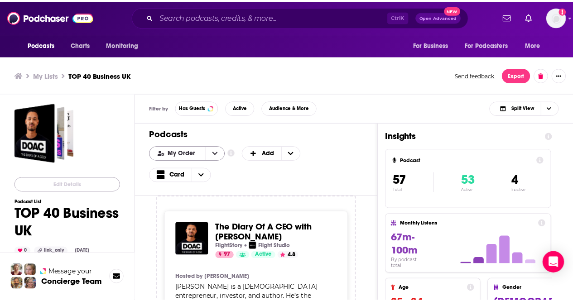
scroll to position [3, 0]
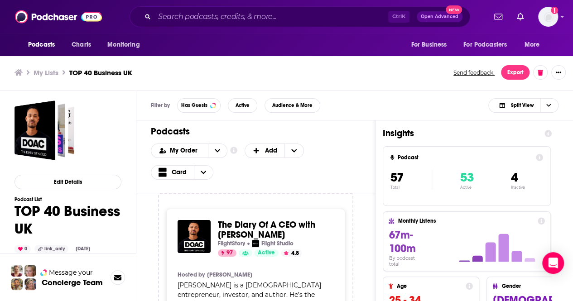
click at [182, 72] on ul "My Lists TOP 40 Business UK" at bounding box center [228, 72] width 429 height 9
click at [415, 155] on h4 "Podcast" at bounding box center [465, 157] width 135 height 6
click at [405, 129] on h1 "Insights" at bounding box center [460, 133] width 154 height 11
click at [548, 106] on icon "Choose View" at bounding box center [548, 105] width 5 height 3
click at [524, 137] on span "Podcast Only" at bounding box center [529, 135] width 45 height 5
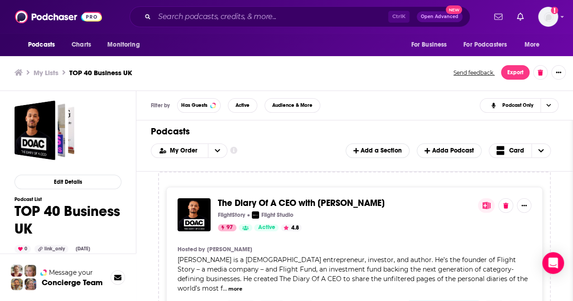
click at [420, 115] on div "Filter by Has Guests Active Audience & More Podcast Only" at bounding box center [354, 105] width 437 height 29
click at [220, 151] on button "open menu" at bounding box center [217, 151] width 19 height 14
click at [220, 151] on button "close menu" at bounding box center [217, 151] width 19 height 14
click at [290, 137] on div "Podcasts Add My Order Customize Your List Order Select the “My Order” sort and …" at bounding box center [354, 146] width 436 height 51
click at [74, 44] on span "Charts" at bounding box center [81, 45] width 19 height 13
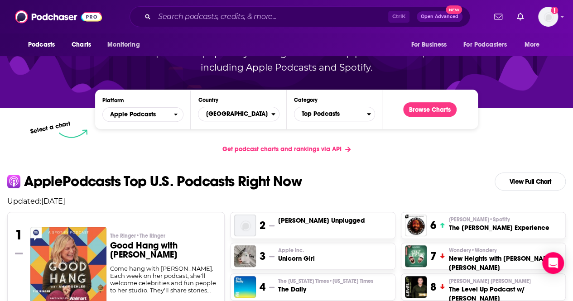
scroll to position [105, 0]
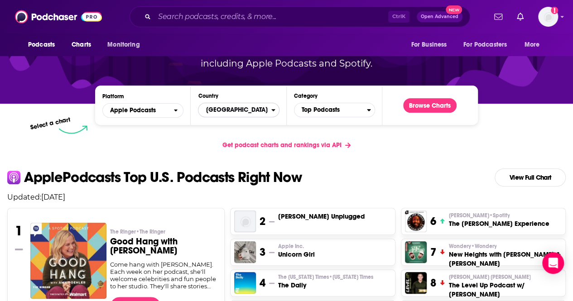
click at [258, 109] on span "[GEOGRAPHIC_DATA]" at bounding box center [234, 109] width 72 height 15
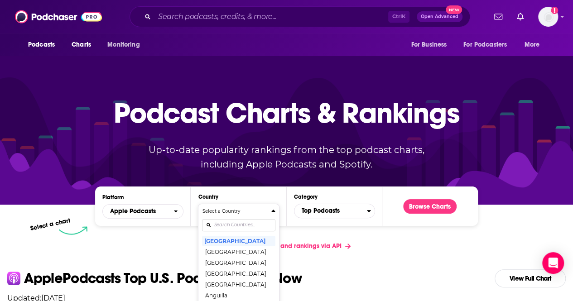
scroll to position [0, 0]
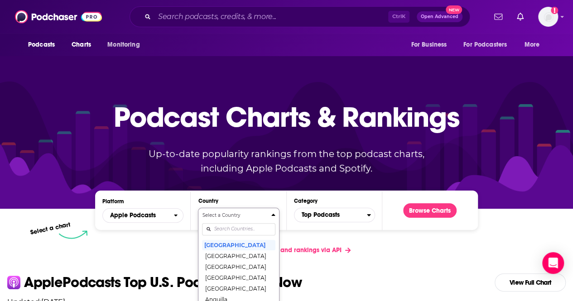
click at [233, 225] on div "Select a Country [GEOGRAPHIC_DATA] [GEOGRAPHIC_DATA] [GEOGRAPHIC_DATA] [GEOGRAP…" at bounding box center [238, 260] width 73 height 96
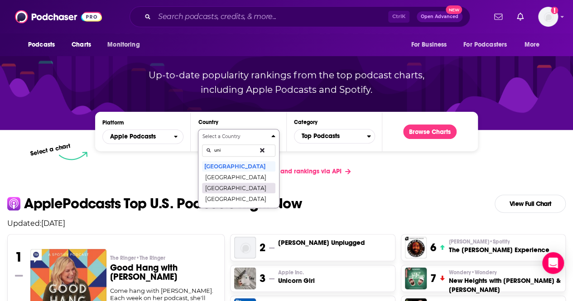
type input "uni"
click at [237, 183] on button "[GEOGRAPHIC_DATA]" at bounding box center [238, 188] width 73 height 11
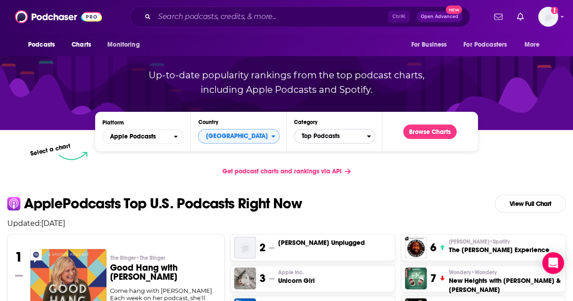
click at [345, 137] on span "Top Podcasts" at bounding box center [330, 136] width 72 height 15
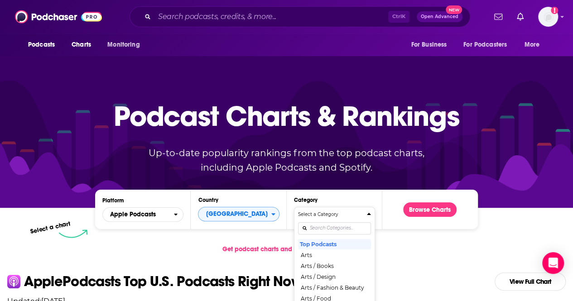
scroll to position [0, 0]
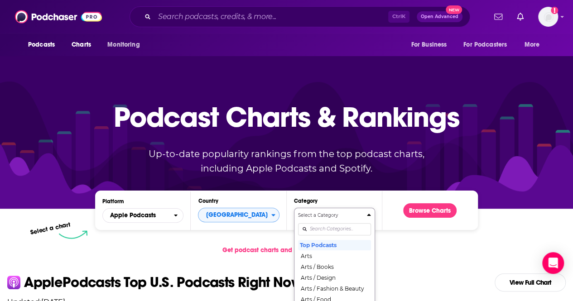
click at [350, 232] on div "Select a Category Top Podcasts Arts Arts / Books Arts / Design Arts / Fashion &…" at bounding box center [334, 260] width 73 height 96
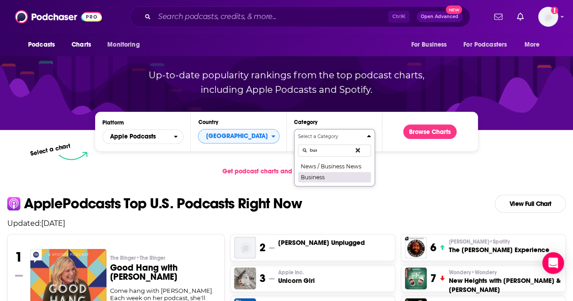
type input "bus"
click at [318, 180] on button "Business" at bounding box center [334, 177] width 73 height 11
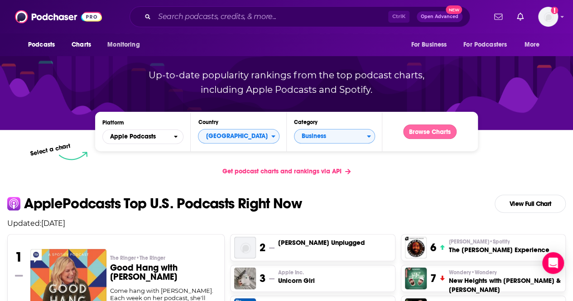
click at [437, 134] on button "Browse Charts" at bounding box center [429, 132] width 53 height 14
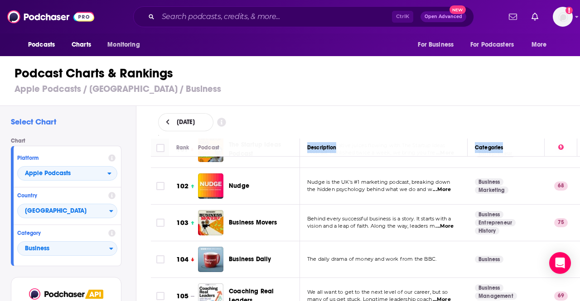
scroll to position [3778, 0]
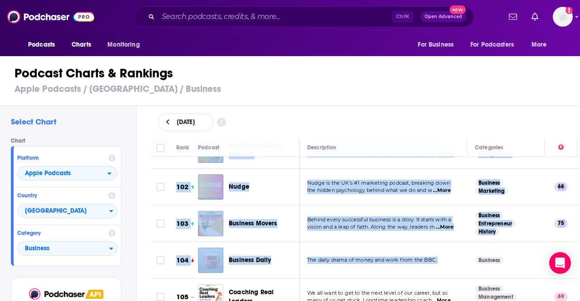
drag, startPoint x: 181, startPoint y: 163, endPoint x: 470, endPoint y: 251, distance: 301.7
click at [470, 251] on tbody "1 The Diary Of A CEO with [PERSON_NAME] [PERSON_NAME] is a [DEMOGRAPHIC_DATA] e…" at bounding box center [406, 153] width 511 height 7551
copy tbody "Lor Ipsum Do S AME cons Adipis Elitsedd Eiusmo Temporin ut l Etdolor magnaaliqu…"
